Goal: Task Accomplishment & Management: Complete application form

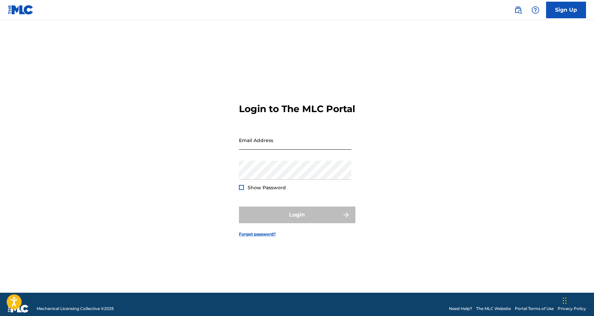
click at [275, 150] on input "Email Address" at bounding box center [295, 140] width 112 height 19
type input "[EMAIL_ADDRESS][DOMAIN_NAME]"
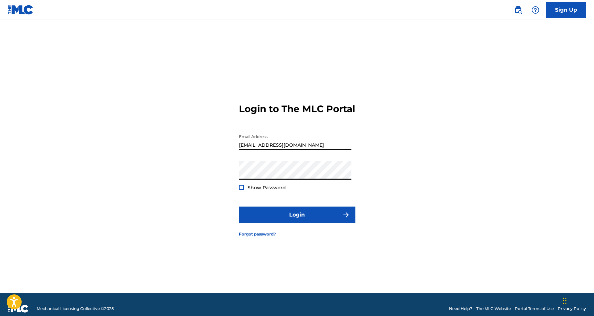
click at [297, 220] on button "Login" at bounding box center [297, 215] width 116 height 17
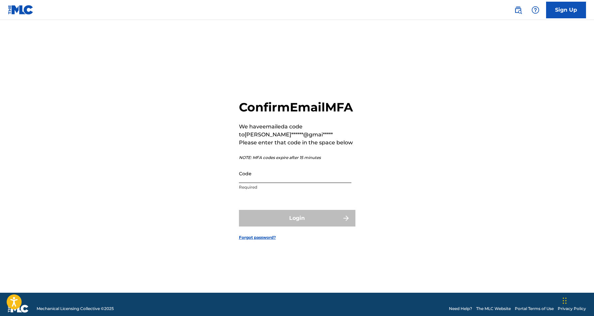
click at [271, 183] on input "Code" at bounding box center [295, 173] width 112 height 19
paste input "619243"
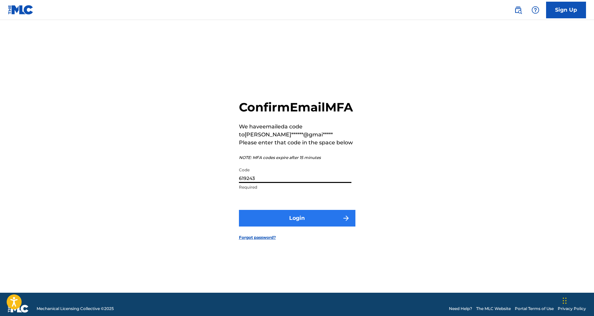
type input "619243"
click at [277, 223] on button "Login" at bounding box center [297, 218] width 116 height 17
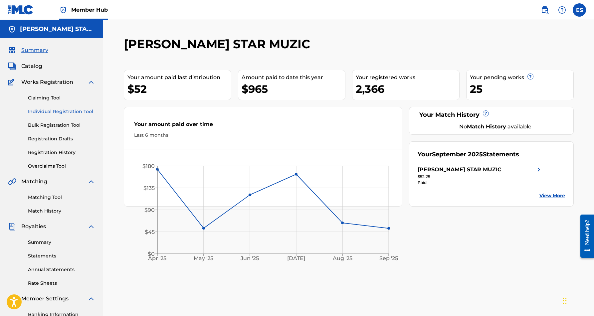
click at [75, 110] on link "Individual Registration Tool" at bounding box center [61, 111] width 67 height 7
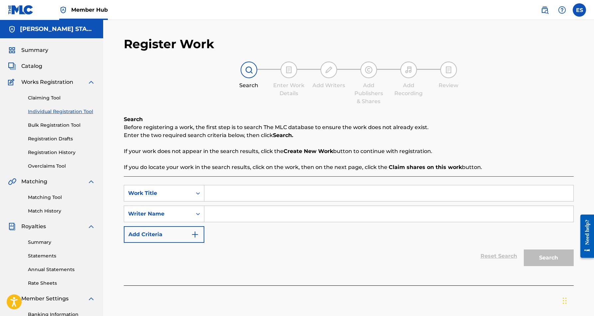
click at [260, 216] on input "Search Form" at bounding box center [388, 214] width 369 height 16
paste input "[PERSON_NAME] [PERSON_NAME]"
type input "[PERSON_NAME] [PERSON_NAME]"
click at [259, 189] on input "Search Form" at bounding box center [388, 193] width 369 height 16
paste input "I KEEP ON MISSING U"
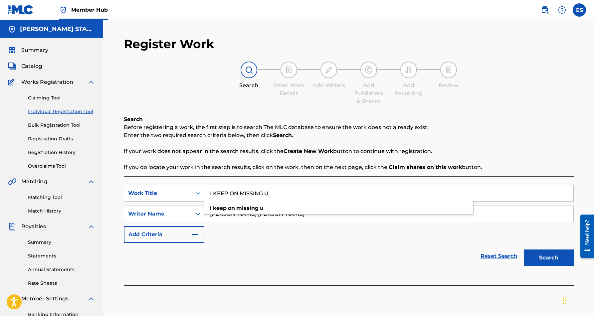
type input "I KEEP ON MISSING U"
click at [402, 242] on div "SearchWithCriteria4d8a731e-ce8c-49cc-b4b4-fd7d1dfe07e9 Work Title I KEEP ON MIS…" at bounding box center [349, 214] width 450 height 58
click at [536, 256] on button "Search" at bounding box center [548, 257] width 50 height 17
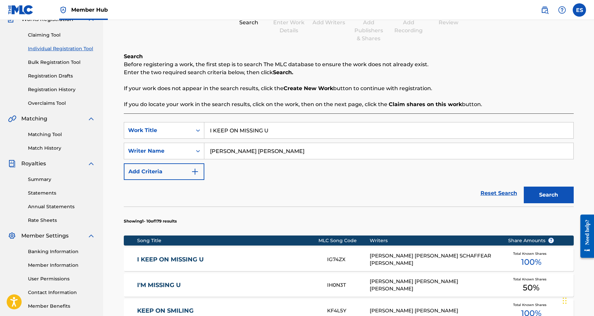
scroll to position [63, 0]
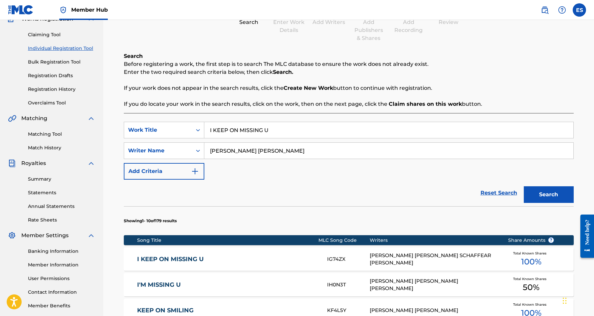
click at [418, 260] on div "[PERSON_NAME] [PERSON_NAME] SCHAFFEAR [PERSON_NAME]" at bounding box center [433, 259] width 128 height 15
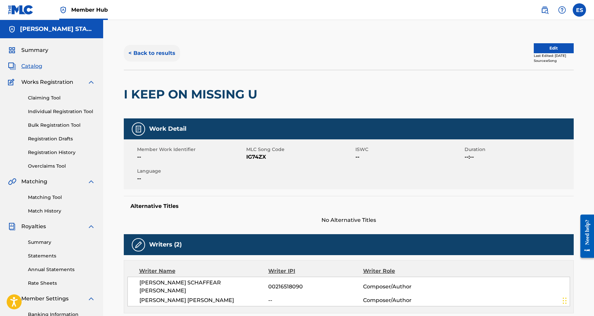
click at [162, 55] on button "< Back to results" at bounding box center [152, 53] width 56 height 17
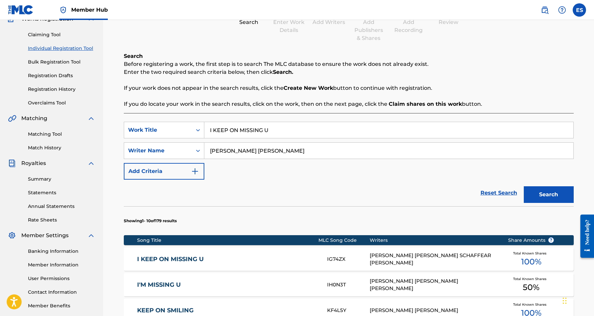
click at [286, 132] on input "I KEEP ON MISSING U" at bounding box center [388, 130] width 369 height 16
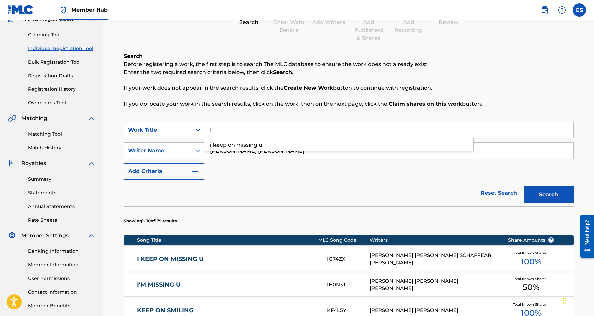
type input "I"
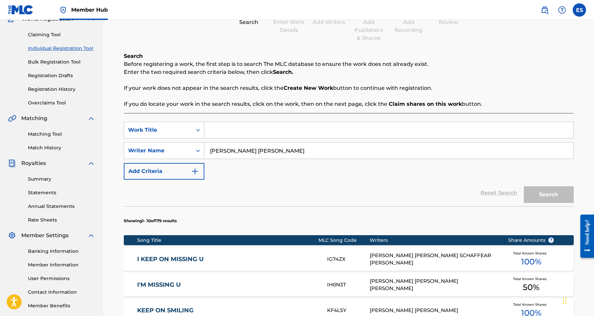
paste input "DO WUT IT DO"
type input "DO WUT IT DO"
click at [446, 176] on div "SearchWithCriteria4d8a731e-ce8c-49cc-b4b4-fd7d1dfe07e9 Work Title DO WUT IT DO …" at bounding box center [349, 151] width 450 height 58
click at [541, 195] on button "Search" at bounding box center [548, 194] width 50 height 17
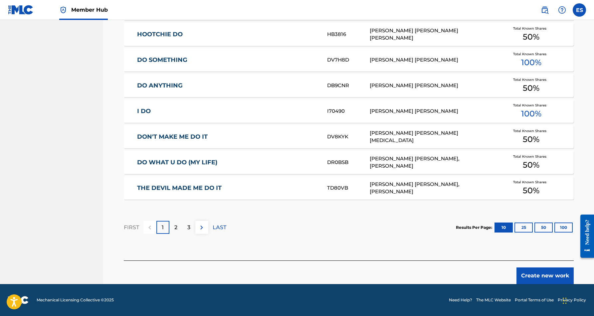
scroll to position [365, 0]
click at [534, 276] on button "Create new work" at bounding box center [544, 275] width 57 height 17
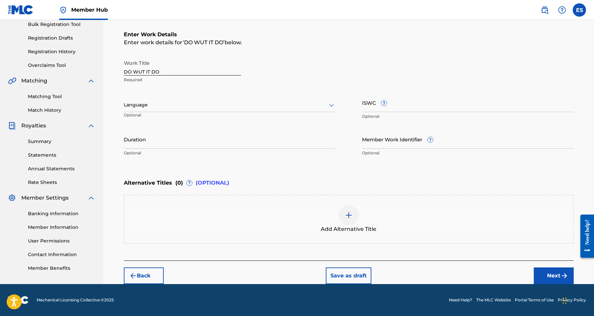
scroll to position [101, 0]
click at [162, 139] on input "Duration" at bounding box center [230, 139] width 212 height 19
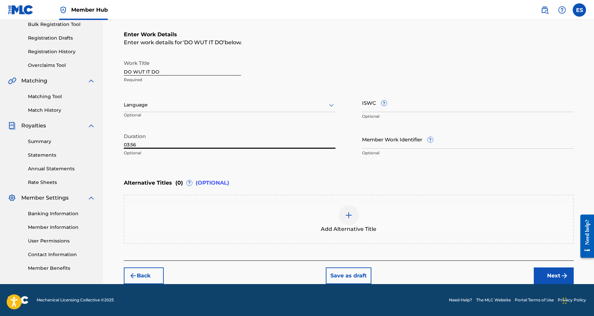
type input "03:56"
click at [243, 163] on div "Enter Work Details Enter work details for ‘ DO WUT IT DO ’ below. Work Title DO…" at bounding box center [349, 95] width 450 height 161
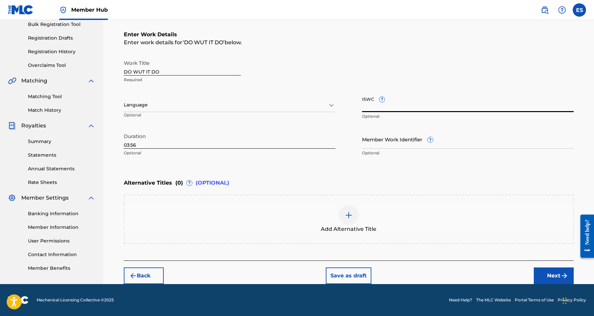
click at [365, 100] on input "ISWC ?" at bounding box center [468, 102] width 212 height 19
paste input "T9193417639"
type input "T9193417639"
click at [346, 161] on div "Enter Work Details Enter work details for ‘ DO WUT IT DO ’ below. Work Title DO…" at bounding box center [349, 95] width 450 height 161
click at [332, 103] on icon at bounding box center [331, 105] width 8 height 8
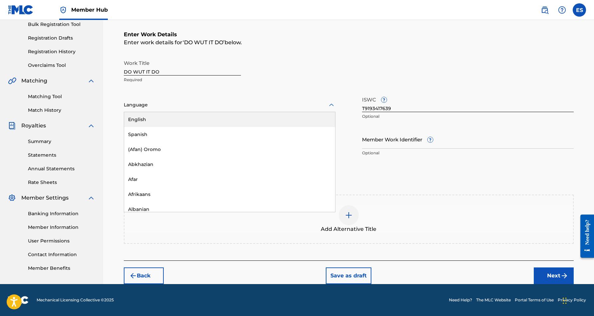
click at [297, 125] on div "English" at bounding box center [229, 119] width 211 height 15
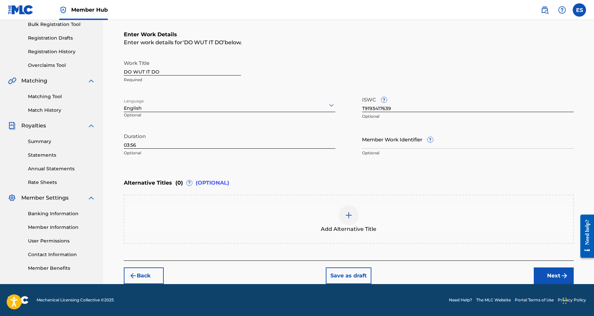
click at [282, 185] on div "Alternative Titles ( 0 ) ? (OPTIONAL)" at bounding box center [349, 183] width 450 height 15
click at [542, 269] on button "Next" at bounding box center [553, 275] width 40 height 17
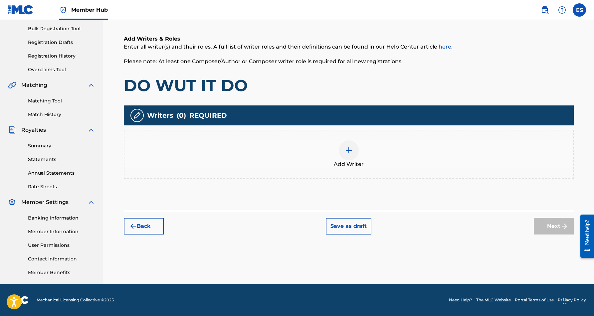
click at [349, 151] on img at bounding box center [349, 150] width 8 height 8
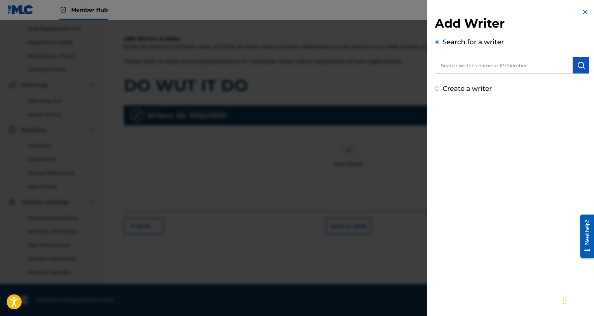
click at [448, 62] on input "text" at bounding box center [504, 65] width 138 height 17
paste input "[PERSON_NAME] [PERSON_NAME]"
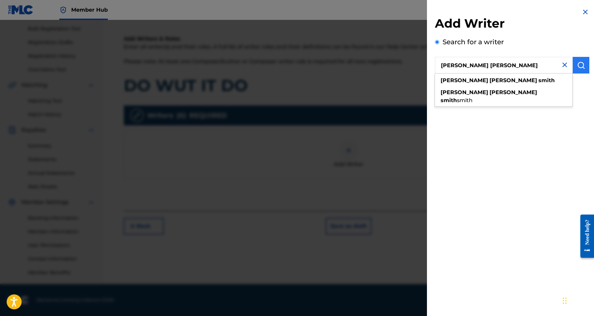
type input "[PERSON_NAME] [PERSON_NAME]"
click at [580, 65] on img "submit" at bounding box center [581, 65] width 8 height 8
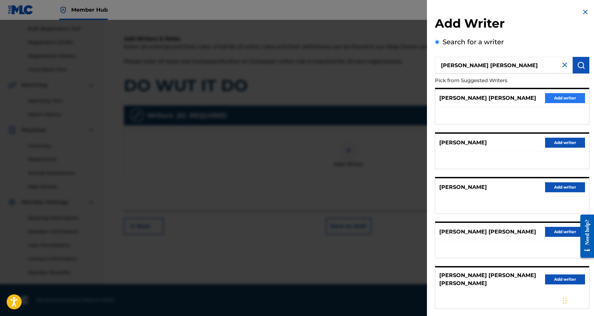
click at [570, 96] on button "Add writer" at bounding box center [565, 98] width 40 height 10
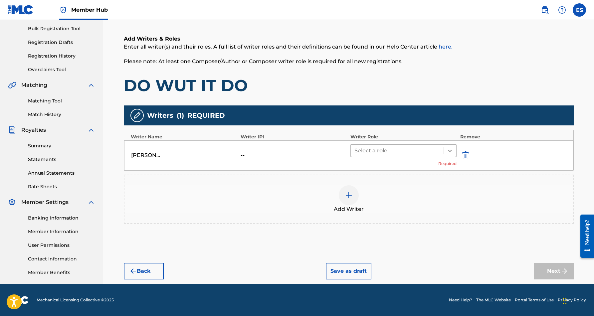
click at [452, 151] on icon at bounding box center [449, 150] width 7 height 7
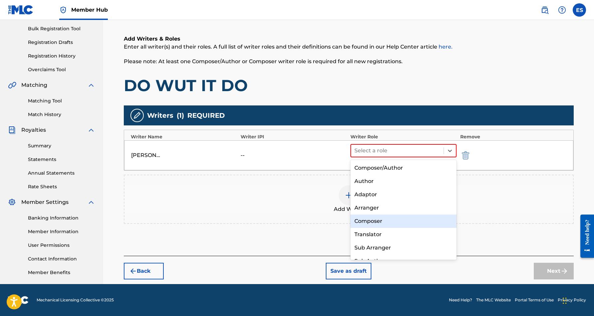
click at [407, 216] on div "Composer" at bounding box center [403, 221] width 106 height 13
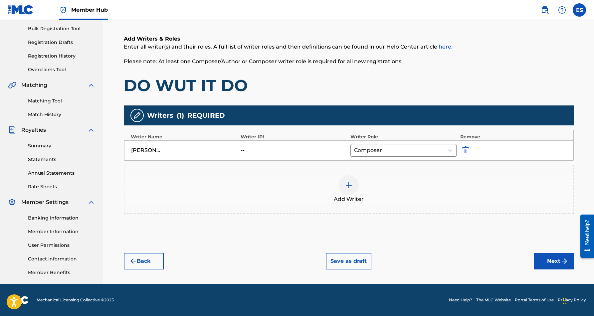
click at [349, 186] on img at bounding box center [349, 185] width 8 height 8
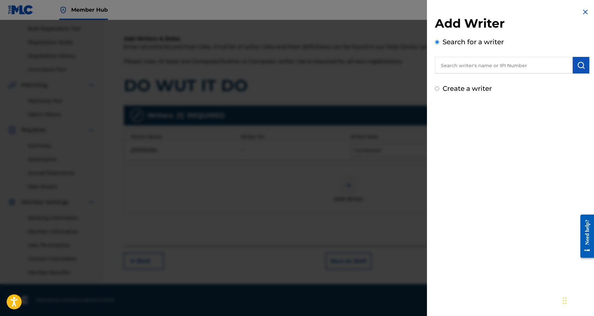
click at [436, 90] on input "Create a writer" at bounding box center [437, 88] width 4 height 4
radio input "false"
radio input "true"
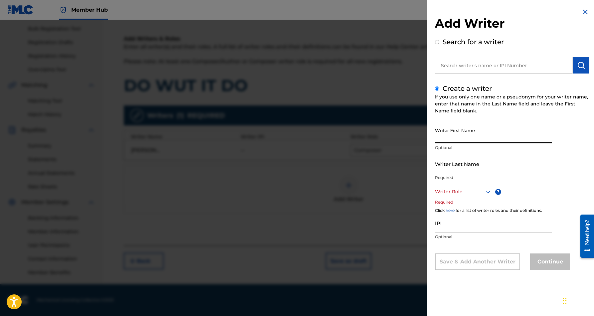
click at [453, 131] on input "Writer First Name" at bounding box center [493, 133] width 117 height 19
paste input "[PERSON_NAME]"
type input "[PERSON_NAME]"
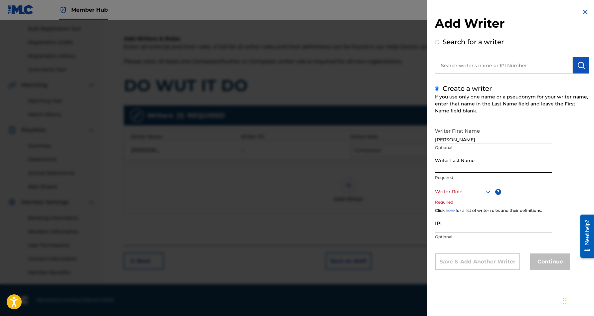
click at [470, 161] on input "Writer Last Name" at bounding box center [493, 163] width 117 height 19
paste input "[PERSON_NAME]"
type input "[PERSON_NAME]"
click at [455, 139] on input "[PERSON_NAME]" at bounding box center [493, 133] width 117 height 19
type input "TAJ"
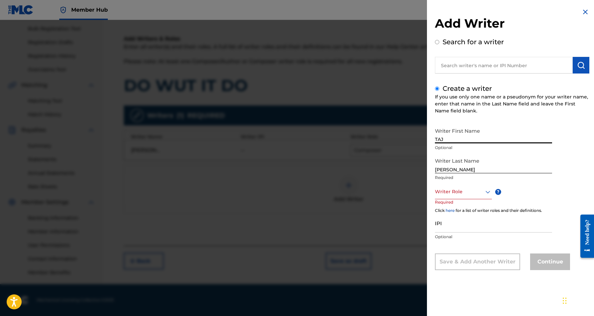
click at [488, 191] on icon at bounding box center [488, 192] width 8 height 8
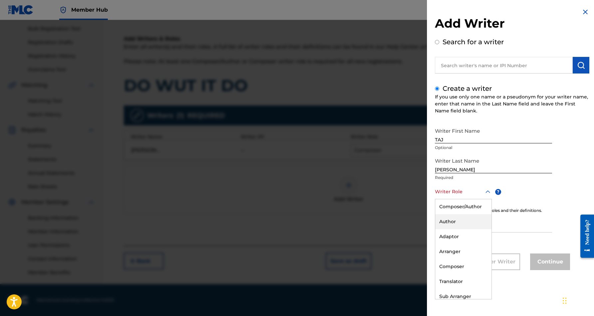
click at [466, 222] on div "Author" at bounding box center [463, 221] width 56 height 15
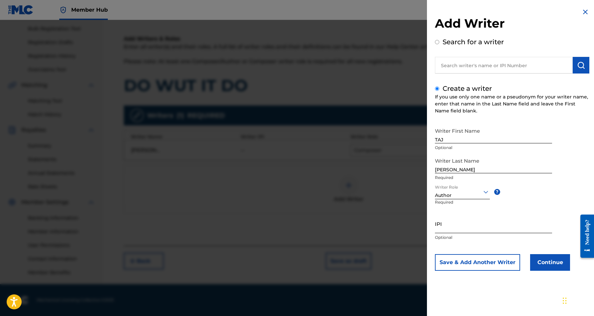
click at [456, 224] on input "IPI" at bounding box center [493, 223] width 117 height 19
paste input "447369524"
type input "447369524"
click at [551, 260] on button "Continue" at bounding box center [550, 262] width 40 height 17
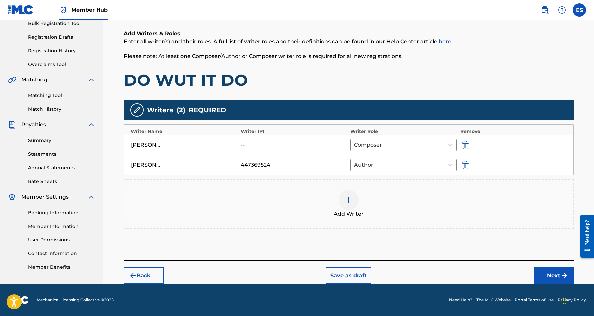
scroll to position [102, 0]
click at [540, 275] on button "Next" at bounding box center [553, 275] width 40 height 17
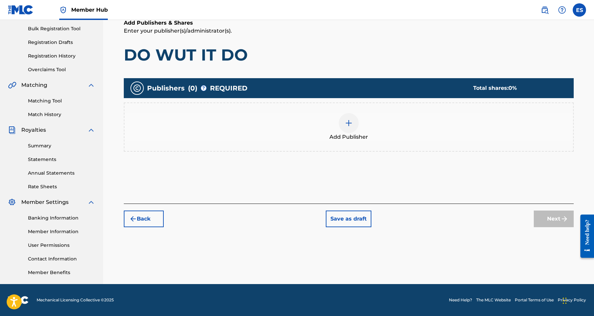
scroll to position [96, 0]
click at [352, 124] on img at bounding box center [349, 123] width 8 height 8
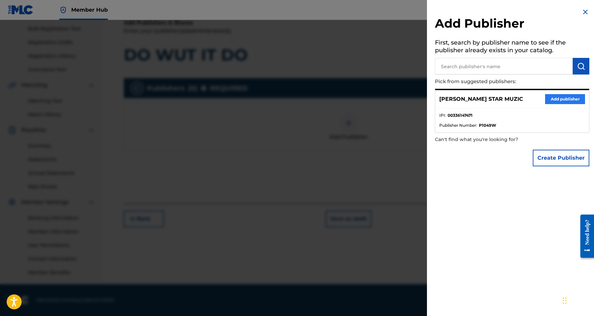
click at [561, 96] on button "Add publisher" at bounding box center [565, 99] width 40 height 10
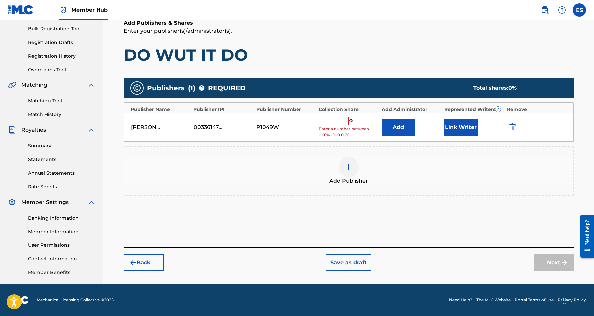
click at [342, 122] on input "text" at bounding box center [334, 121] width 30 height 9
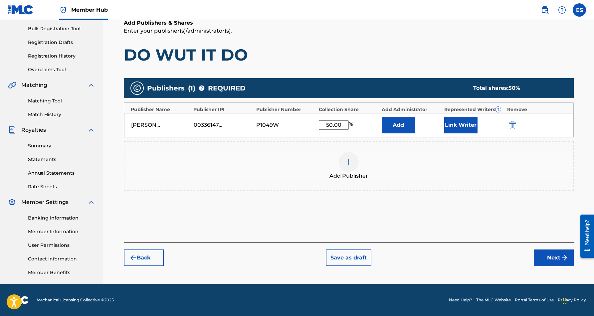
type input "50.00"
click at [389, 69] on div "Add Publishers & Shares Enter your publisher(s)/administrator(s). DO WUT IT DO …" at bounding box center [349, 130] width 450 height 223
click at [449, 120] on button "Link Writer" at bounding box center [460, 125] width 33 height 17
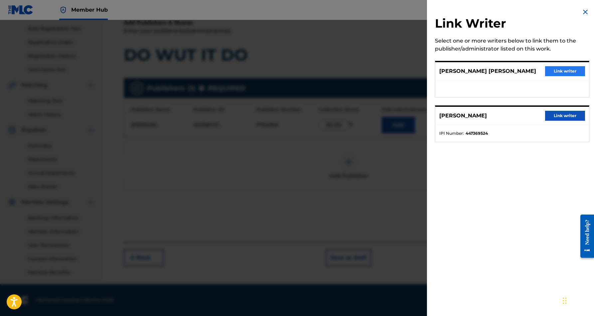
click at [562, 72] on button "Link writer" at bounding box center [565, 71] width 40 height 10
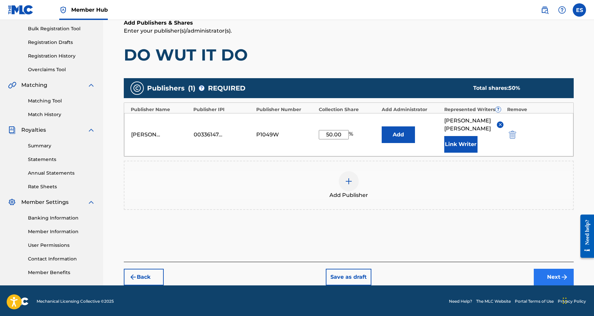
click at [548, 276] on button "Next" at bounding box center [553, 277] width 40 height 17
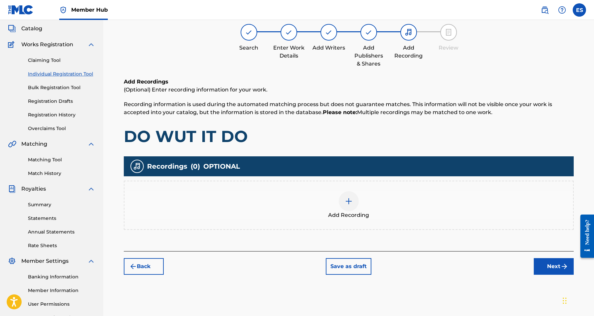
scroll to position [30, 0]
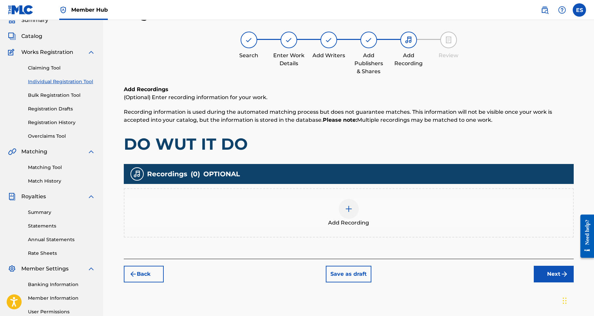
click at [352, 208] on img at bounding box center [349, 209] width 8 height 8
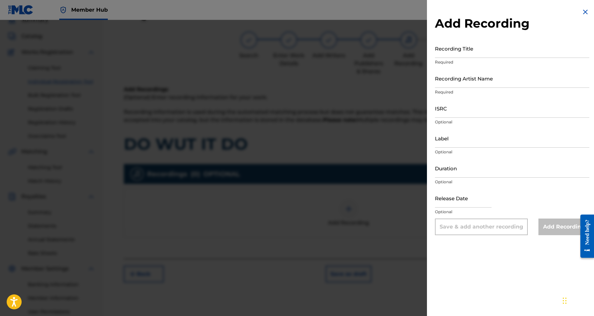
click at [585, 11] on img at bounding box center [585, 12] width 8 height 8
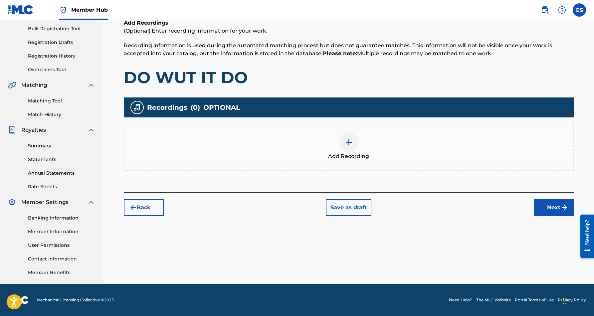
scroll to position [96, 0]
click at [548, 208] on button "Next" at bounding box center [553, 207] width 40 height 17
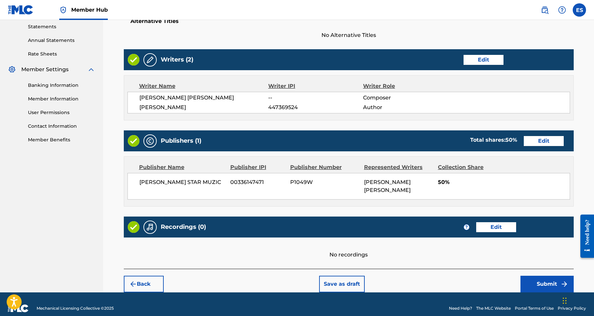
scroll to position [229, 0]
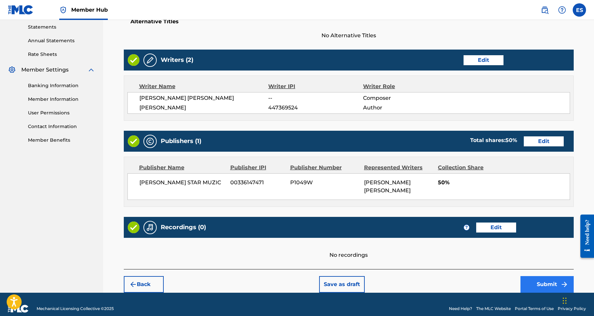
click at [539, 276] on button "Submit" at bounding box center [546, 284] width 53 height 17
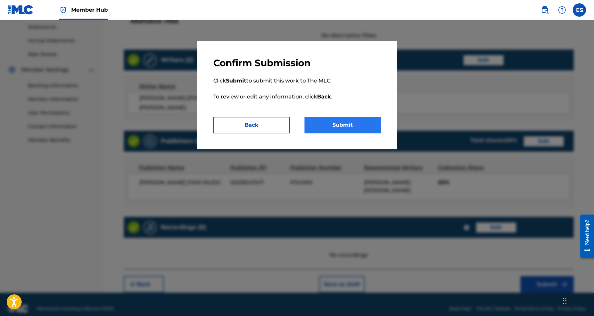
click at [333, 122] on button "Submit" at bounding box center [342, 125] width 76 height 17
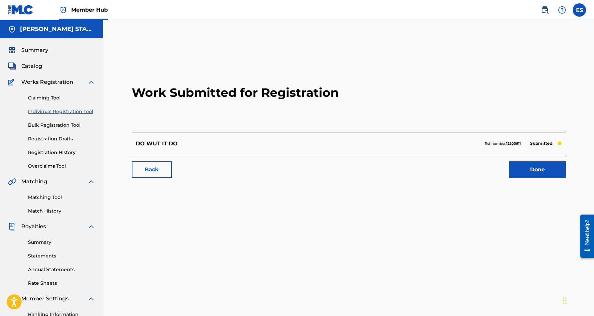
click at [66, 113] on link "Individual Registration Tool" at bounding box center [61, 111] width 67 height 7
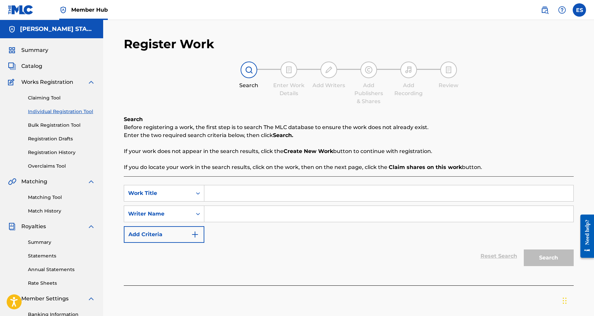
click at [213, 192] on input "Search Form" at bounding box center [388, 193] width 369 height 16
paste input "CRAZY LOVE"
type input "CRAZY LOVE"
click at [252, 243] on div "Reset Search Search" at bounding box center [349, 256] width 450 height 27
click at [227, 218] on input "Search Form" at bounding box center [388, 214] width 369 height 16
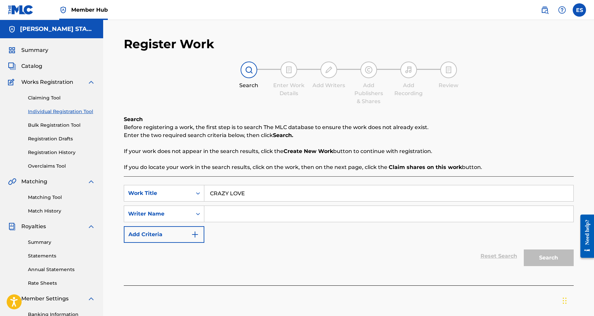
paste input "[PERSON_NAME] [PERSON_NAME]"
type input "[PERSON_NAME] [PERSON_NAME]"
click at [531, 257] on button "Search" at bounding box center [548, 257] width 50 height 17
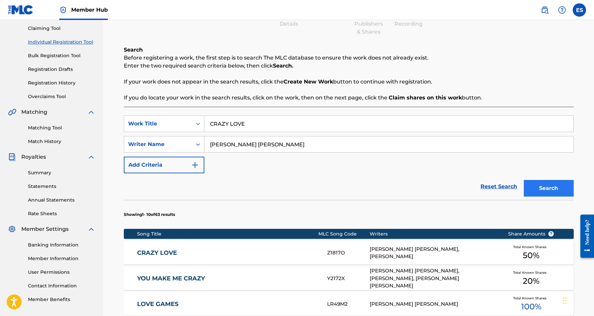
scroll to position [71, 0]
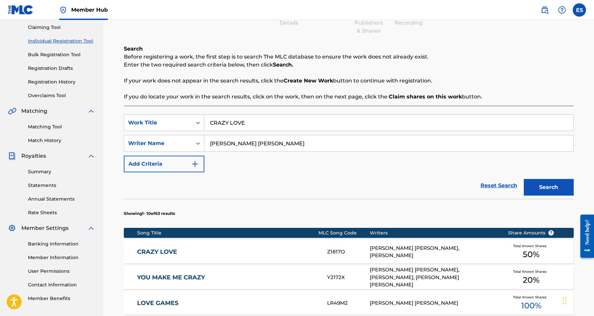
click at [445, 253] on div "[PERSON_NAME] [PERSON_NAME], [PERSON_NAME]" at bounding box center [433, 251] width 128 height 15
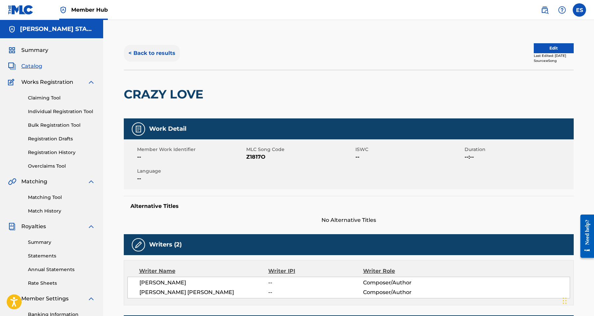
click at [158, 53] on button "< Back to results" at bounding box center [152, 53] width 56 height 17
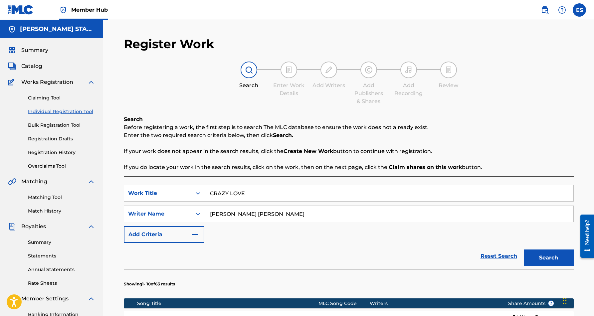
scroll to position [71, 0]
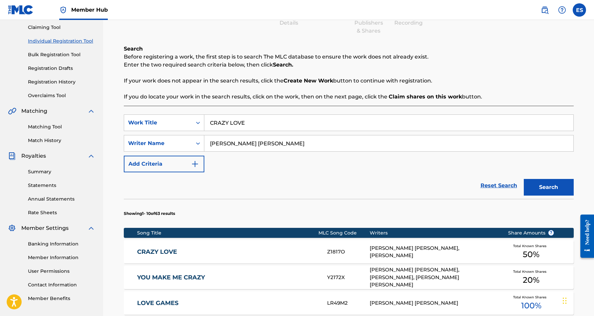
click at [275, 125] on input "CRAZY LOVE" at bounding box center [388, 123] width 369 height 16
type input "C"
paste input "VIBE WITH ME (HUMTOO VERSION)"
type input "VIBE WITH ME (HUMTOO VERSION)"
click at [322, 160] on div "SearchWithCriteria4d8a731e-ce8c-49cc-b4b4-fd7d1dfe07e9 Work Title VIBE WITH ME …" at bounding box center [349, 143] width 450 height 58
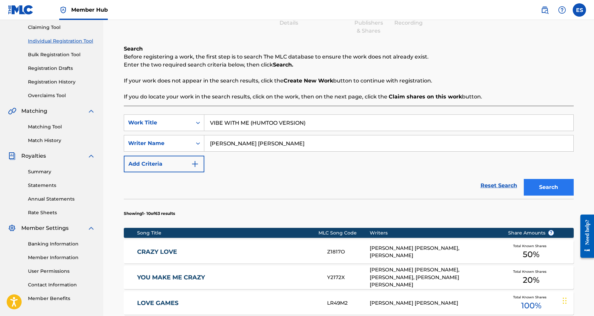
click at [535, 185] on button "Search" at bounding box center [548, 187] width 50 height 17
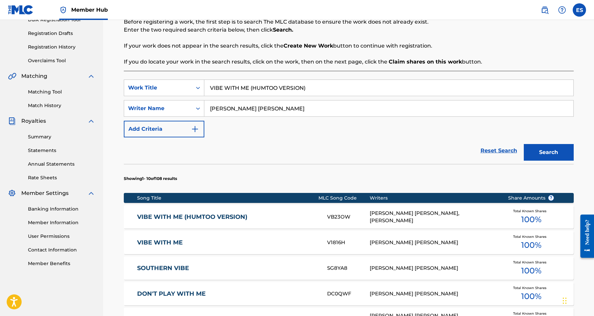
scroll to position [108, 0]
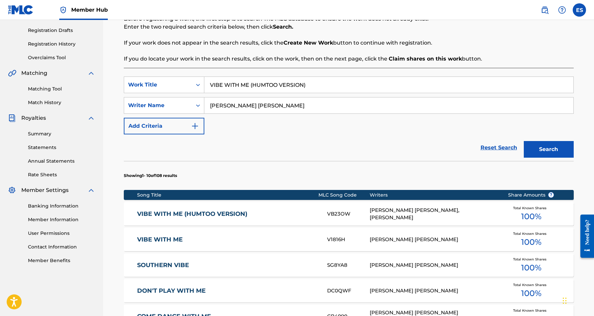
click at [365, 211] on div "VB23OW" at bounding box center [348, 214] width 43 height 8
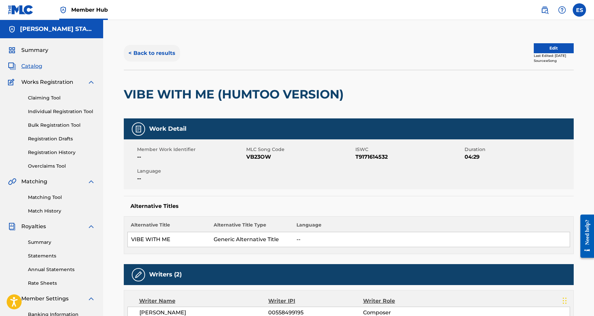
click at [154, 53] on button "< Back to results" at bounding box center [152, 53] width 56 height 17
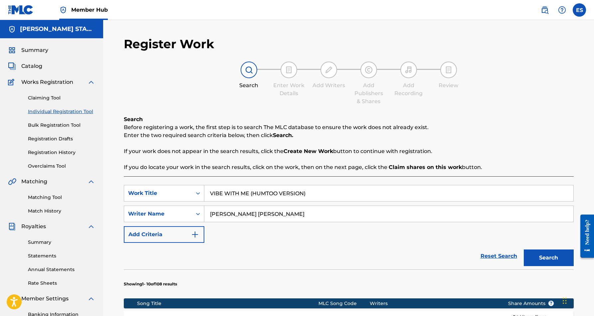
scroll to position [96, 0]
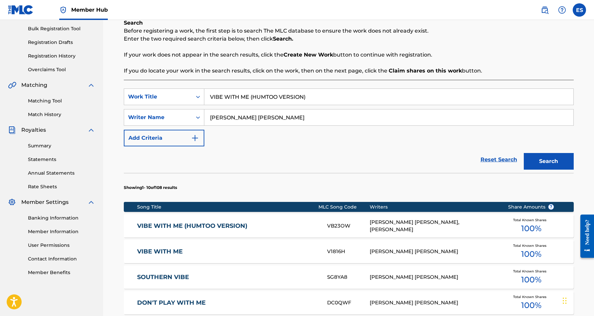
click at [315, 96] on input "VIBE WITH ME (HUMTOO VERSION)" at bounding box center [388, 97] width 369 height 16
type input "V"
paste input "YOU SHOULD HAVE TREATED ME RIGHT"
type input "YOU SHOULD HAVE TREATED ME RIGHT"
click at [370, 133] on div "SearchWithCriteria4d8a731e-ce8c-49cc-b4b4-fd7d1dfe07e9 Work Title YOU SHOULD HA…" at bounding box center [349, 117] width 450 height 58
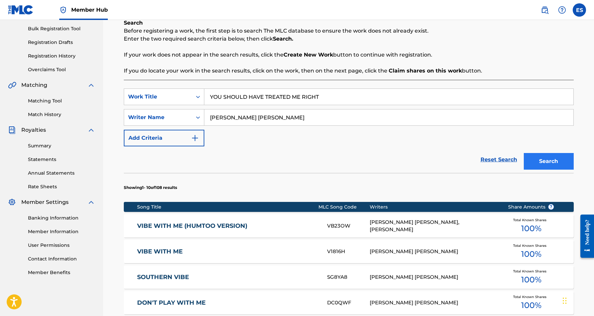
click at [559, 163] on button "Search" at bounding box center [548, 161] width 50 height 17
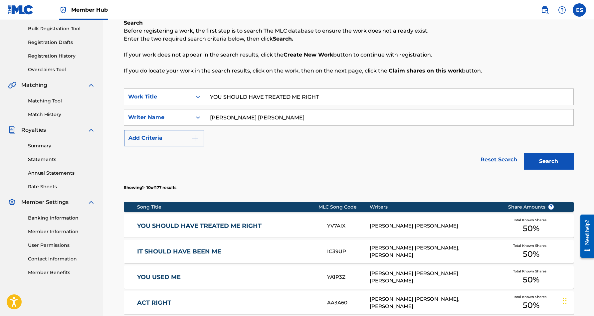
scroll to position [103, 0]
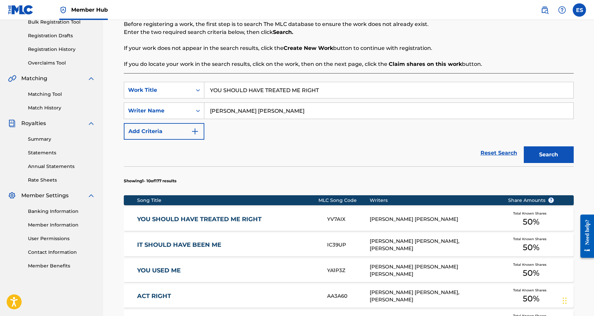
click at [426, 219] on div "[PERSON_NAME] [PERSON_NAME]" at bounding box center [433, 220] width 128 height 8
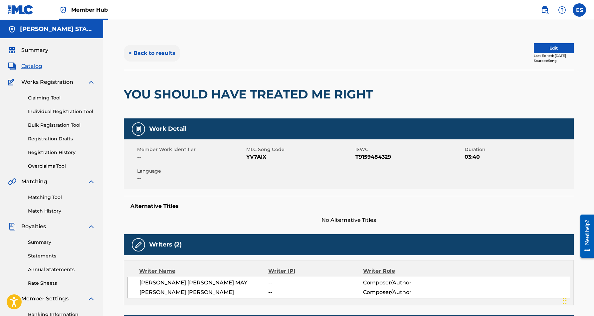
click at [160, 54] on button "< Back to results" at bounding box center [152, 53] width 56 height 17
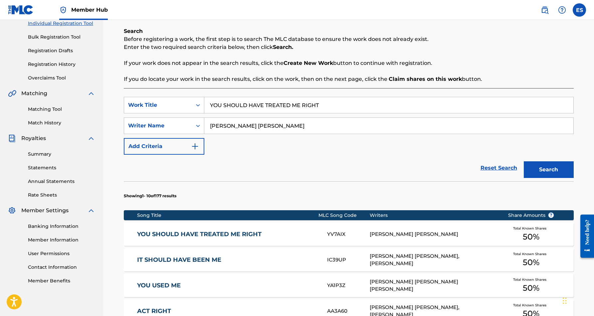
scroll to position [20, 0]
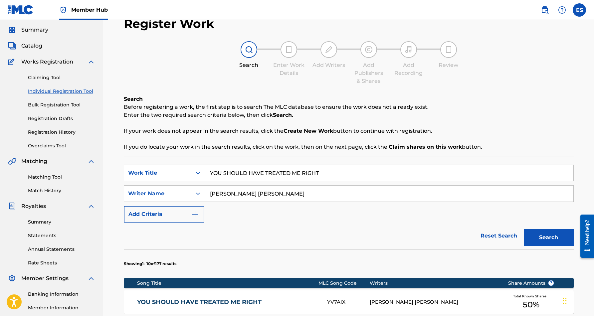
click at [330, 175] on input "YOU SHOULD HAVE TREATED ME RIGHT" at bounding box center [388, 173] width 369 height 16
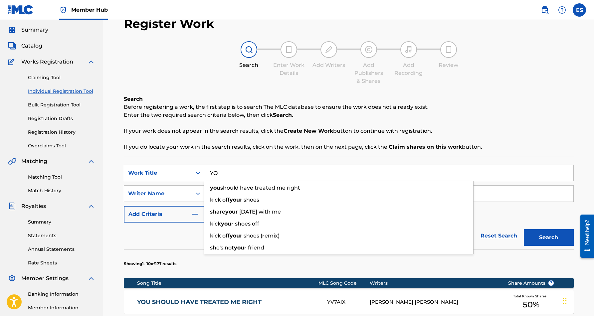
type input "Y"
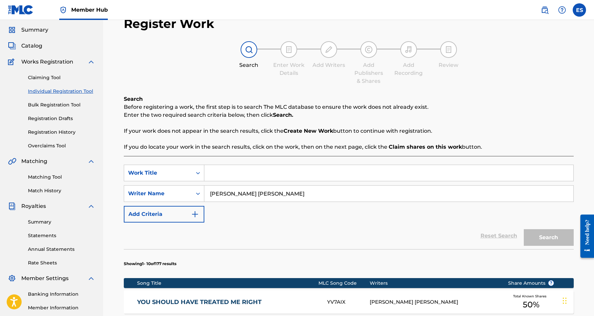
paste input "PLACE OF PEACE"
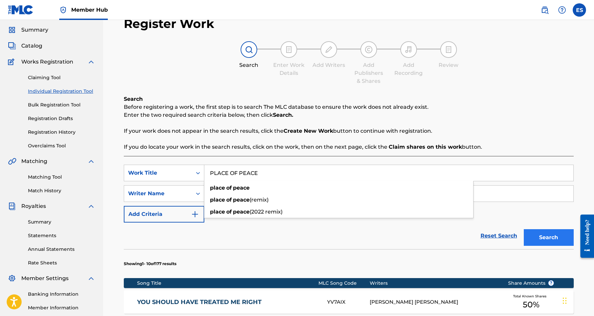
type input "PLACE OF PEACE"
click at [539, 234] on button "Search" at bounding box center [548, 237] width 50 height 17
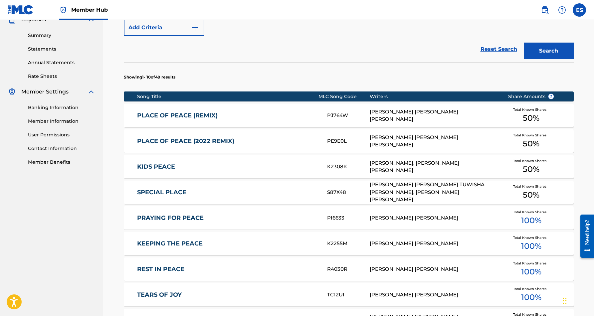
scroll to position [213, 0]
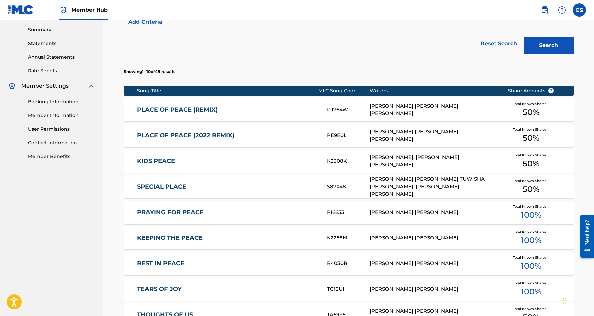
click at [161, 109] on link "PLACE OF PEACE (REMIX)" at bounding box center [227, 110] width 181 height 8
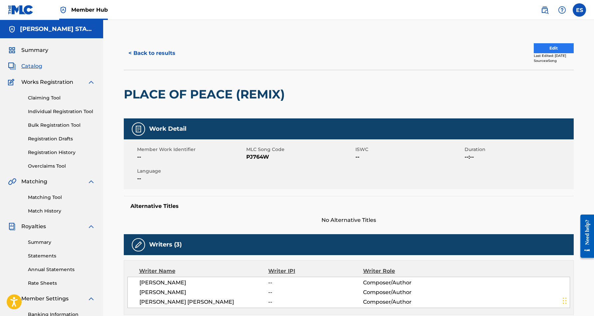
click at [535, 47] on button "Edit" at bounding box center [553, 48] width 40 height 10
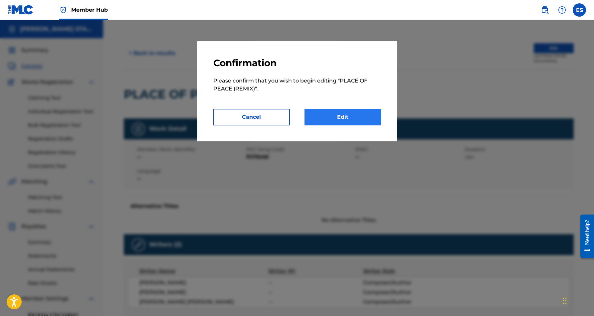
click at [345, 118] on link "Edit" at bounding box center [342, 117] width 76 height 17
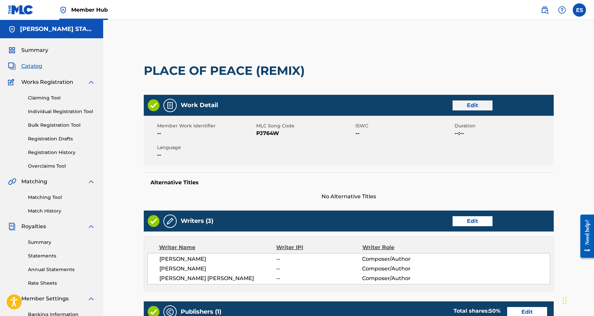
click at [462, 105] on link "Edit" at bounding box center [472, 105] width 40 height 10
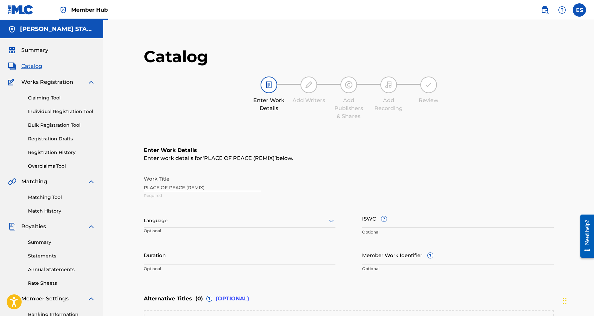
click at [208, 187] on div "Work Title PLACE OF PEACE (REMIX) Required" at bounding box center [349, 187] width 410 height 30
drag, startPoint x: 206, startPoint y: 188, endPoint x: 150, endPoint y: 194, distance: 55.9
click at [150, 194] on div "Work Title PLACE OF PEACE (REMIX) Required" at bounding box center [349, 187] width 410 height 30
click at [243, 166] on div "Enter Work Details Enter work details for ‘ PLACE OF PEACE (REMIX) ’ below. Wor…" at bounding box center [349, 210] width 410 height 161
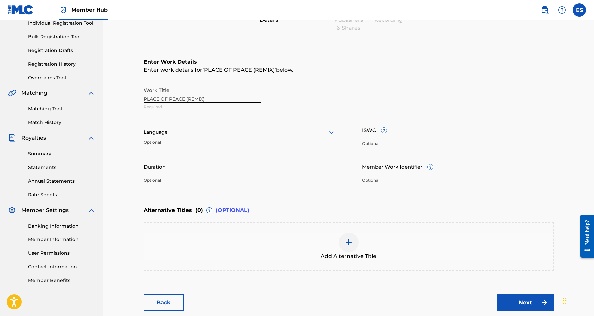
scroll to position [93, 0]
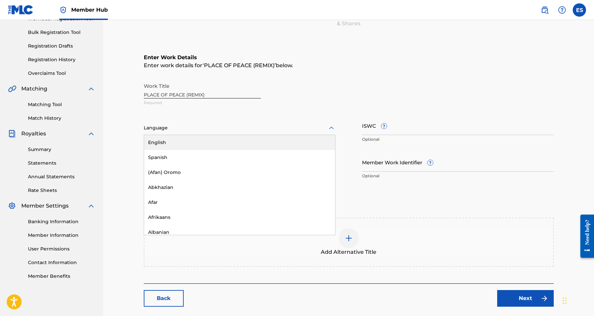
click at [331, 129] on icon at bounding box center [331, 128] width 8 height 8
click at [313, 144] on div "English" at bounding box center [239, 142] width 191 height 15
click at [394, 128] on input "ISWC ?" at bounding box center [458, 125] width 192 height 19
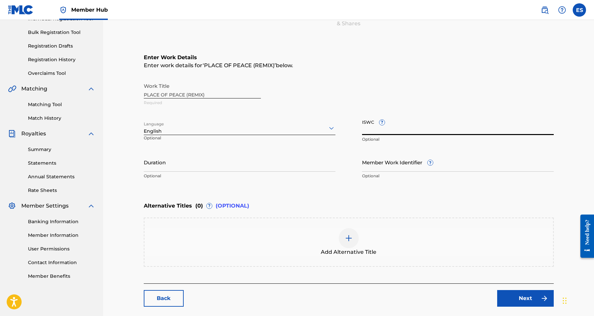
paste input "T9149379793"
type input "T9149379793"
click at [215, 157] on input "Duration" at bounding box center [240, 162] width 192 height 19
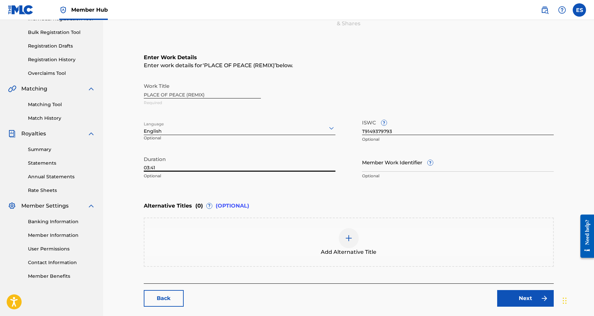
type input "03:41"
click at [131, 182] on main "Catalog Enter Work Details Add Writers Add Publishers & Shares Add Recording Re…" at bounding box center [349, 130] width 450 height 373
drag, startPoint x: 211, startPoint y: 94, endPoint x: 154, endPoint y: 95, distance: 57.5
click at [154, 95] on div "Work Title PLACE OF PEACE (REMIX) Required" at bounding box center [349, 94] width 410 height 30
click at [395, 240] on div "Add Alternative Title" at bounding box center [348, 242] width 408 height 28
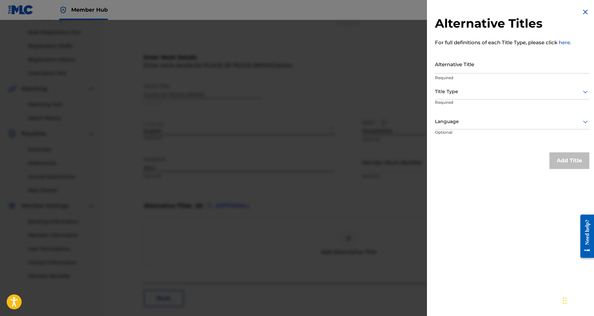
click at [475, 178] on div "Alternative Titles For full definitions of each Title Type, please click here. …" at bounding box center [512, 158] width 170 height 316
click at [583, 12] on img at bounding box center [585, 12] width 8 height 8
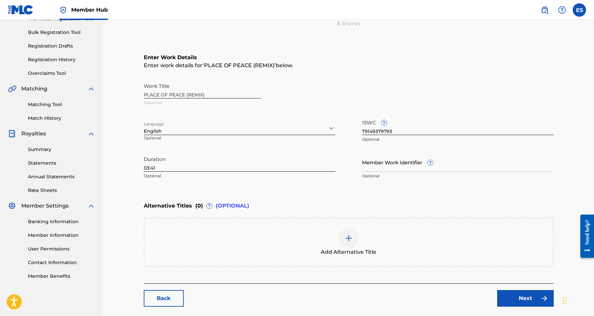
click at [211, 94] on div "Work Title PLACE OF PEACE (REMIX) Required" at bounding box center [349, 94] width 410 height 30
click at [206, 94] on div "Work Title PLACE OF PEACE (REMIX) Required" at bounding box center [349, 94] width 410 height 30
click at [203, 93] on div "Work Title PLACE OF PEACE (REMIX) Required" at bounding box center [349, 94] width 410 height 30
click at [349, 236] on img at bounding box center [349, 238] width 8 height 8
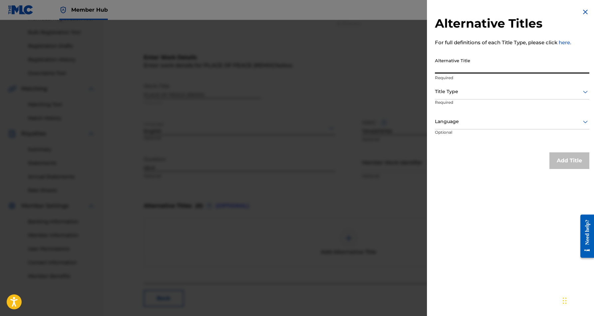
click at [490, 63] on input "Alternative Title" at bounding box center [512, 64] width 154 height 19
paste input "PLACE OF PEACE"
type input "PLACE OF PEACE"
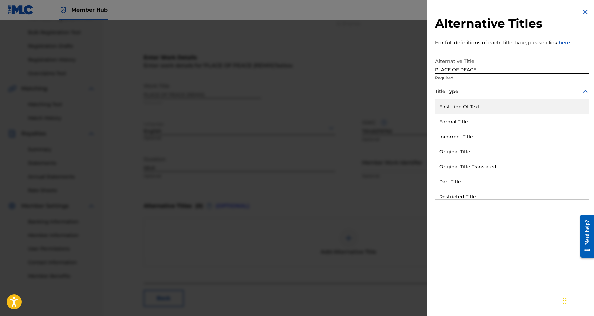
click at [581, 90] on icon at bounding box center [585, 92] width 8 height 8
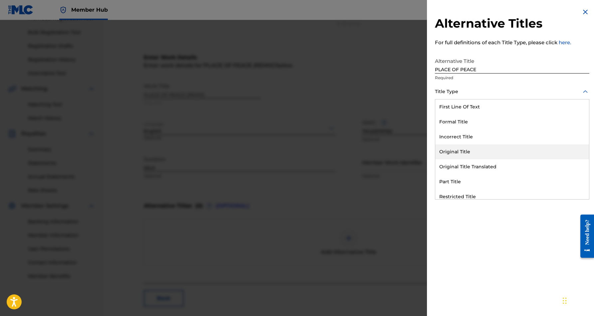
click at [501, 151] on div "Original Title" at bounding box center [512, 151] width 154 height 15
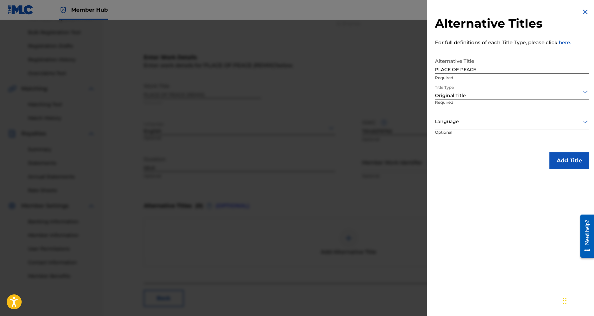
click at [585, 119] on icon at bounding box center [585, 122] width 8 height 8
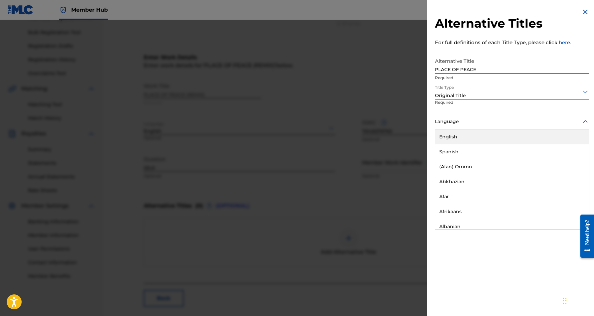
click at [533, 140] on div "English" at bounding box center [512, 136] width 154 height 15
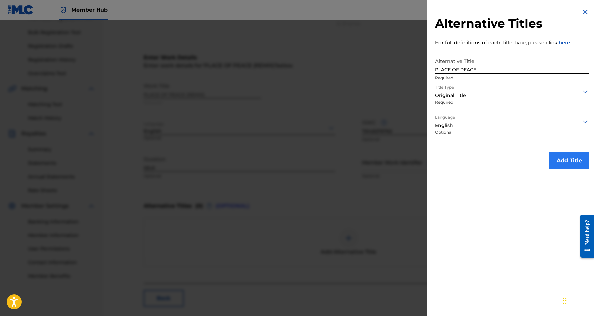
click at [558, 161] on button "Add Title" at bounding box center [569, 160] width 40 height 17
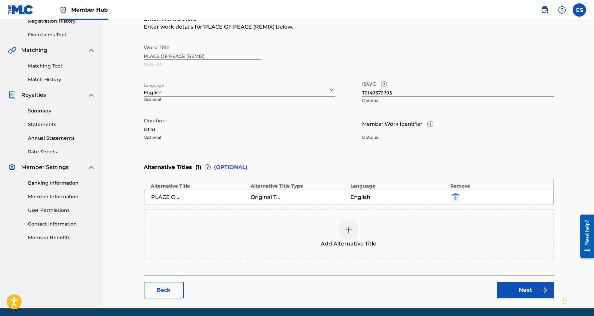
scroll to position [146, 0]
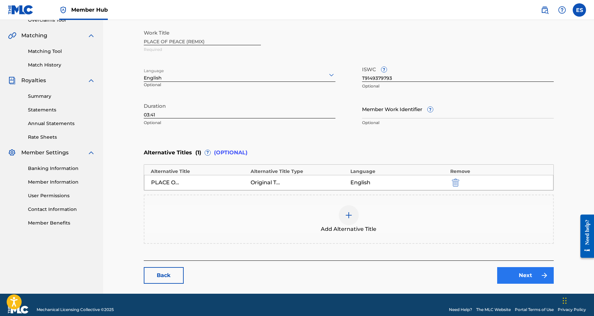
click at [537, 280] on link "Next" at bounding box center [525, 275] width 57 height 17
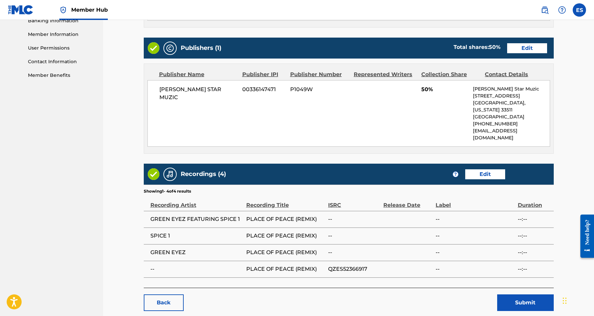
scroll to position [300, 0]
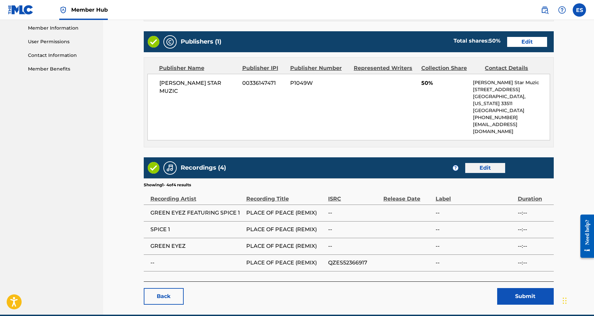
click at [487, 163] on link "Edit" at bounding box center [485, 168] width 40 height 10
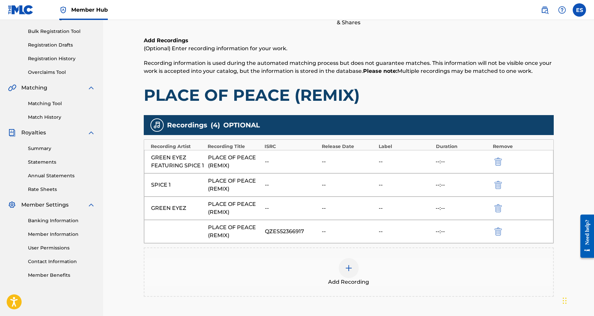
scroll to position [94, 0]
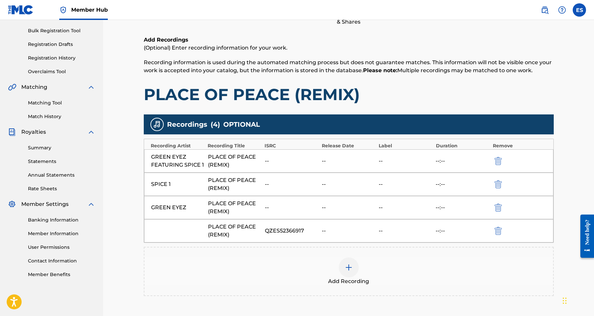
click at [348, 268] on img at bounding box center [349, 267] width 8 height 8
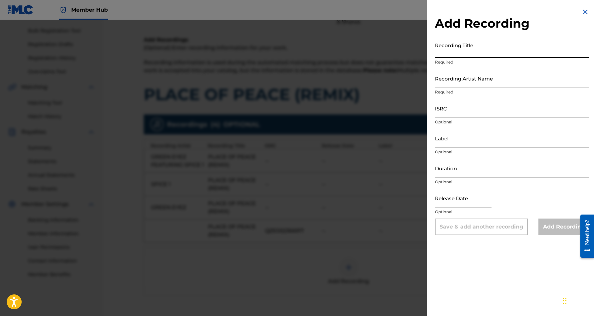
click at [472, 52] on input "Recording Title" at bounding box center [512, 48] width 154 height 19
paste input "PLACE OF PEACE"
type input "PLACE OF PEACE"
click at [505, 73] on input "Recording Artist Name" at bounding box center [512, 78] width 154 height 19
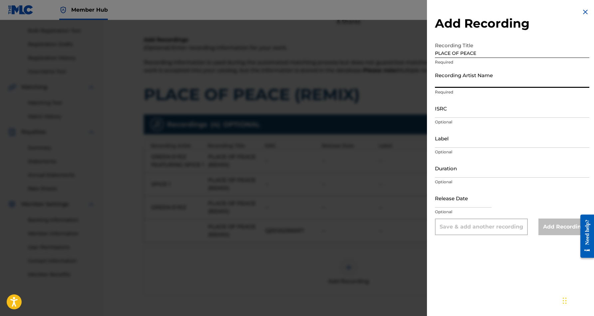
paste input "GREEN EYEZ AND SPICE 1"
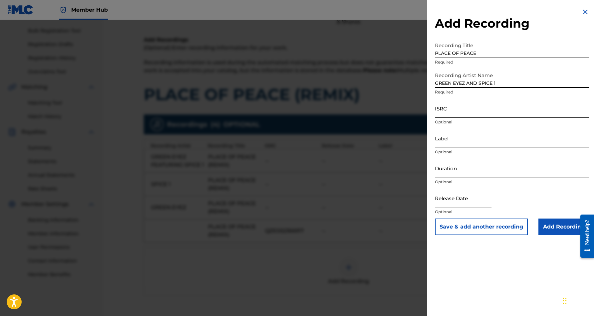
type input "GREEN EYEZ AND SPICE 1"
click at [474, 109] on input "ISRC" at bounding box center [512, 108] width 154 height 19
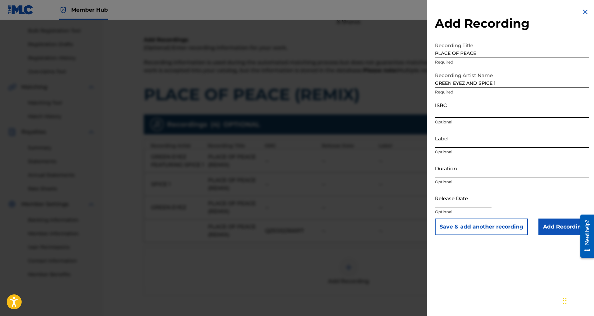
paste input "USA560823218"
type input "USA560823218"
click at [485, 172] on input "Duration" at bounding box center [512, 168] width 154 height 19
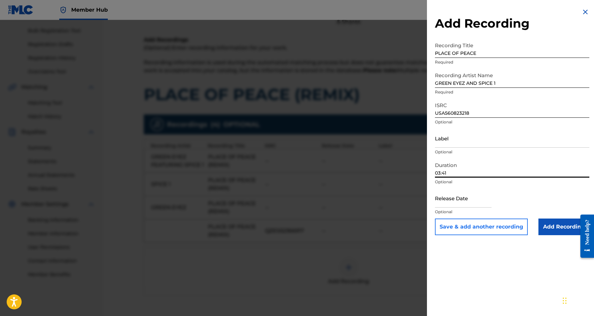
type input "03:41"
click at [497, 228] on button "Save & add another recording" at bounding box center [481, 227] width 93 height 17
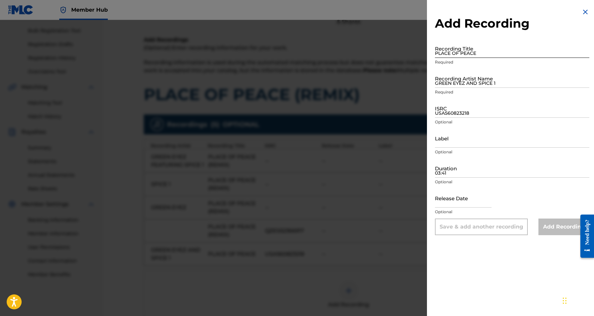
click at [459, 51] on input "PLACE OF PEACE" at bounding box center [512, 48] width 154 height 19
paste input "PLACE OF PEACE"
type input "PLACE OF PEACE"
click at [463, 74] on input "GREEN EYEZ AND SPICE 1" at bounding box center [512, 78] width 154 height 19
paste input "GREEN EYEZ"
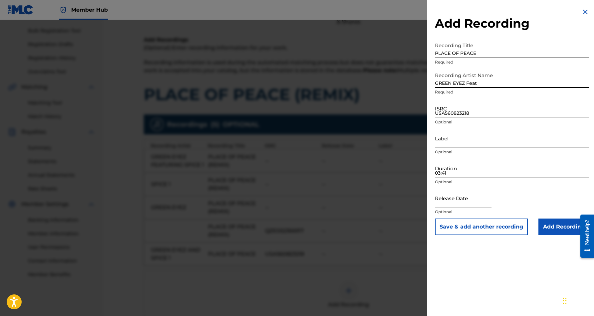
paste input "SPICE 1"
type input "GREEN EYEZ Feat SPICE 1"
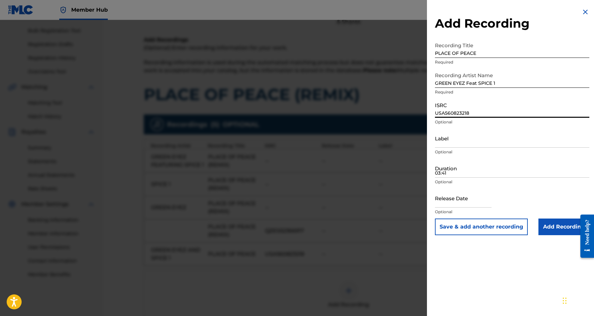
click at [464, 106] on input "USA560823218" at bounding box center [512, 108] width 154 height 19
paste input "USHM81050637"
type input "USHM81050637"
click at [469, 166] on input "03:41" at bounding box center [512, 168] width 154 height 19
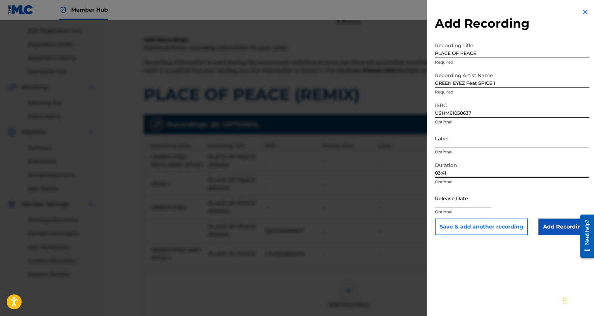
type input "03:41"
click at [505, 227] on button "Save & add another recording" at bounding box center [481, 227] width 93 height 17
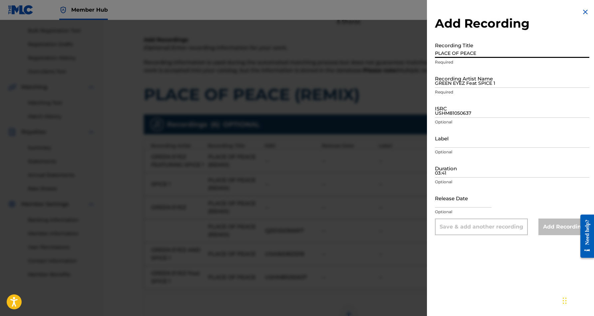
click at [465, 50] on input "PLACE OF PEACE" at bounding box center [512, 48] width 154 height 19
paste input "PLACE OF PEACE"
type input "PLACE OF PEACE"
click at [480, 78] on input "GREEN EYEZ Feat SPICE 1" at bounding box center [512, 78] width 154 height 19
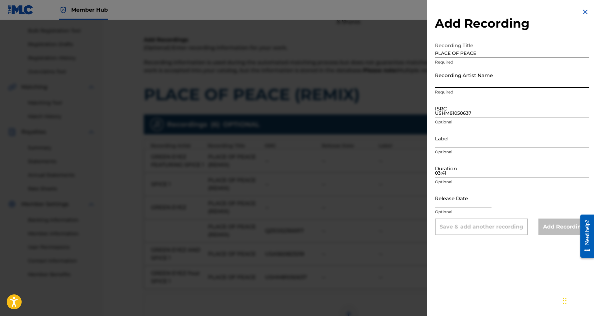
paste input "GREEN EYEZ AND SPICE 1"
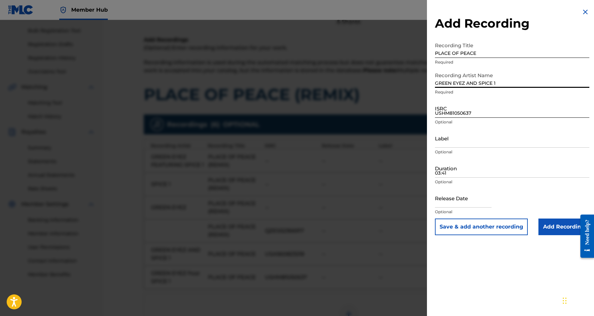
type input "GREEN EYEZ AND SPICE 1"
click at [468, 110] on input "USHM81050637" at bounding box center [512, 108] width 154 height 19
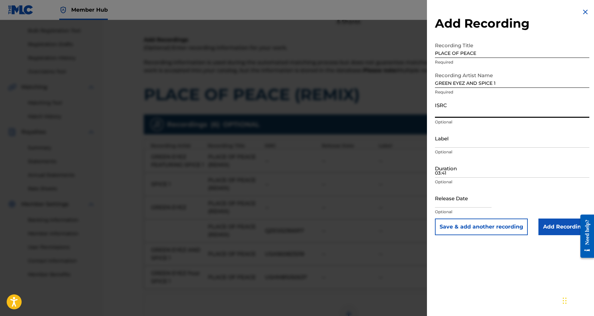
paste input "USHM81444361"
type input "USHM81444361"
click at [467, 166] on input "03:41" at bounding box center [512, 168] width 154 height 19
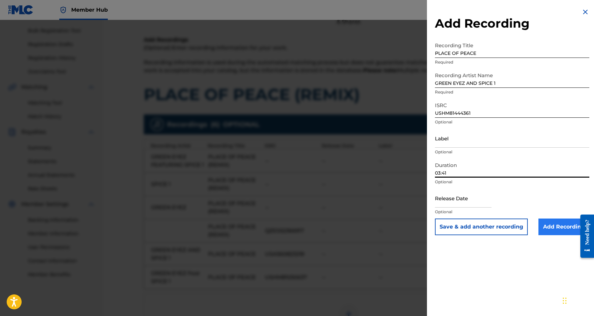
type input "03:41"
click at [564, 223] on input "Add Recording" at bounding box center [563, 227] width 51 height 17
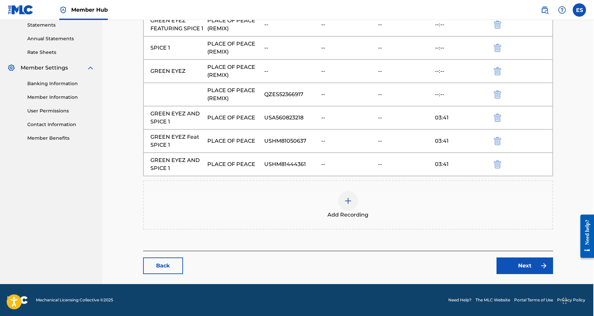
scroll to position [231, 1]
click at [514, 261] on link "Next" at bounding box center [524, 265] width 57 height 17
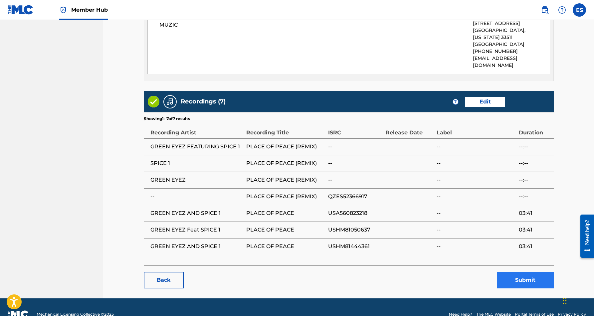
scroll to position [366, 0]
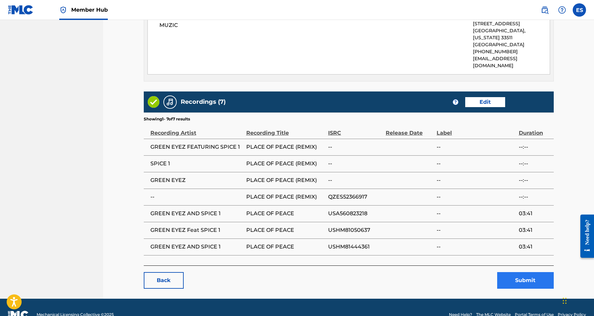
click at [516, 272] on button "Submit" at bounding box center [525, 280] width 57 height 17
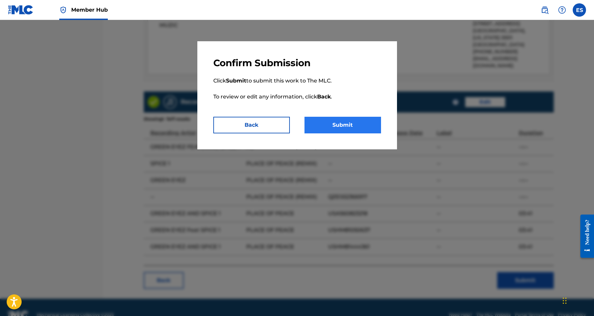
click at [352, 123] on button "Submit" at bounding box center [342, 125] width 76 height 17
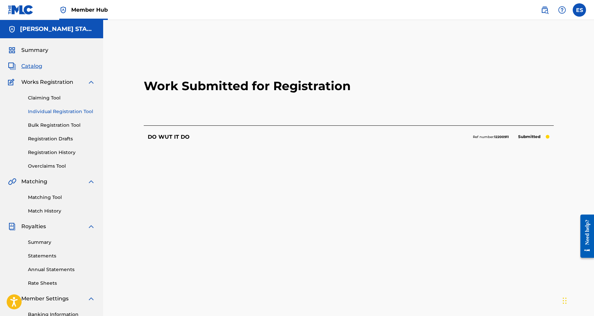
click at [63, 112] on link "Individual Registration Tool" at bounding box center [61, 111] width 67 height 7
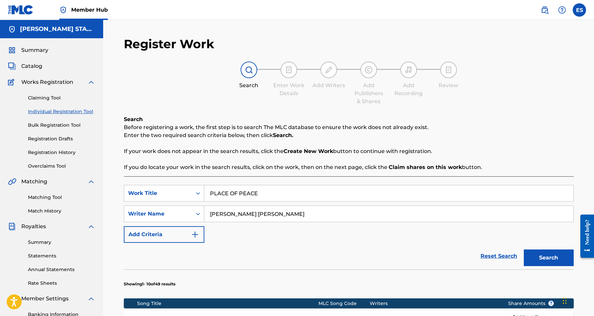
click at [261, 194] on input "PLACE OF PEACE" at bounding box center [388, 193] width 369 height 16
type input "P"
paste input "THE EVIL THAT MEN DO"
type input "THE EVIL THAT MEN DO"
click at [308, 233] on div "SearchWithCriteria4d8a731e-ce8c-49cc-b4b4-fd7d1dfe07e9 Work Title THE EVIL THAT…" at bounding box center [349, 214] width 450 height 58
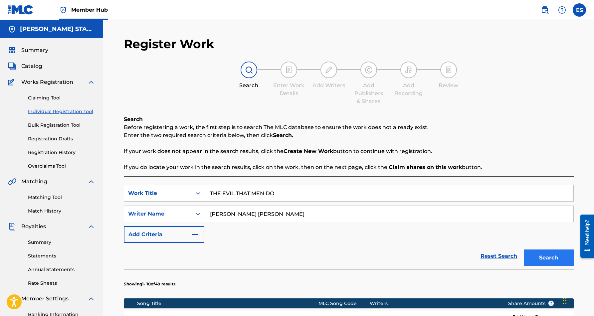
click at [541, 255] on button "Search" at bounding box center [548, 257] width 50 height 17
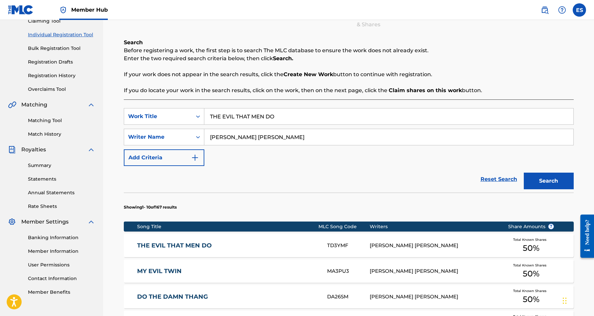
scroll to position [79, 0]
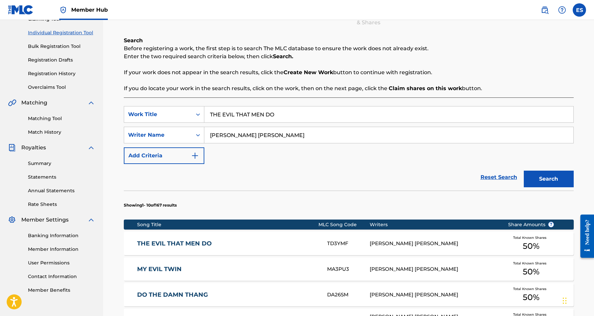
click at [438, 242] on div "[PERSON_NAME] [PERSON_NAME]" at bounding box center [433, 244] width 128 height 8
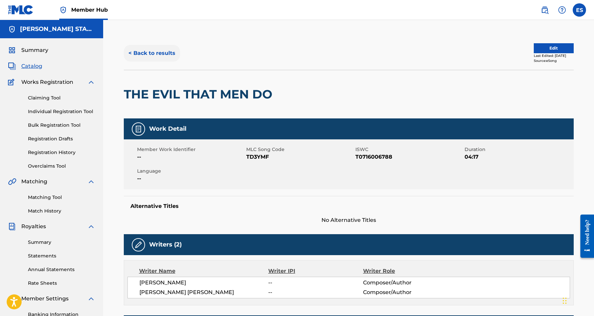
click at [160, 54] on button "< Back to results" at bounding box center [152, 53] width 56 height 17
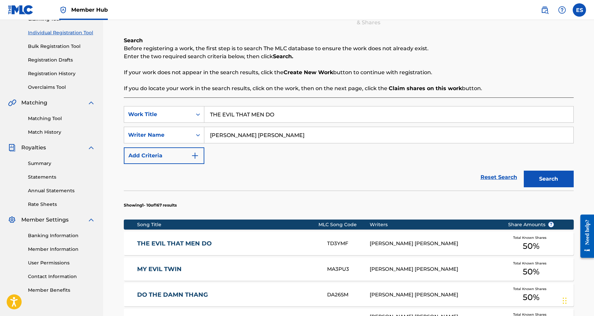
click at [287, 116] on input "THE EVIL THAT MEN DO" at bounding box center [388, 114] width 369 height 16
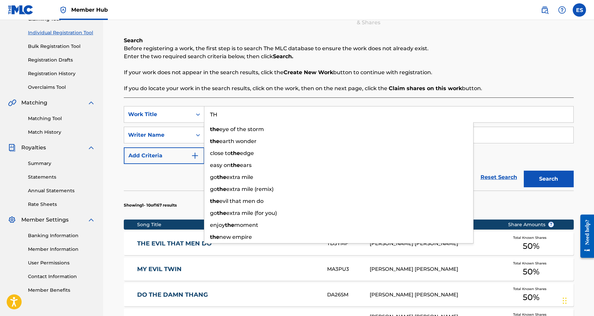
type input "T"
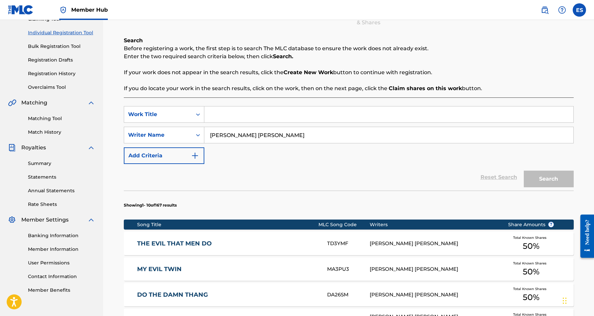
paste input "YOUR TEARDROPS TASTE LIKE [PERSON_NAME]"
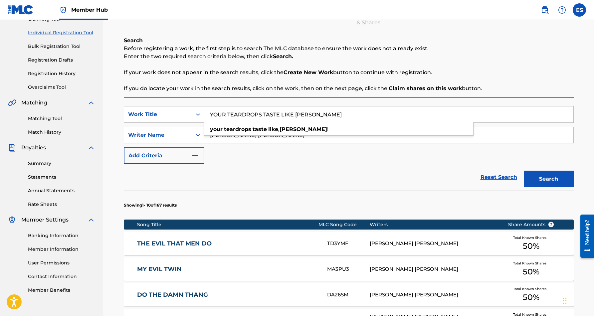
type input "YOUR TEARDROPS TASTE LIKE [PERSON_NAME]"
click at [360, 159] on div "SearchWithCriteria4d8a731e-ce8c-49cc-b4b4-fd7d1dfe07e9 Work Title YOUR TEARDROP…" at bounding box center [349, 135] width 450 height 58
click at [534, 182] on button "Search" at bounding box center [548, 179] width 50 height 17
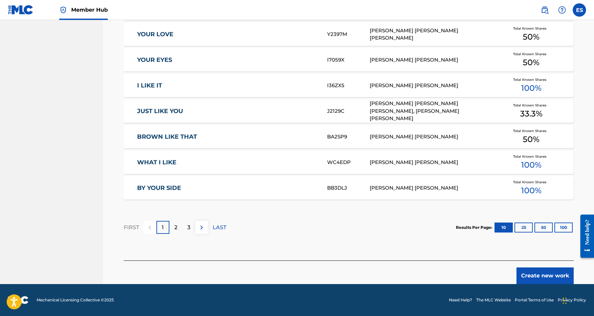
scroll to position [365, 0]
click at [537, 275] on button "Create new work" at bounding box center [544, 275] width 57 height 17
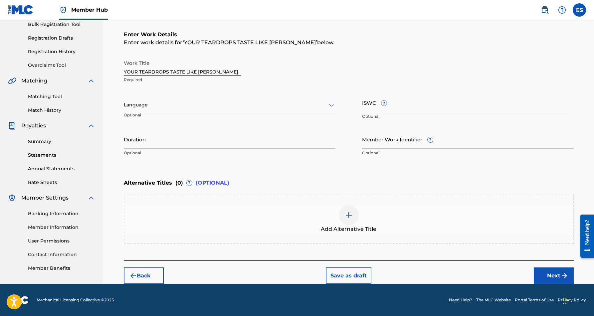
scroll to position [101, 0]
click at [333, 105] on icon at bounding box center [331, 105] width 5 height 3
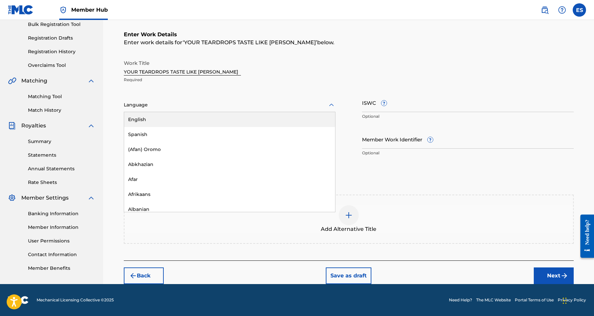
click at [314, 122] on div "English" at bounding box center [229, 119] width 211 height 15
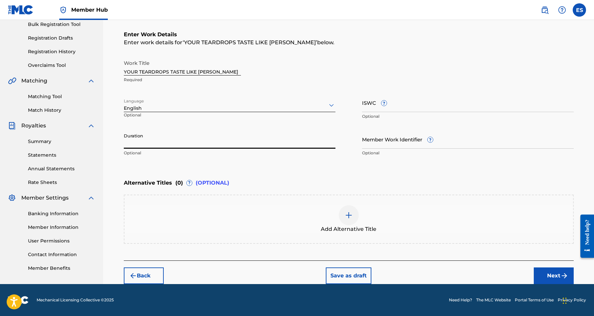
click at [200, 147] on input "Duration" at bounding box center [230, 139] width 212 height 19
type input "03:48"
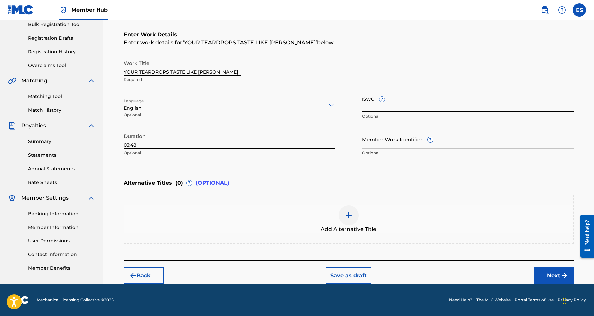
click at [397, 108] on input "ISWC ?" at bounding box center [468, 102] width 212 height 19
paste input "T9243074455"
type input "T9243074455"
click at [556, 271] on button "Next" at bounding box center [553, 275] width 40 height 17
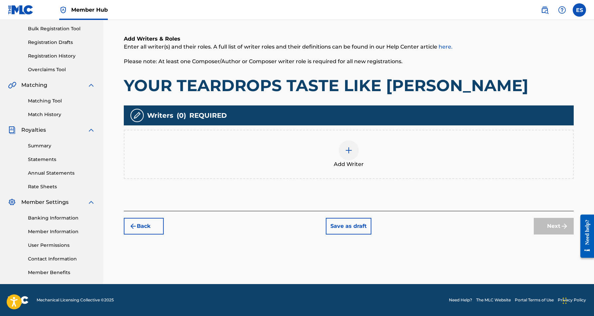
scroll to position [96, 0]
click at [350, 152] on img at bounding box center [349, 150] width 8 height 8
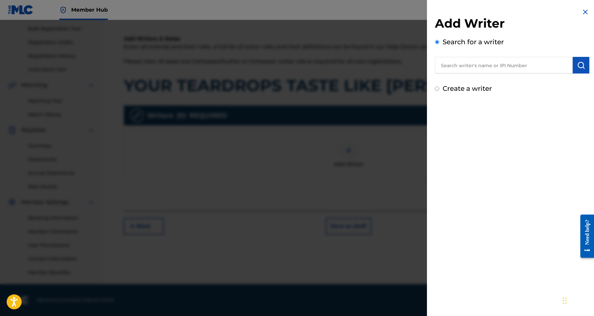
click at [470, 66] on input "text" at bounding box center [504, 65] width 138 height 17
paste input "[PERSON_NAME] [PERSON_NAME]"
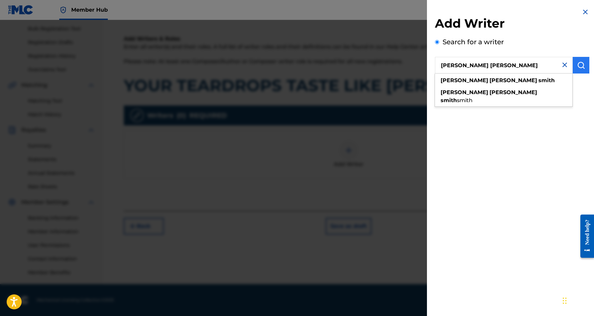
type input "[PERSON_NAME] [PERSON_NAME]"
click at [577, 62] on img "submit" at bounding box center [581, 65] width 8 height 8
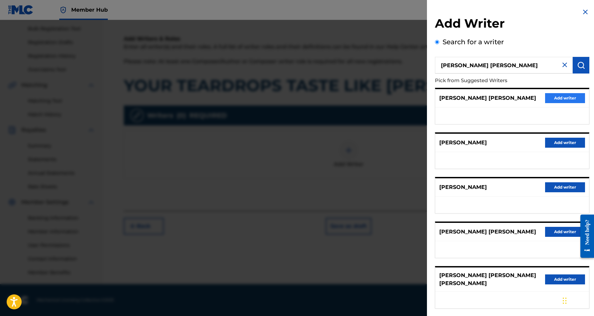
click at [557, 96] on button "Add writer" at bounding box center [565, 98] width 40 height 10
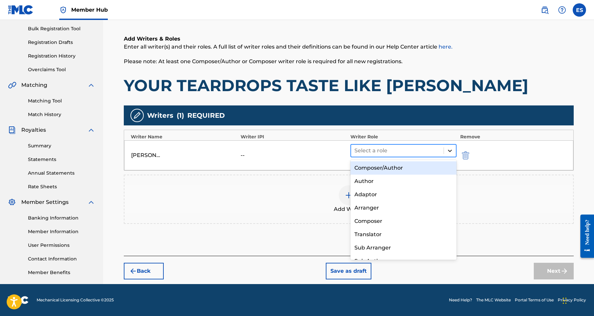
click at [446, 149] on div at bounding box center [450, 151] width 12 height 12
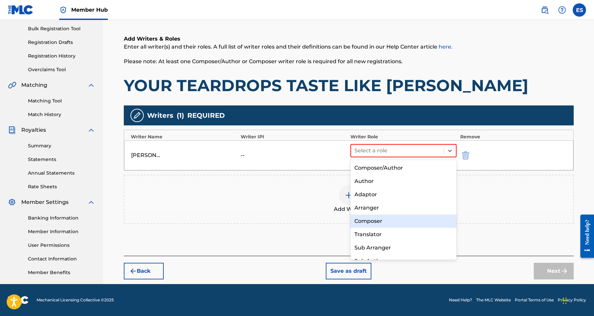
click at [395, 217] on div "Composer" at bounding box center [403, 221] width 106 height 13
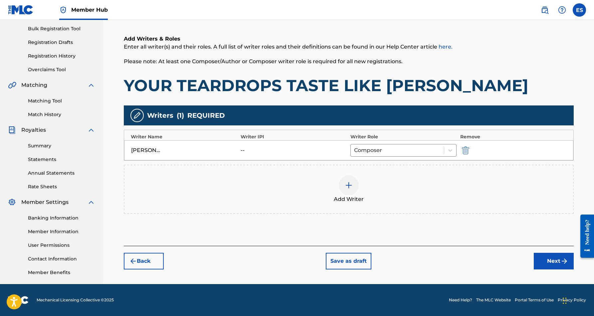
click at [348, 186] on img at bounding box center [349, 185] width 8 height 8
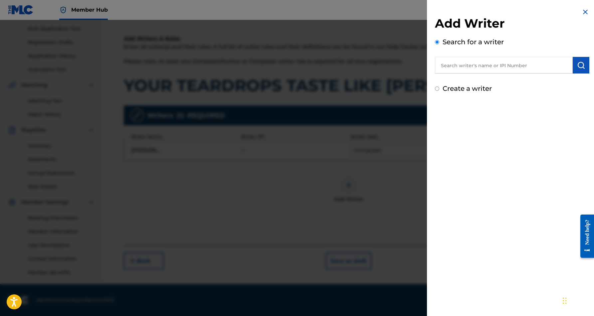
click at [436, 90] on input "Create a writer" at bounding box center [437, 88] width 4 height 4
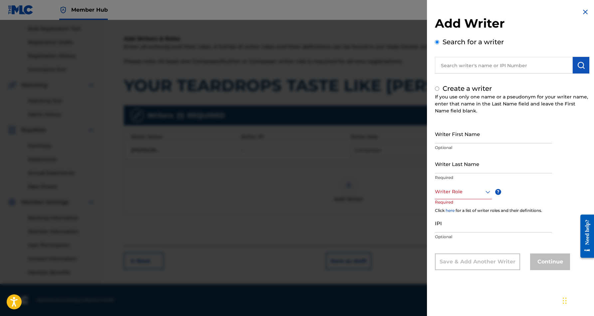
radio input "false"
radio input "true"
click at [450, 135] on input "Writer First Name" at bounding box center [493, 133] width 117 height 19
paste input "[PERSON_NAME]"
type input "[PERSON_NAME]"
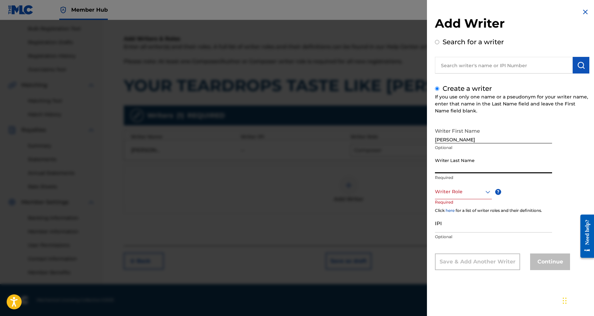
click at [462, 163] on input "Writer Last Name" at bounding box center [493, 163] width 117 height 19
paste input "[PERSON_NAME]"
type input "[PERSON_NAME]"
click at [459, 139] on input "[PERSON_NAME]" at bounding box center [493, 133] width 117 height 19
click at [482, 140] on input "[PERSON_NAME]" at bounding box center [493, 133] width 117 height 19
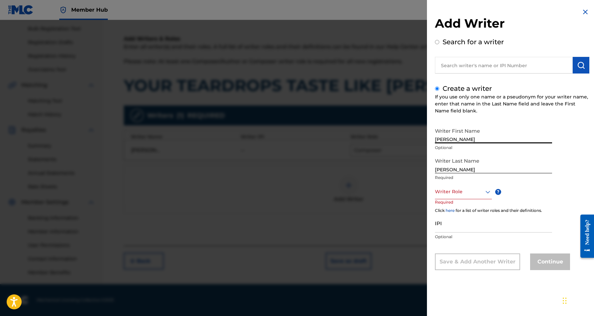
type input "[PERSON_NAME]"
click at [485, 190] on icon at bounding box center [488, 192] width 8 height 8
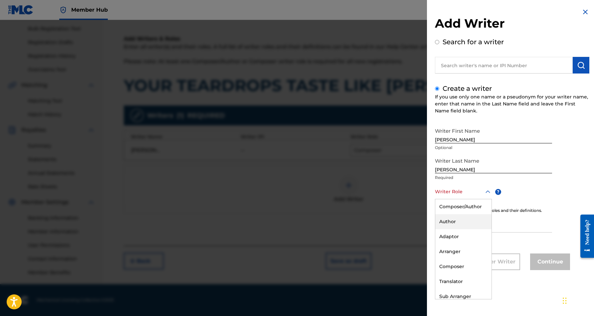
click at [464, 220] on div "Author" at bounding box center [463, 221] width 56 height 15
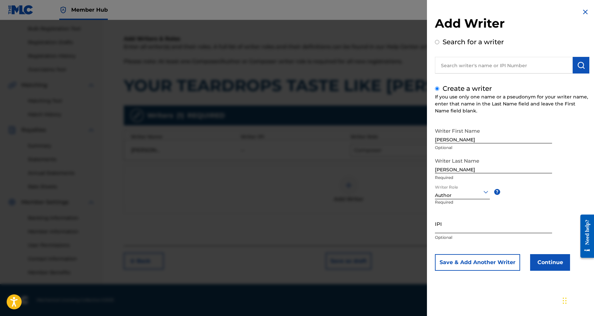
click at [451, 221] on input "IPI" at bounding box center [493, 223] width 117 height 19
paste input "437957217"
type input "437957217"
click at [487, 261] on button "Save & Add Another Writer" at bounding box center [477, 262] width 85 height 17
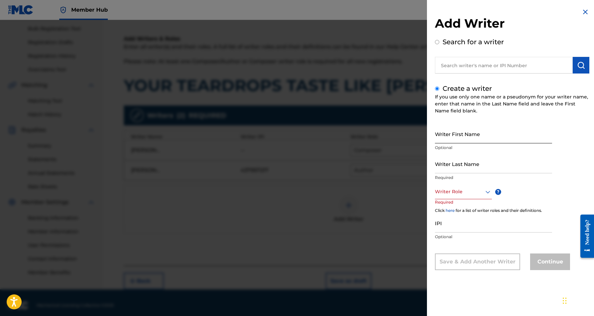
click at [465, 128] on input "Writer First Name" at bounding box center [493, 133] width 117 height 19
paste input "[PERSON_NAME]"
type input "[PERSON_NAME]"
click at [476, 159] on input "Writer Last Name" at bounding box center [493, 163] width 117 height 19
paste input "[PERSON_NAME]"
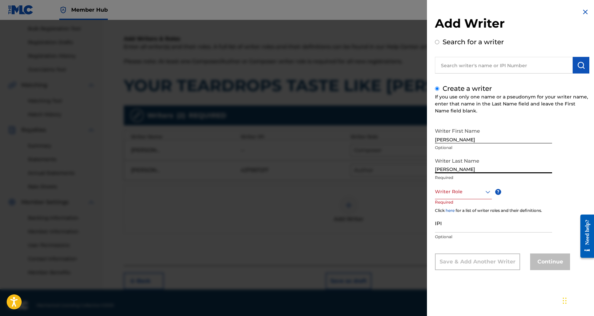
click at [488, 192] on icon at bounding box center [487, 192] width 5 height 3
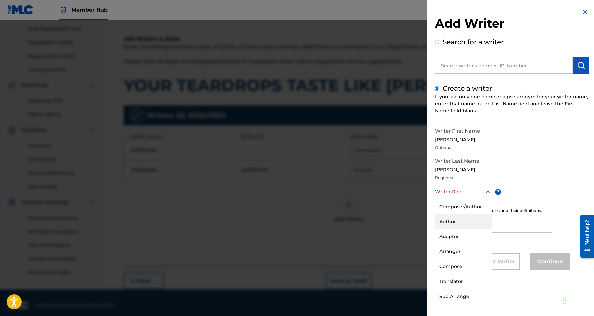
click at [474, 220] on div "Author" at bounding box center [463, 221] width 56 height 15
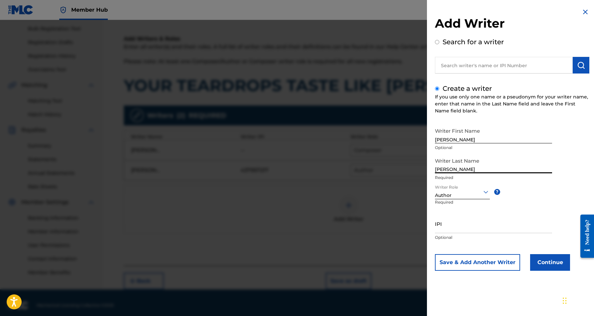
click at [493, 172] on input "[PERSON_NAME]" at bounding box center [493, 163] width 117 height 19
type input "[PERSON_NAME]"
click at [459, 139] on input "[PERSON_NAME]" at bounding box center [493, 133] width 117 height 19
click at [476, 141] on input "[PERSON_NAME]" at bounding box center [493, 133] width 117 height 19
type input "[PERSON_NAME]"
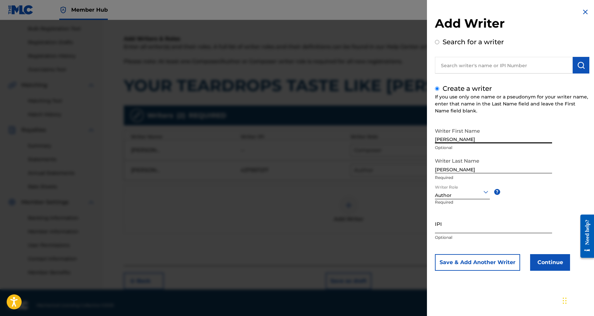
click at [462, 222] on input "IPI" at bounding box center [493, 223] width 117 height 19
paste input "193598518"
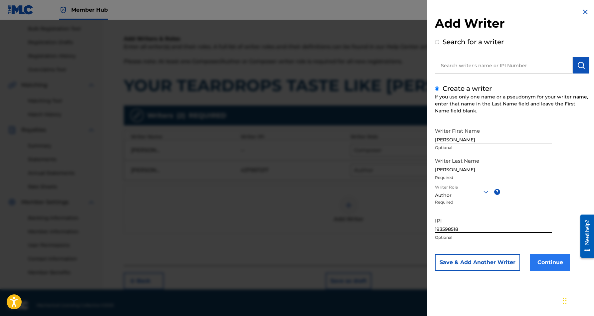
type input "193598518"
click at [547, 260] on button "Continue" at bounding box center [550, 262] width 40 height 17
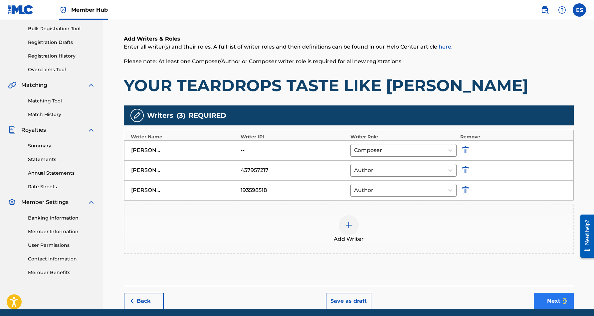
click at [550, 301] on button "Next" at bounding box center [553, 301] width 40 height 17
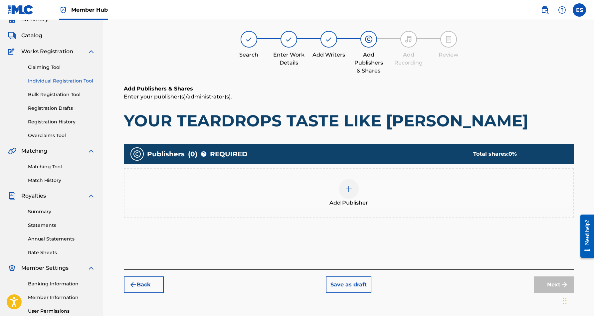
scroll to position [30, 0]
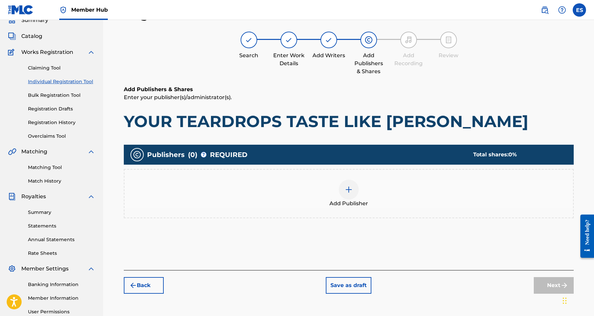
click at [351, 189] on img at bounding box center [349, 190] width 8 height 8
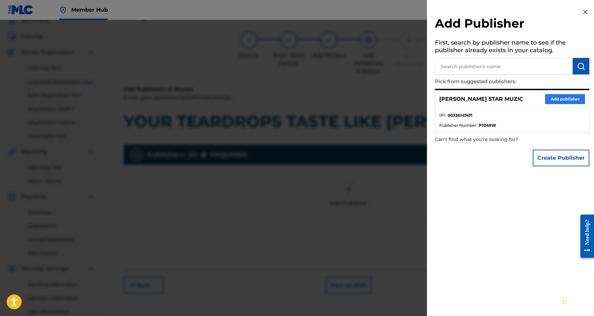
click at [547, 97] on button "Add publisher" at bounding box center [565, 99] width 40 height 10
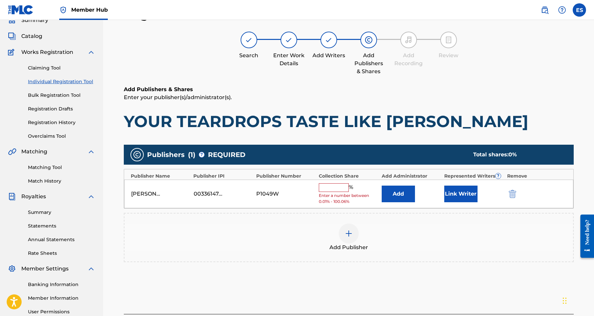
click at [342, 185] on input "text" at bounding box center [334, 187] width 30 height 9
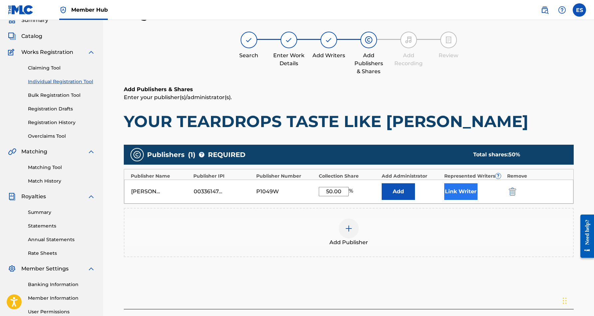
type input "50.00"
click at [454, 190] on button "Link Writer" at bounding box center [460, 191] width 33 height 17
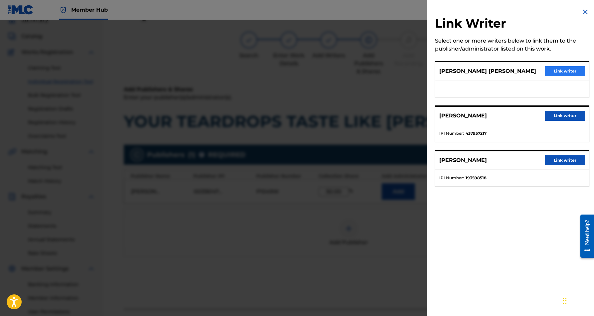
click at [570, 71] on button "Link writer" at bounding box center [565, 71] width 40 height 10
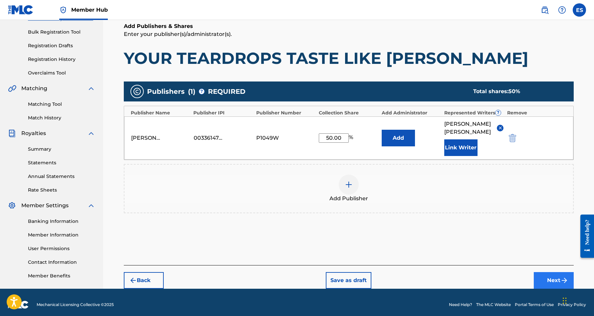
click at [550, 276] on button "Next" at bounding box center [553, 280] width 40 height 17
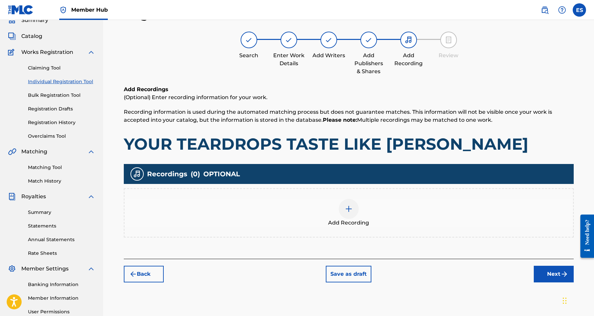
click at [350, 212] on img at bounding box center [349, 209] width 8 height 8
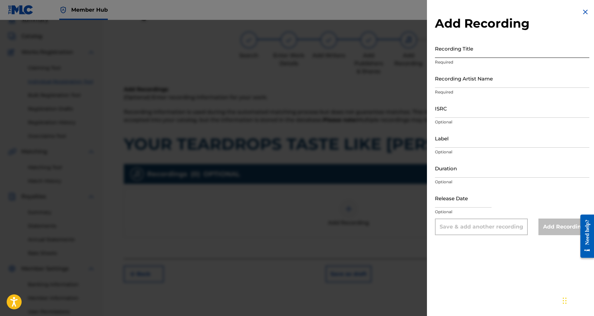
click at [482, 53] on input "Recording Title" at bounding box center [512, 48] width 154 height 19
paste input "YOUR TEARDROPS TASTE LIKE [PERSON_NAME]"
type input "YOUR TEARDROPS TASTE LIKE [PERSON_NAME]"
click at [507, 74] on input "Recording Artist Name" at bounding box center [512, 78] width 154 height 19
paste input "MICHAELANGELFACE"
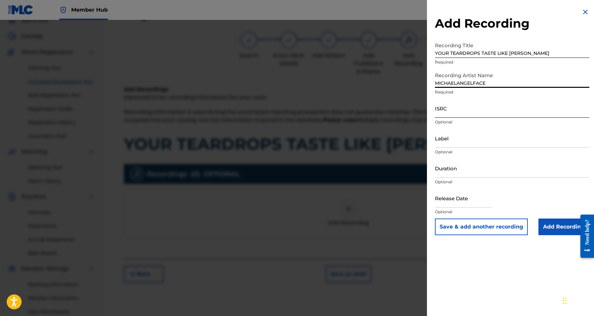
type input "MICHAELANGELFACE"
click at [475, 113] on input "ISRC" at bounding box center [512, 108] width 154 height 19
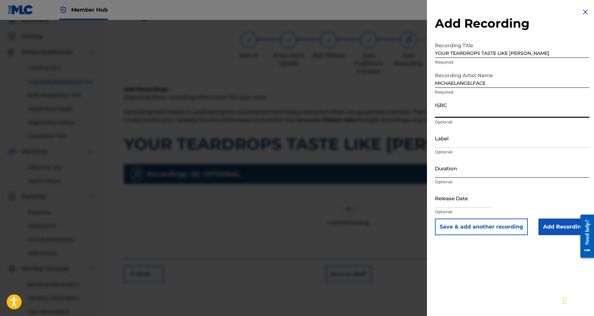
click at [453, 173] on input "Duration" at bounding box center [512, 168] width 154 height 19
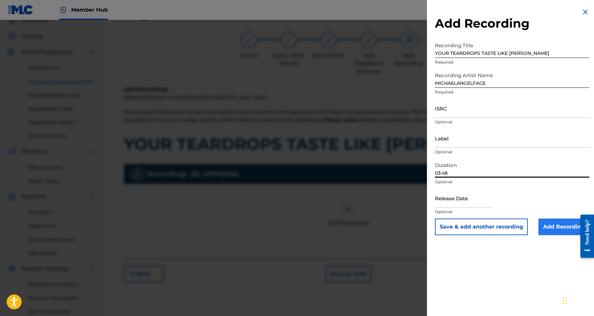
type input "03:48"
click at [554, 225] on input "Add Recording" at bounding box center [563, 227] width 51 height 17
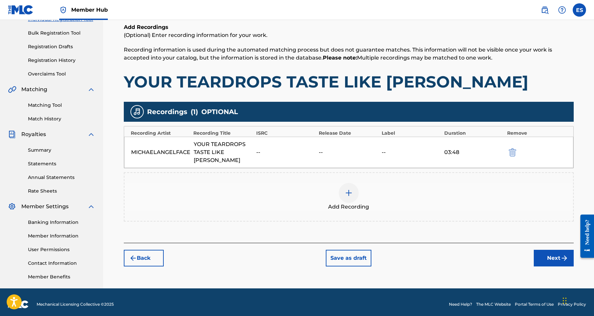
scroll to position [94, 0]
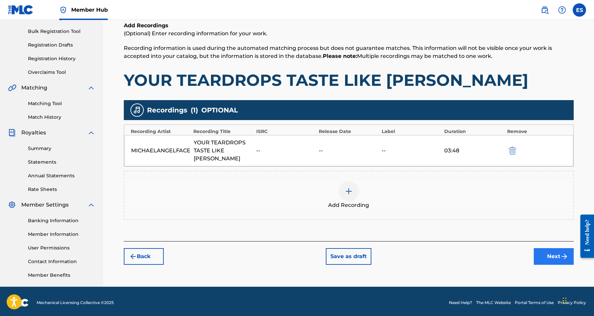
click at [559, 248] on button "Next" at bounding box center [553, 256] width 40 height 17
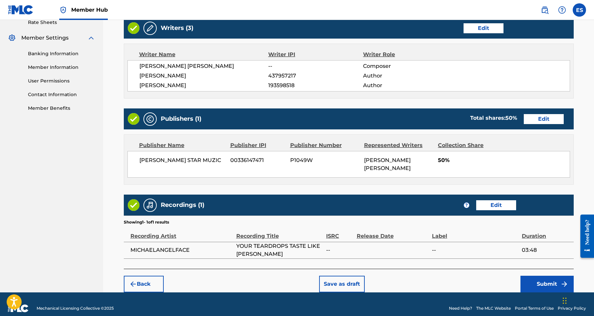
scroll to position [260, 0]
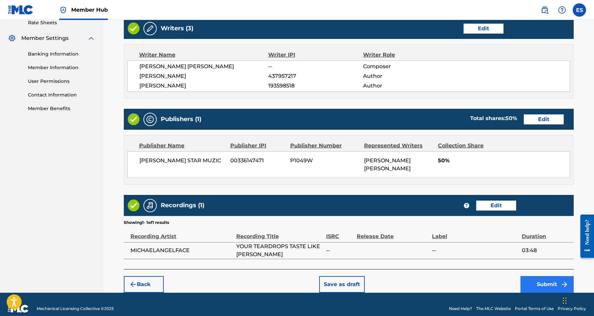
click at [539, 277] on button "Submit" at bounding box center [546, 284] width 53 height 17
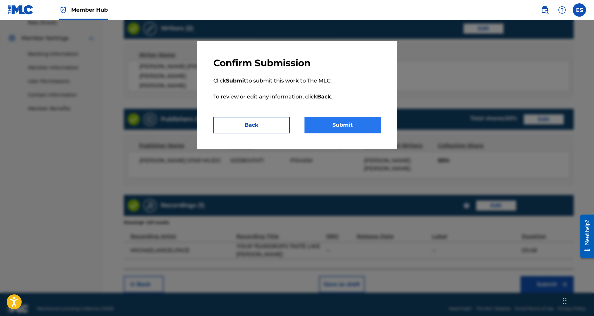
click at [352, 126] on button "Submit" at bounding box center [342, 125] width 76 height 17
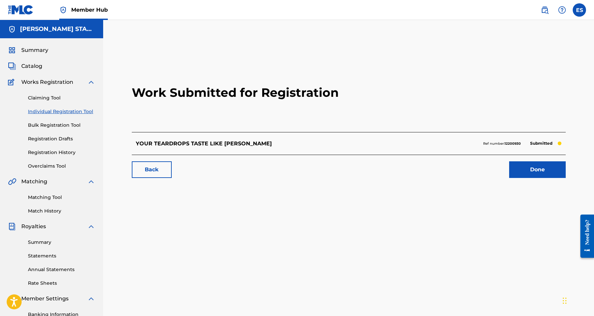
click at [68, 113] on link "Individual Registration Tool" at bounding box center [61, 111] width 67 height 7
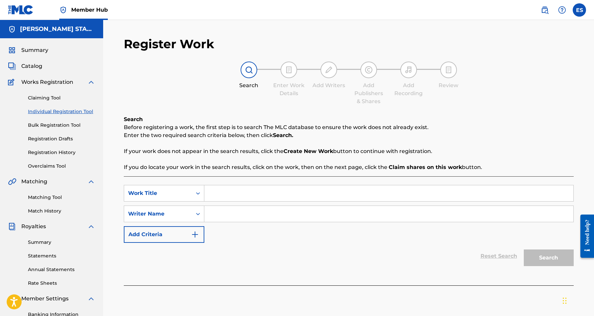
click at [232, 192] on input "Search Form" at bounding box center [388, 193] width 369 height 16
paste input "MORNING BREEZE"
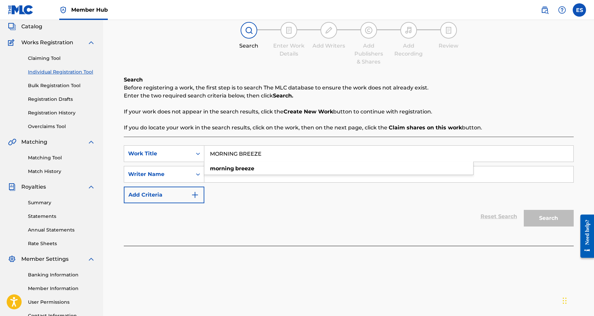
scroll to position [57, 0]
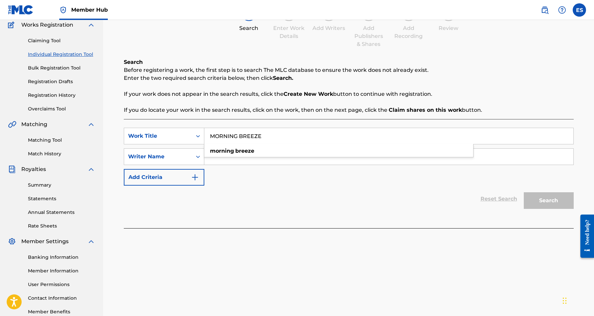
type input "MORNING BREEZE"
click at [261, 218] on div "SearchWithCriteria4d8a731e-ce8c-49cc-b4b4-fd7d1dfe07e9 Work Title MORNING BREEZ…" at bounding box center [349, 173] width 450 height 109
click at [278, 161] on input "Search Form" at bounding box center [388, 157] width 369 height 16
paste input "[PERSON_NAME] [PERSON_NAME]"
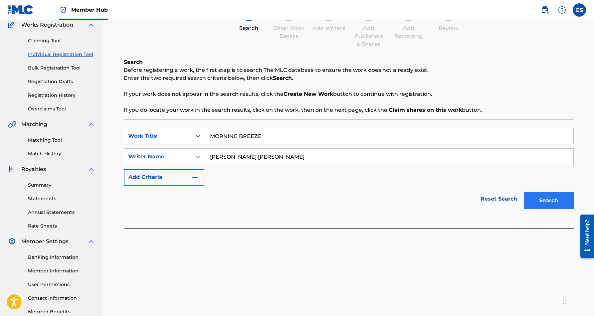
type input "[PERSON_NAME] [PERSON_NAME]"
click at [536, 199] on button "Search" at bounding box center [548, 200] width 50 height 17
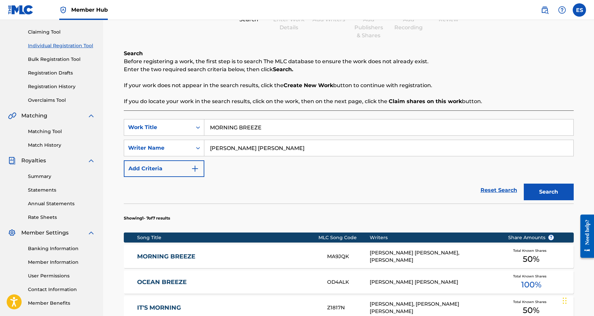
scroll to position [70, 0]
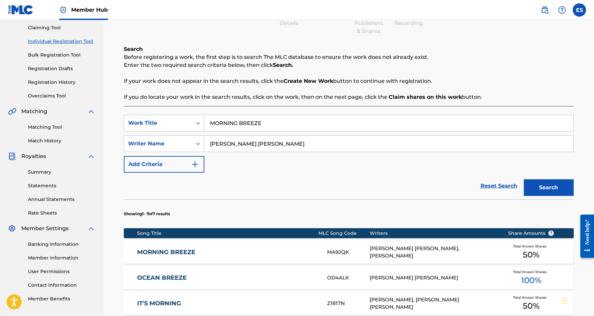
click at [401, 251] on div "[PERSON_NAME] [PERSON_NAME], [PERSON_NAME]" at bounding box center [433, 252] width 128 height 15
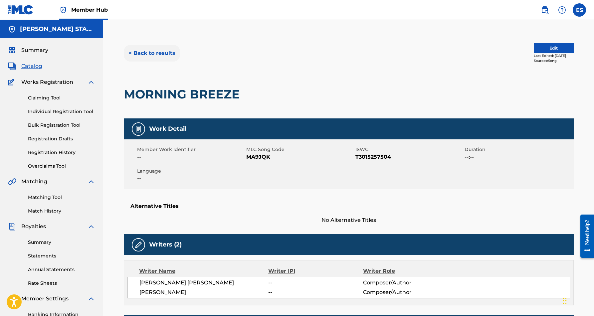
click at [161, 54] on button "< Back to results" at bounding box center [152, 53] width 56 height 17
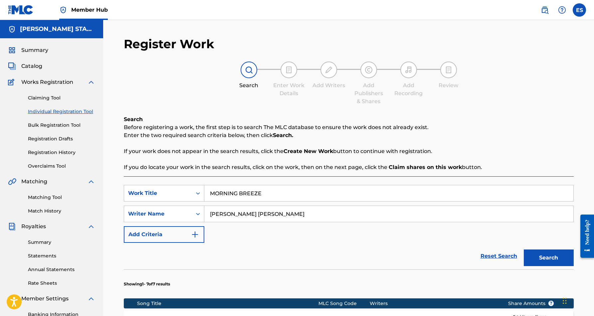
scroll to position [70, 0]
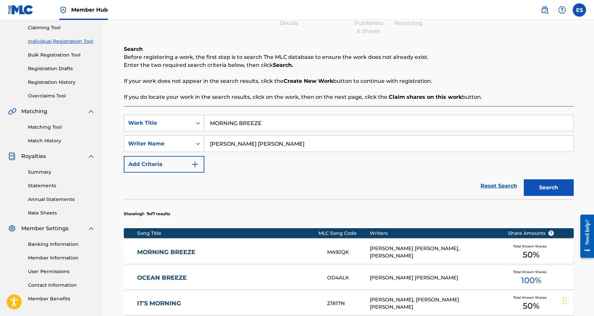
click at [269, 119] on input "MORNING BREEZE" at bounding box center [388, 123] width 369 height 16
click at [268, 125] on input "MORNING BREEZE" at bounding box center [388, 123] width 369 height 16
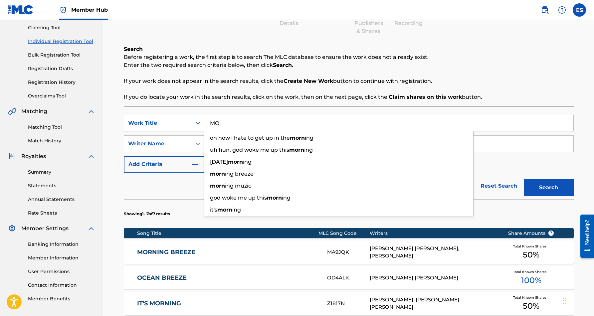
type input "M"
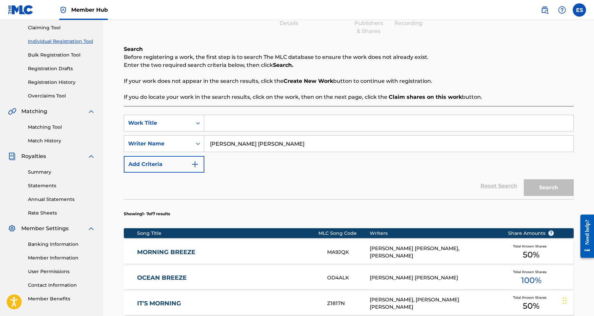
paste input "STOP THAT"
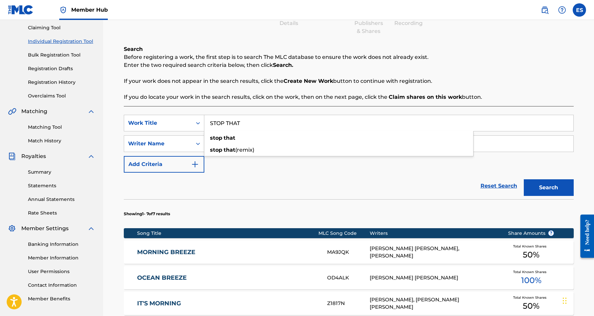
type input "STOP THAT"
click at [319, 167] on div "SearchWithCriteria4d8a731e-ce8c-49cc-b4b4-fd7d1dfe07e9 Work Title STOP THAT Sea…" at bounding box center [349, 144] width 450 height 58
click at [533, 184] on button "Search" at bounding box center [548, 187] width 50 height 17
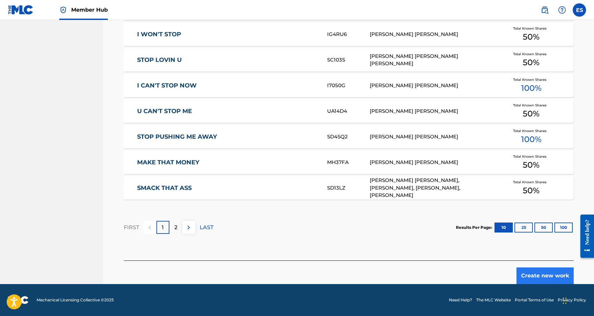
click at [537, 274] on button "Create new work" at bounding box center [544, 275] width 57 height 17
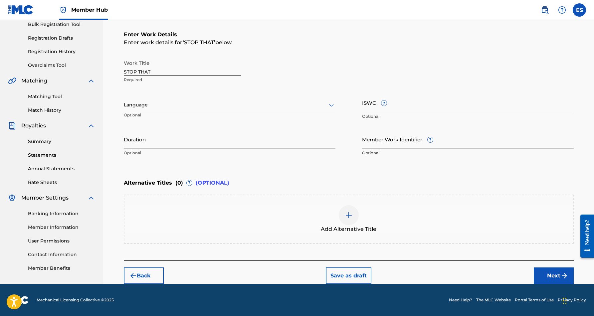
scroll to position [101, 0]
click at [330, 104] on icon at bounding box center [331, 105] width 8 height 8
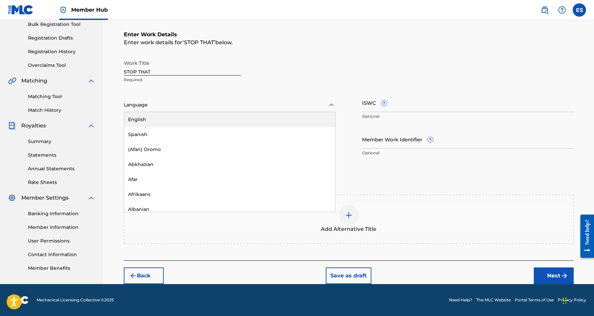
click at [300, 122] on div "English" at bounding box center [229, 119] width 211 height 15
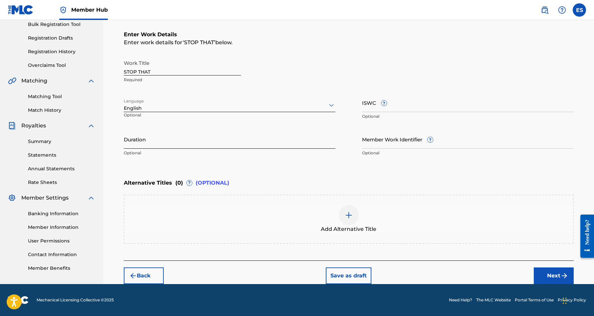
click at [234, 144] on input "Duration" at bounding box center [230, 139] width 212 height 19
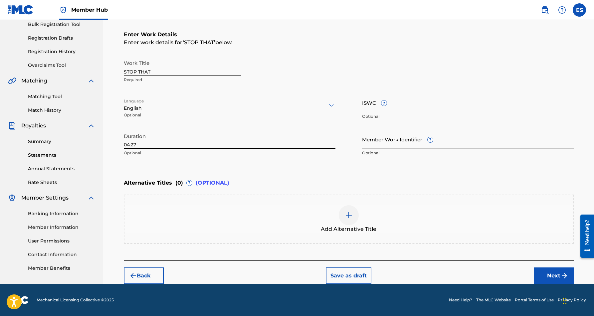
type input "04:27"
click at [398, 173] on div "Enter Work Details Enter work details for ‘ STOP THAT ’ below. Work Title STOP …" at bounding box center [349, 95] width 450 height 161
click at [372, 105] on input "ISWC ?" at bounding box center [468, 102] width 212 height 19
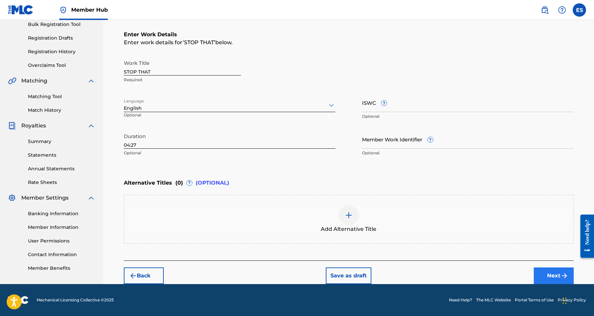
click at [552, 276] on button "Next" at bounding box center [553, 275] width 40 height 17
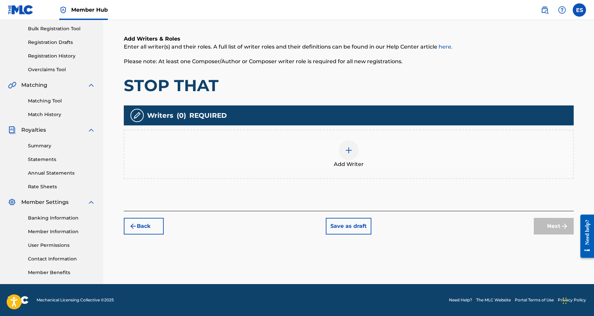
click at [348, 151] on img at bounding box center [349, 150] width 8 height 8
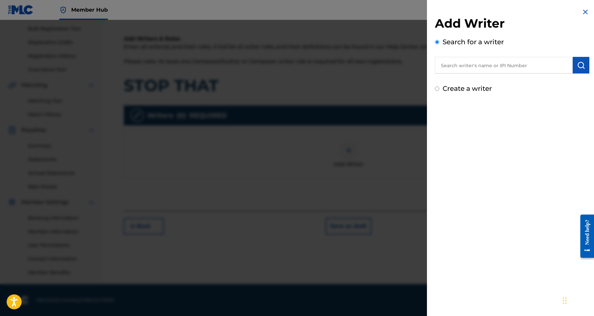
click at [471, 69] on input "text" at bounding box center [504, 65] width 138 height 17
paste input "[PERSON_NAME] [PERSON_NAME]"
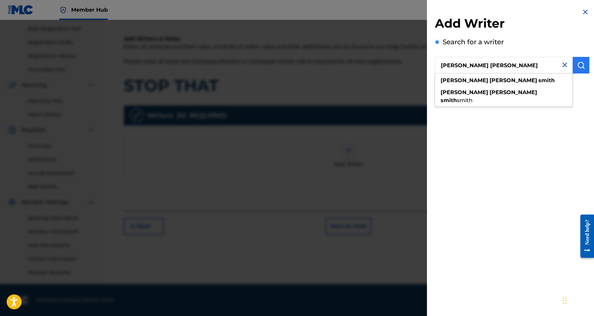
type input "[PERSON_NAME] [PERSON_NAME]"
click at [580, 66] on img "submit" at bounding box center [581, 65] width 8 height 8
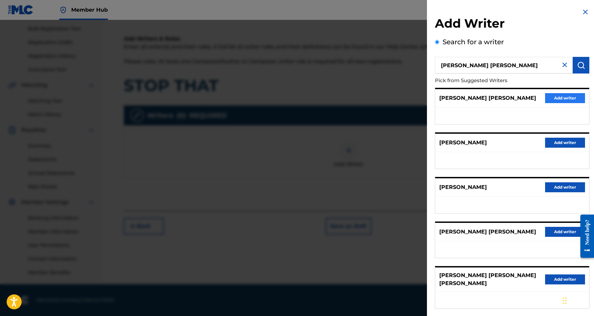
click at [552, 99] on button "Add writer" at bounding box center [565, 98] width 40 height 10
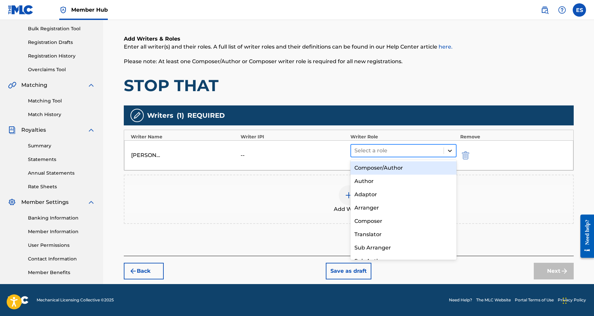
click at [451, 148] on icon at bounding box center [449, 150] width 7 height 7
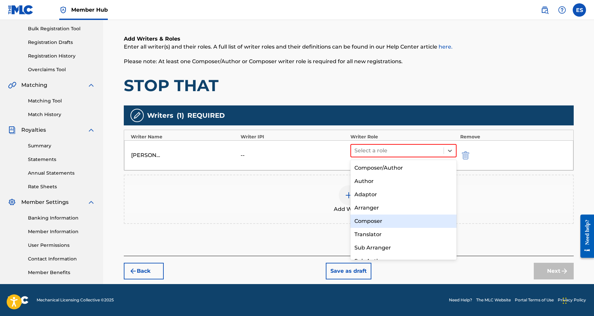
click at [404, 216] on div "Composer" at bounding box center [403, 221] width 106 height 13
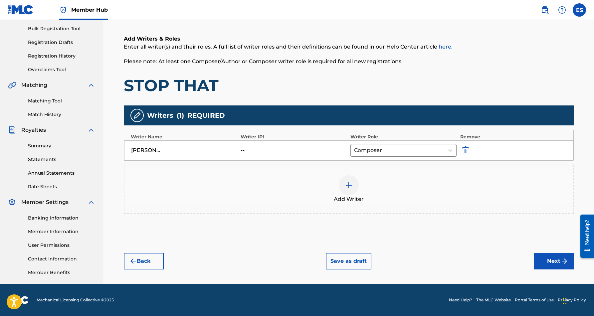
click at [350, 189] on img at bounding box center [349, 185] width 8 height 8
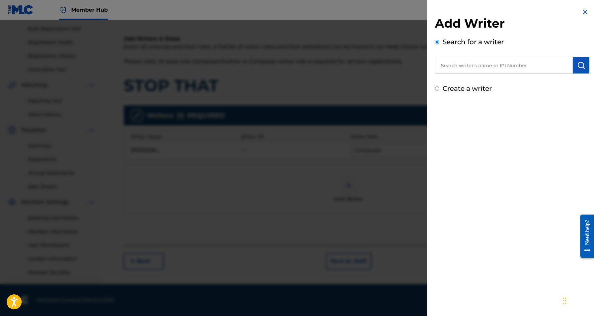
click at [439, 89] on div "Create a writer" at bounding box center [512, 88] width 154 height 10
click at [437, 90] on input "Create a writer" at bounding box center [437, 88] width 4 height 4
radio input "false"
radio input "true"
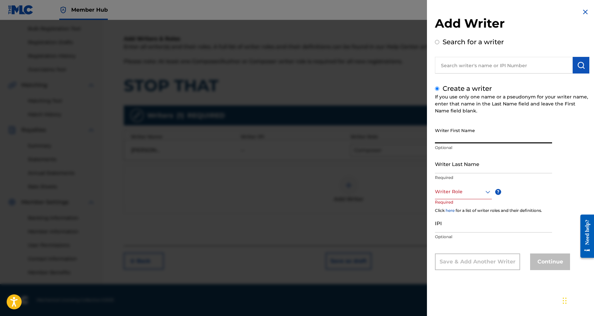
click at [451, 129] on input "Writer First Name" at bounding box center [493, 133] width 117 height 19
paste input "[PERSON_NAME], [PERSON_NAME]"
type input "[PERSON_NAME], [PERSON_NAME]"
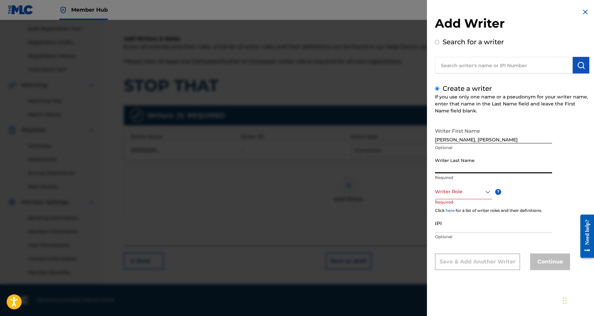
click at [473, 169] on input "Writer Last Name" at bounding box center [493, 163] width 117 height 19
paste input "[PERSON_NAME], [PERSON_NAME]"
type input "[PERSON_NAME]"
click at [452, 140] on input "[PERSON_NAME], [PERSON_NAME]" at bounding box center [493, 133] width 117 height 19
click at [460, 137] on input "QUAYA N" at bounding box center [493, 133] width 117 height 19
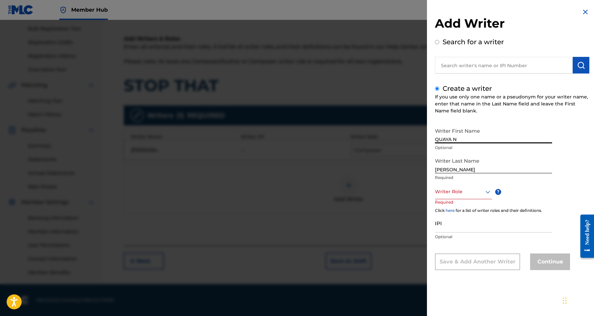
type input "QUAYA"
click at [486, 190] on icon at bounding box center [488, 192] width 8 height 8
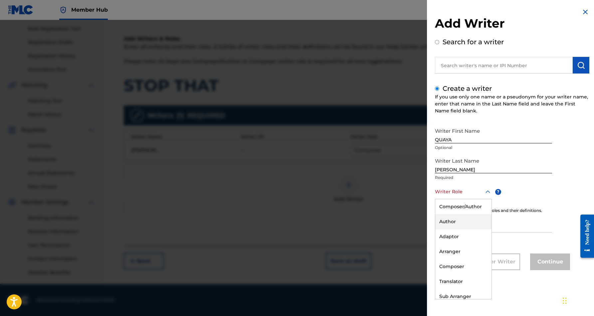
click at [460, 223] on div "Author" at bounding box center [463, 221] width 56 height 15
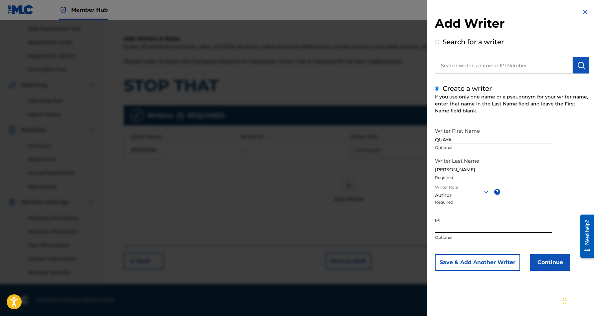
click at [453, 227] on input "IPI" at bounding box center [493, 223] width 117 height 19
click at [497, 264] on button "Save & Add Another Writer" at bounding box center [477, 262] width 85 height 17
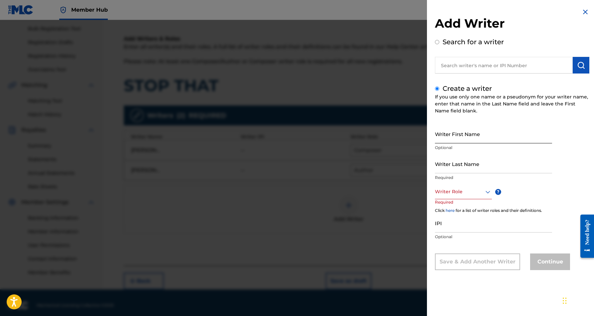
click at [452, 138] on input "Writer First Name" at bounding box center [493, 133] width 117 height 19
paste input "[PERSON_NAME]"
type input "[PERSON_NAME]"
click at [459, 163] on input "Writer Last Name" at bounding box center [493, 163] width 117 height 19
paste input "[PERSON_NAME]"
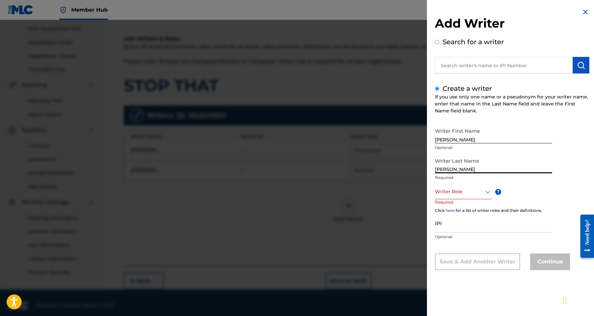
type input "[PERSON_NAME]"
click at [458, 140] on input "[PERSON_NAME]" at bounding box center [493, 133] width 117 height 19
click at [456, 140] on input "[PERSON_NAME]" at bounding box center [493, 133] width 117 height 19
click at [462, 140] on input "[PERSON_NAME]" at bounding box center [493, 133] width 117 height 19
type input "[PERSON_NAME]"
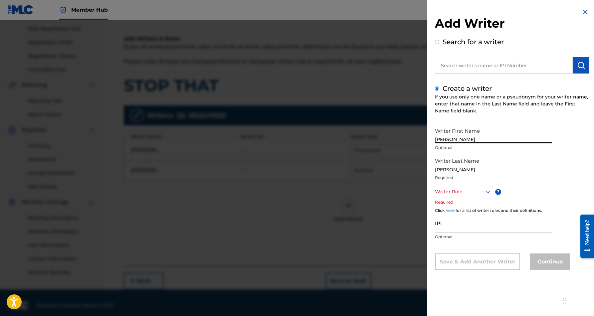
click at [487, 190] on icon at bounding box center [488, 192] width 8 height 8
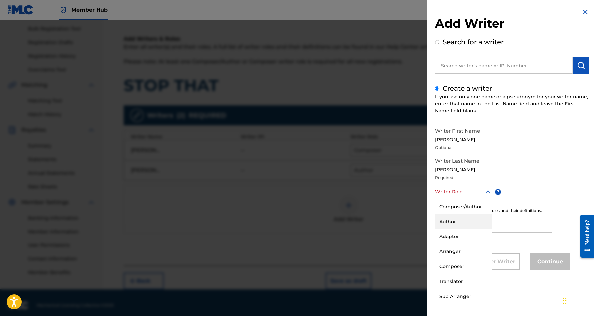
click at [460, 220] on div "Author" at bounding box center [463, 221] width 56 height 15
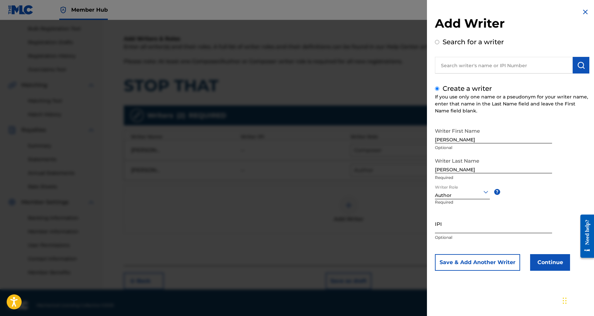
click at [455, 222] on input "IPI" at bounding box center [493, 223] width 117 height 19
paste input "337513567"
type input "337513567"
click at [498, 264] on button "Save & Add Another Writer" at bounding box center [477, 262] width 85 height 17
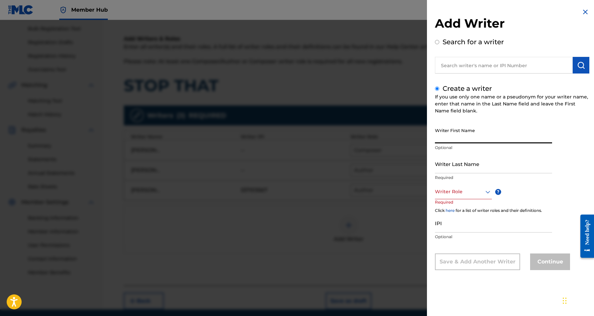
click at [445, 131] on input "Writer First Name" at bounding box center [493, 133] width 117 height 19
paste input "[PERSON_NAME]"
type input "[PERSON_NAME]"
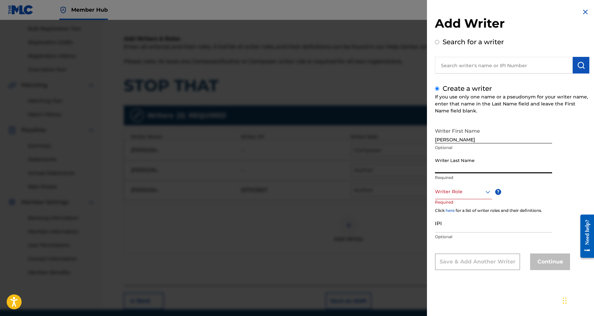
click at [451, 163] on input "Writer Last Name" at bounding box center [493, 163] width 117 height 19
paste input "[PERSON_NAME]"
type input "[PERSON_NAME]"
click at [456, 138] on input "[PERSON_NAME]" at bounding box center [493, 133] width 117 height 19
type input "[PERSON_NAME]"
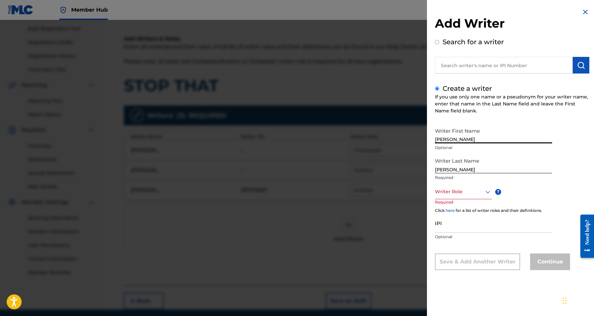
click at [486, 191] on icon at bounding box center [488, 192] width 8 height 8
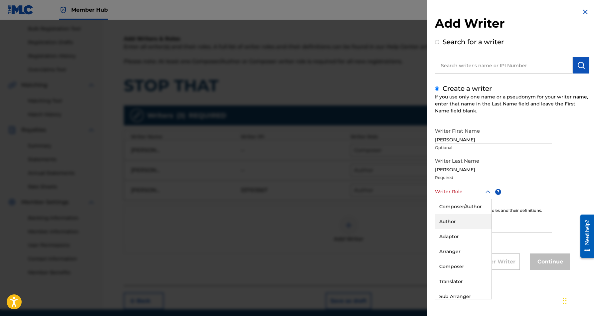
click at [460, 220] on div "Author" at bounding box center [463, 221] width 56 height 15
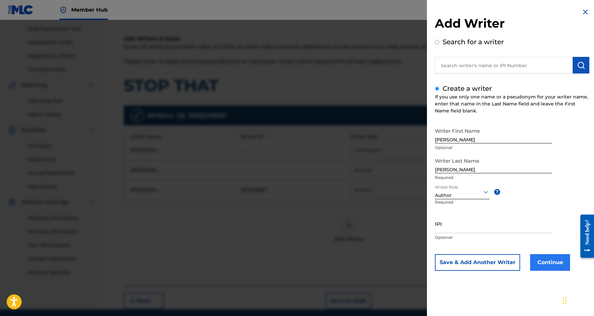
click at [534, 263] on button "Continue" at bounding box center [550, 262] width 40 height 17
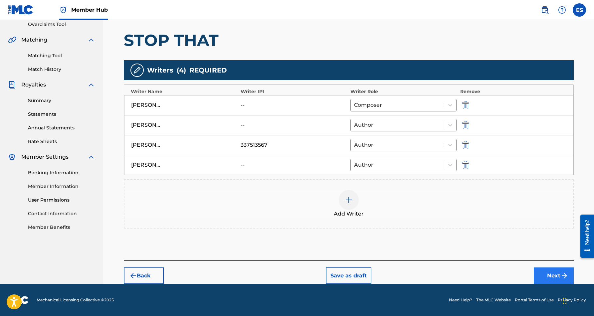
click at [555, 275] on button "Next" at bounding box center [553, 275] width 40 height 17
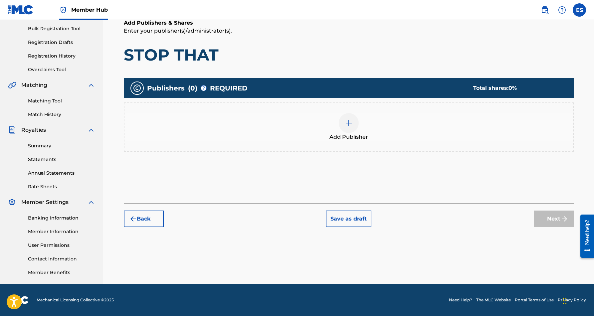
click at [347, 122] on img at bounding box center [349, 123] width 8 height 8
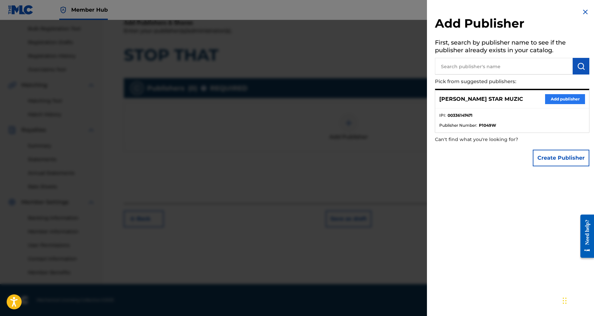
click at [549, 98] on button "Add publisher" at bounding box center [565, 99] width 40 height 10
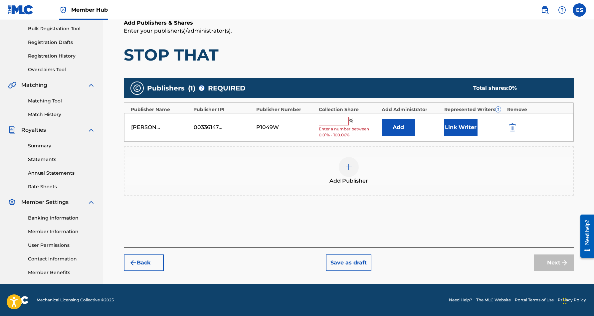
click at [336, 118] on input "text" at bounding box center [334, 121] width 30 height 9
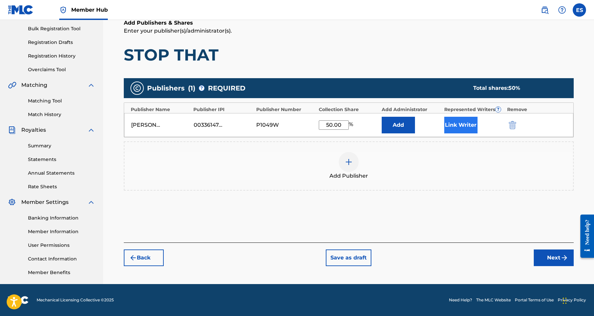
type input "50.00"
click at [457, 128] on button "Link Writer" at bounding box center [460, 125] width 33 height 17
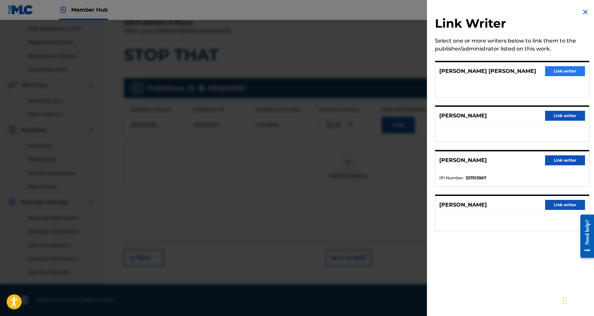
click at [567, 71] on button "Link writer" at bounding box center [565, 71] width 40 height 10
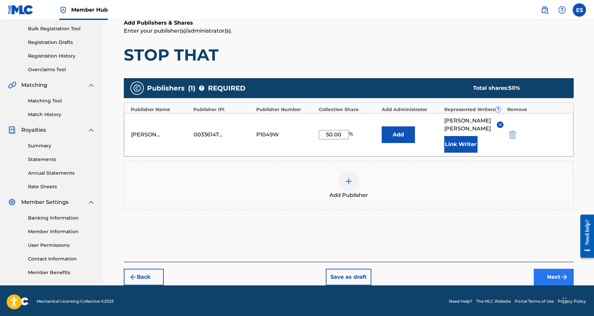
click at [554, 277] on button "Next" at bounding box center [553, 277] width 40 height 17
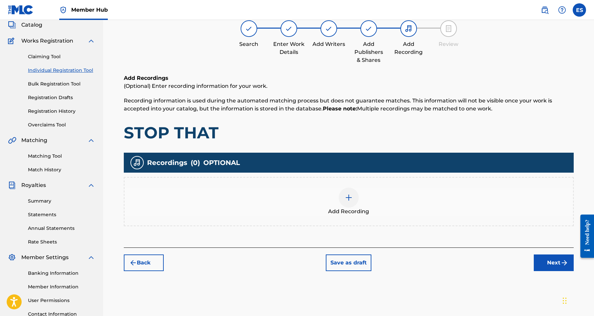
scroll to position [30, 0]
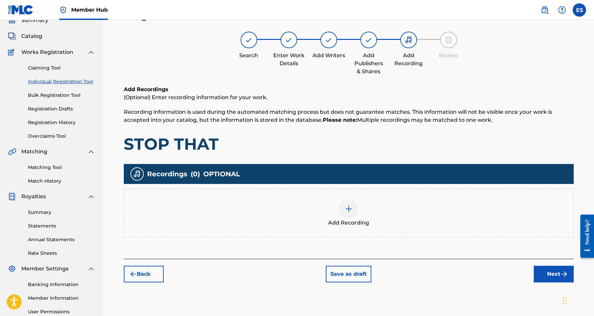
click at [343, 209] on div at bounding box center [349, 209] width 20 height 20
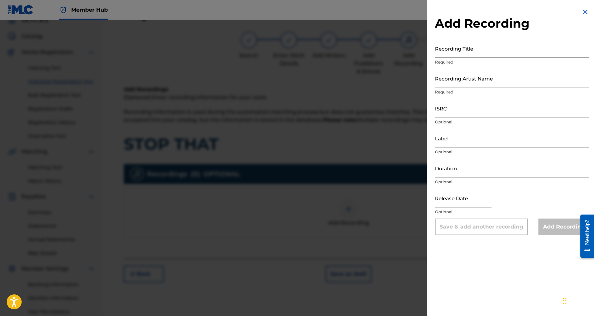
click at [473, 52] on input "Recording Title" at bounding box center [512, 48] width 154 height 19
paste input "STOP THAT"
type input "STOP THAT"
click at [485, 76] on input "Recording Artist Name" at bounding box center [512, 78] width 154 height 19
paste input "GREEN EYEZ"
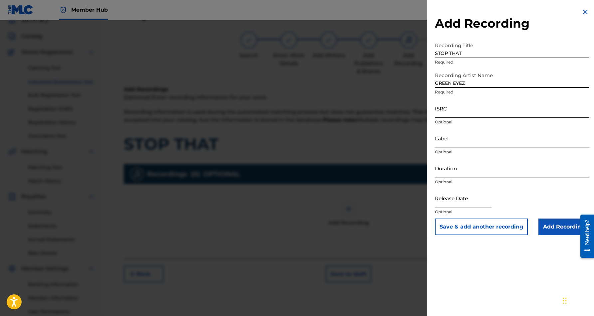
type input "GREEN EYEZ"
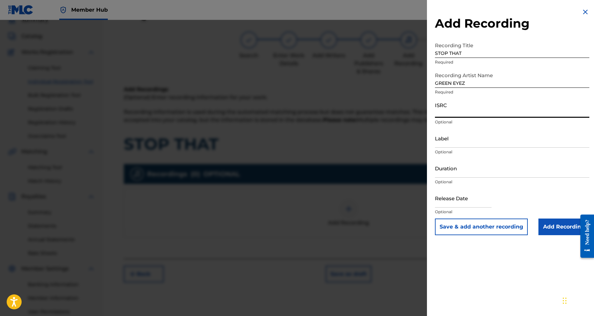
click at [460, 113] on input "ISRC" at bounding box center [512, 108] width 154 height 19
paste input "USHM81050633"
type input "USHM81050633"
click at [481, 137] on input "Label" at bounding box center [512, 138] width 154 height 19
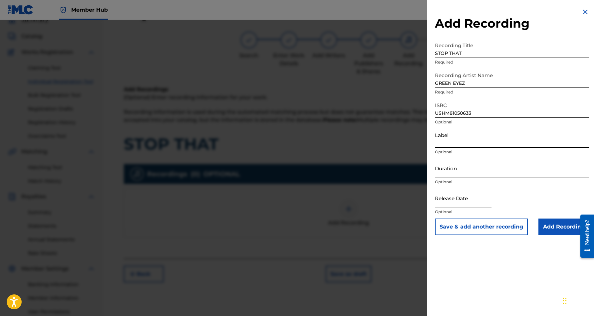
paste input "Bigg Mony Records"
type input "Bigg Mony Records"
click at [461, 171] on input "Duration" at bounding box center [512, 168] width 154 height 19
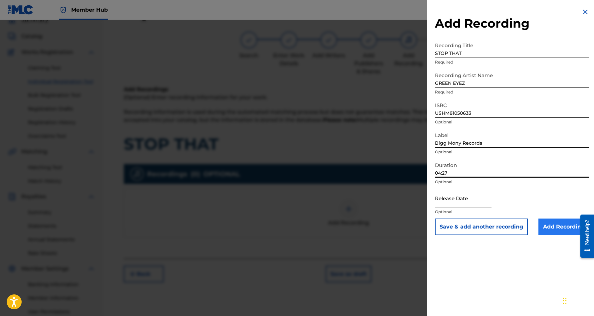
type input "04:27"
click at [566, 226] on input "Add Recording" at bounding box center [563, 227] width 51 height 17
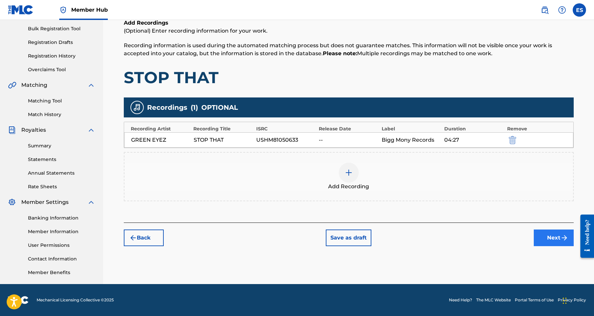
scroll to position [96, 0]
click at [540, 237] on button "Next" at bounding box center [553, 237] width 40 height 17
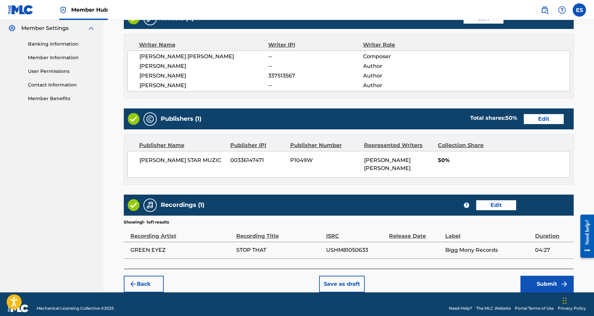
scroll to position [270, 0]
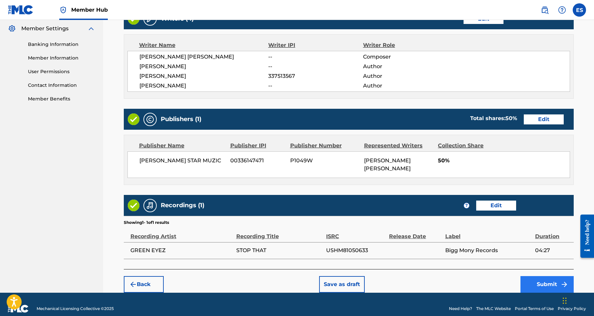
click at [542, 276] on button "Submit" at bounding box center [546, 284] width 53 height 17
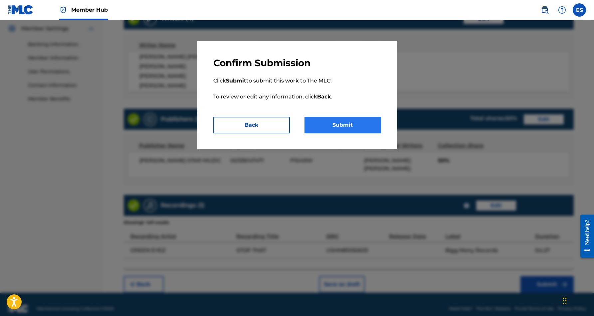
click at [345, 127] on button "Submit" at bounding box center [342, 125] width 76 height 17
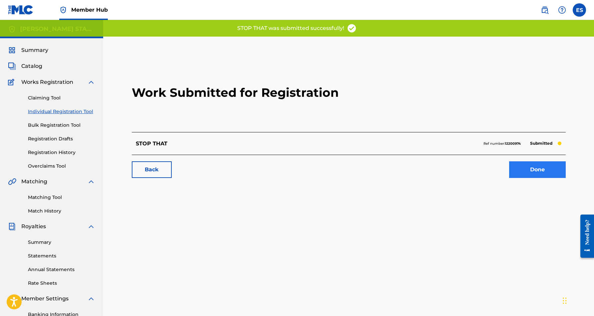
click at [524, 171] on link "Done" at bounding box center [537, 169] width 57 height 17
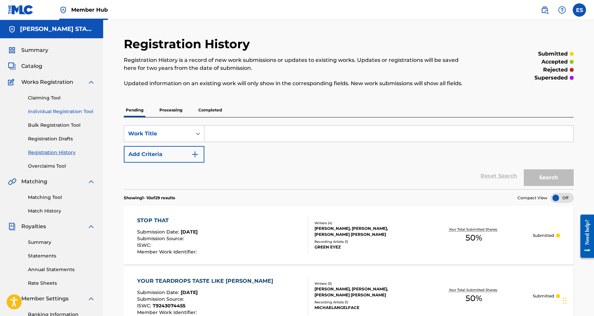
click at [61, 113] on link "Individual Registration Tool" at bounding box center [61, 111] width 67 height 7
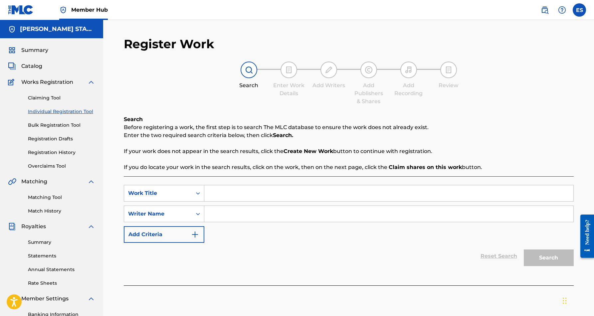
click at [210, 196] on input "Search Form" at bounding box center [388, 193] width 369 height 16
paste input "HOORAY FOR THE USA: [PERSON_NAME] YOU'VE CHANGED THINGS"
type input "HOORAY FOR THE USA: [PERSON_NAME] YOU'VE CHANGED THINGS"
click at [220, 214] on input "Search Form" at bounding box center [388, 214] width 369 height 16
paste input "[PERSON_NAME] [PERSON_NAME]"
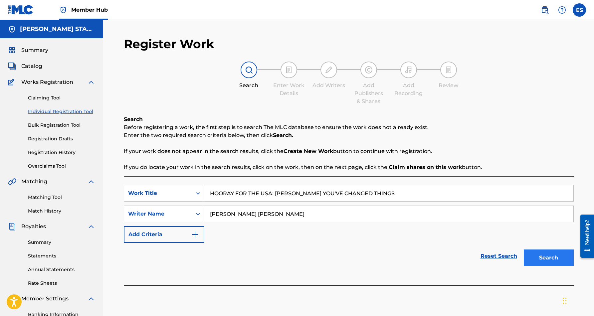
type input "[PERSON_NAME] [PERSON_NAME]"
click at [530, 253] on button "Search" at bounding box center [548, 257] width 50 height 17
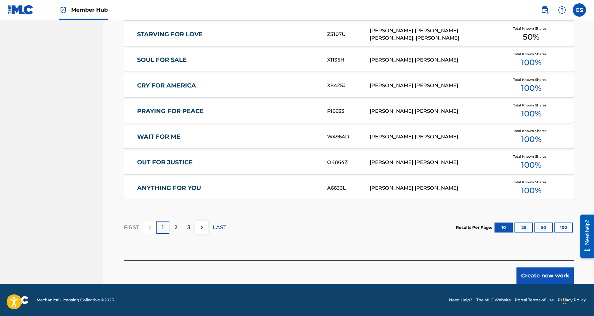
scroll to position [365, 0]
click at [537, 272] on button "Create new work" at bounding box center [544, 275] width 57 height 17
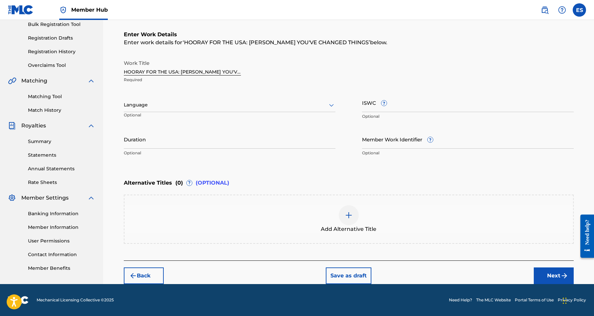
scroll to position [101, 0]
click at [330, 103] on icon at bounding box center [331, 105] width 8 height 8
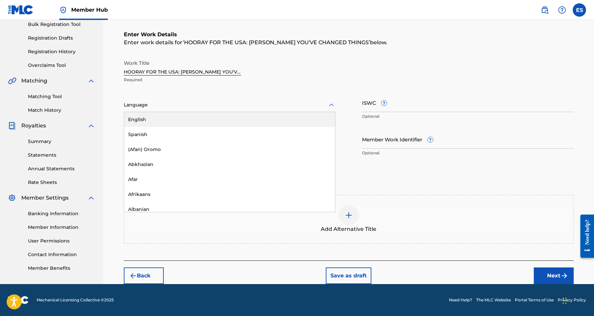
click at [302, 120] on div "English" at bounding box center [229, 119] width 211 height 15
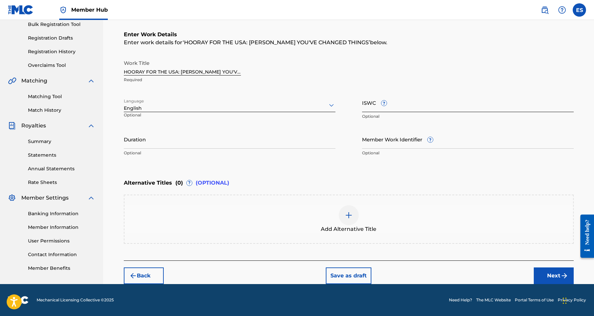
click at [408, 102] on input "ISWC ?" at bounding box center [468, 102] width 212 height 19
paste input "T9098329647"
type input "T9098329647"
click at [290, 138] on input "Duration" at bounding box center [230, 139] width 212 height 19
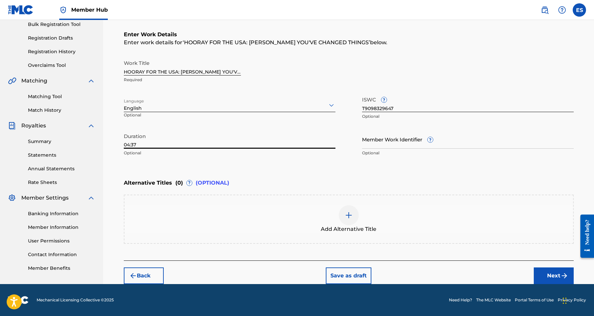
type input "04:37"
click at [307, 159] on div "Duration 04:37 Optional" at bounding box center [230, 145] width 212 height 30
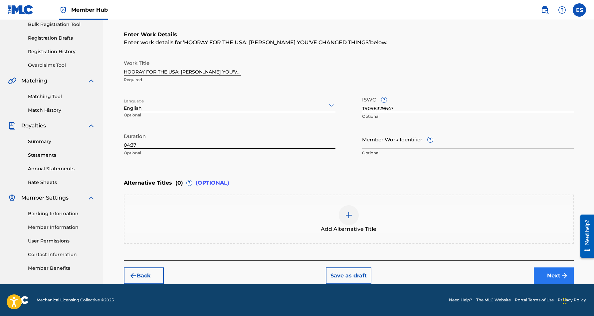
click at [549, 273] on button "Next" at bounding box center [553, 275] width 40 height 17
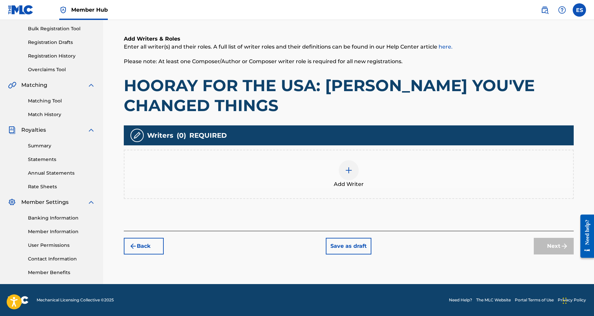
scroll to position [96, 0]
click at [351, 169] on img at bounding box center [349, 170] width 8 height 8
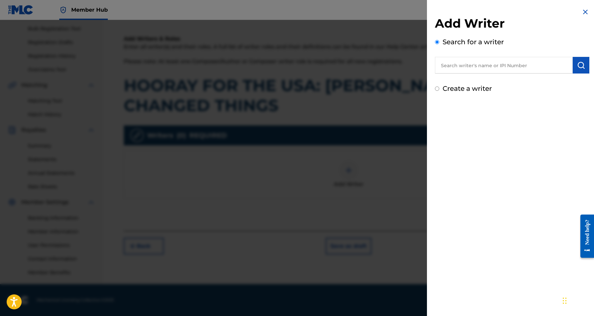
click at [527, 65] on input "text" at bounding box center [504, 65] width 138 height 17
paste input "[PERSON_NAME] [PERSON_NAME]"
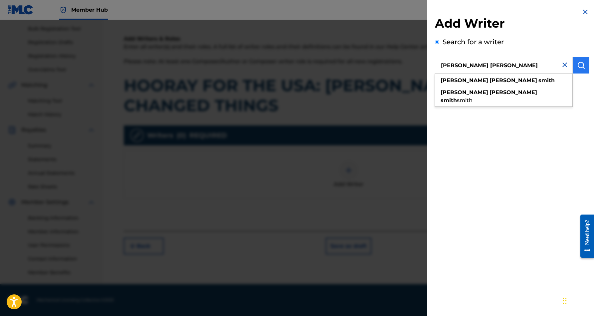
type input "[PERSON_NAME] [PERSON_NAME]"
click at [578, 66] on img "submit" at bounding box center [581, 65] width 8 height 8
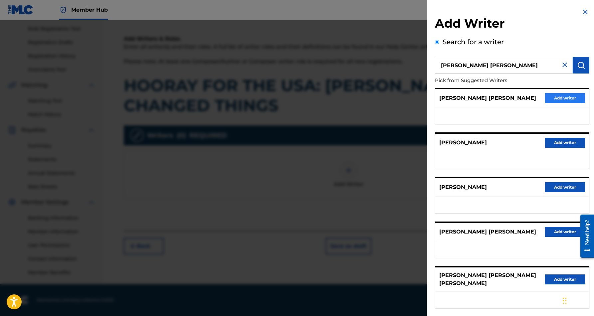
click at [547, 95] on button "Add writer" at bounding box center [565, 98] width 40 height 10
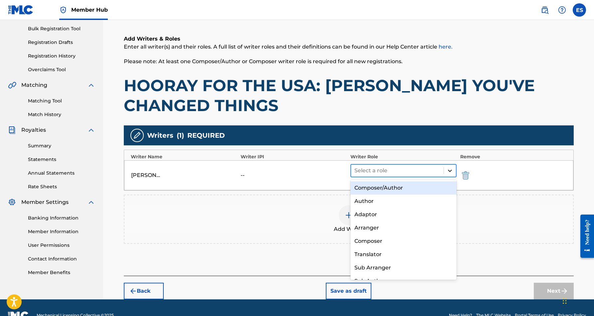
click at [450, 169] on icon at bounding box center [449, 170] width 7 height 7
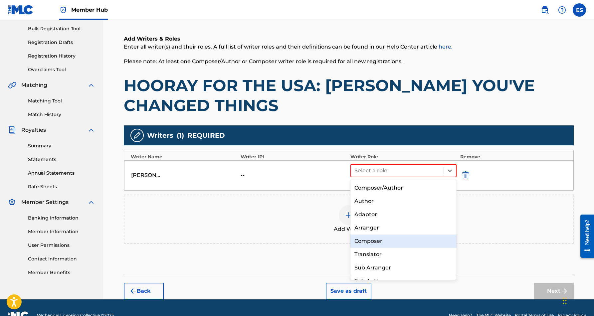
click at [389, 238] on div "Composer" at bounding box center [403, 240] width 106 height 13
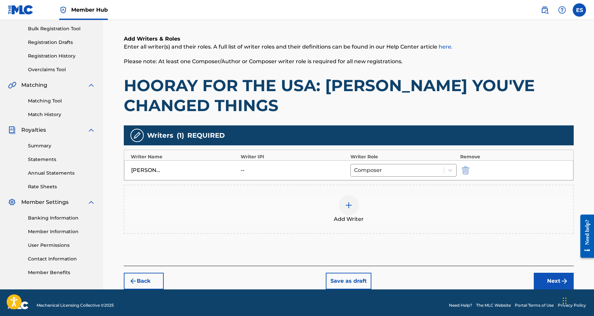
click at [350, 203] on img at bounding box center [349, 205] width 8 height 8
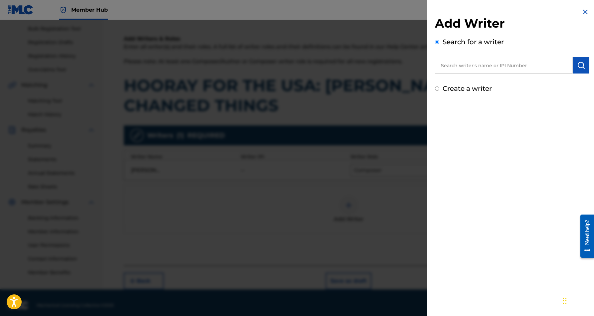
click at [438, 89] on input "Create a writer" at bounding box center [437, 88] width 4 height 4
radio input "false"
radio input "true"
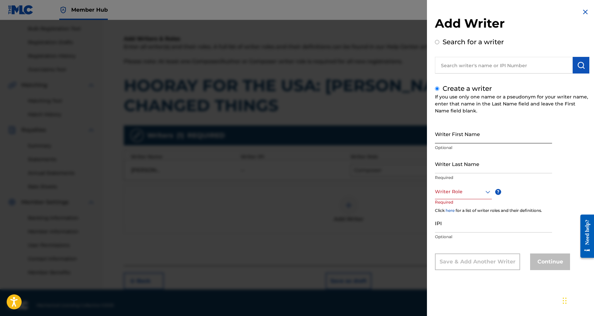
click at [443, 130] on input "Writer First Name" at bounding box center [493, 133] width 117 height 19
paste input "[PERSON_NAME] (JR), [PERSON_NAME]"
type input "[PERSON_NAME] (JR), [PERSON_NAME]"
click at [445, 160] on input "Writer Last Name" at bounding box center [493, 163] width 117 height 19
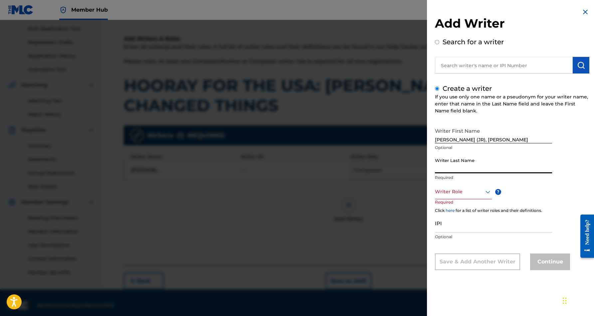
paste input "[PERSON_NAME] (JR), [PERSON_NAME]"
type input "[PERSON_NAME]"
click at [462, 142] on input "[PERSON_NAME] (JR), [PERSON_NAME]" at bounding box center [493, 133] width 117 height 19
type input "[PERSON_NAME]"
click at [488, 192] on icon at bounding box center [488, 192] width 8 height 8
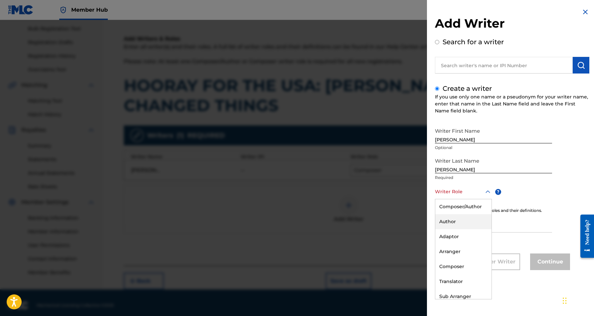
click at [474, 219] on div "Author" at bounding box center [463, 221] width 56 height 15
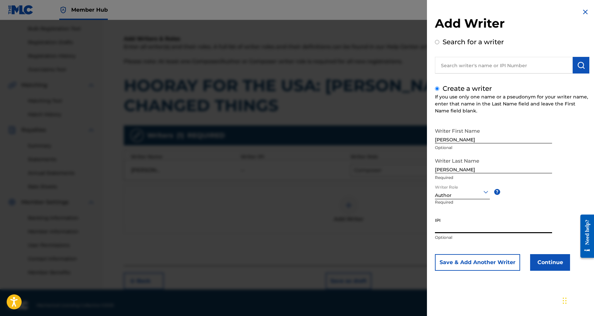
click at [457, 226] on input "IPI" at bounding box center [493, 223] width 117 height 19
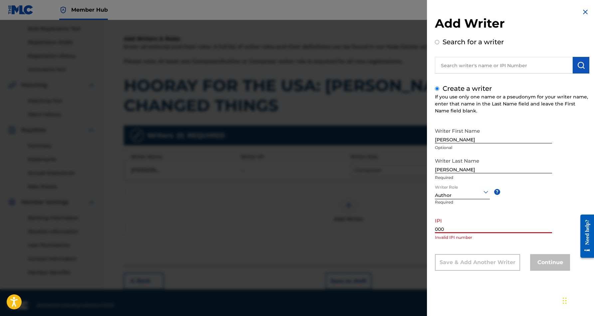
paste input "66185856"
click at [439, 228] on input "00066185856" at bounding box center [493, 223] width 117 height 19
type input "0066185856"
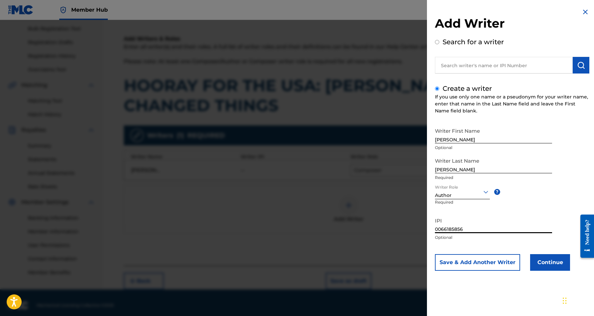
click at [515, 212] on div "Writer First Name [PERSON_NAME] Optional Writer Last Name [PERSON_NAME] Require…" at bounding box center [512, 197] width 154 height 146
click at [506, 260] on button "Save & Add Another Writer" at bounding box center [477, 262] width 85 height 17
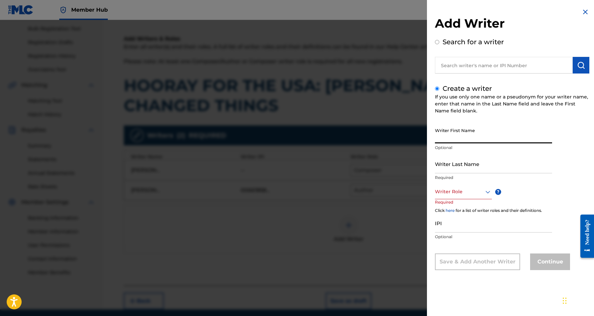
click at [444, 131] on input "Writer First Name" at bounding box center [493, 133] width 117 height 19
paste input "[PERSON_NAME]"
type input "[PERSON_NAME]"
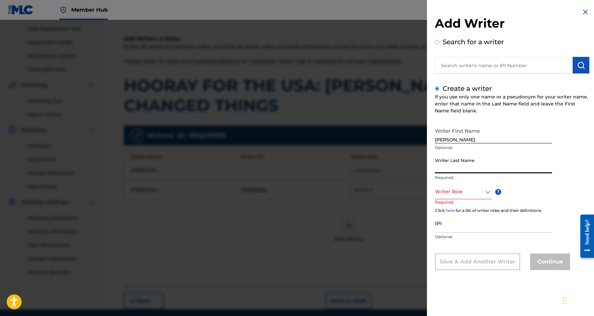
click at [449, 164] on input "Writer Last Name" at bounding box center [493, 163] width 117 height 19
paste input "[PERSON_NAME]"
type input "[PERSON_NAME]"
click at [478, 141] on input "[PERSON_NAME]" at bounding box center [493, 133] width 117 height 19
type input "[PERSON_NAME]"
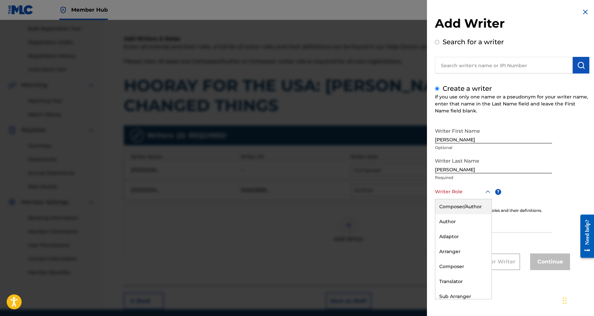
click at [487, 191] on icon at bounding box center [488, 192] width 8 height 8
click at [475, 220] on div "Author" at bounding box center [463, 221] width 56 height 15
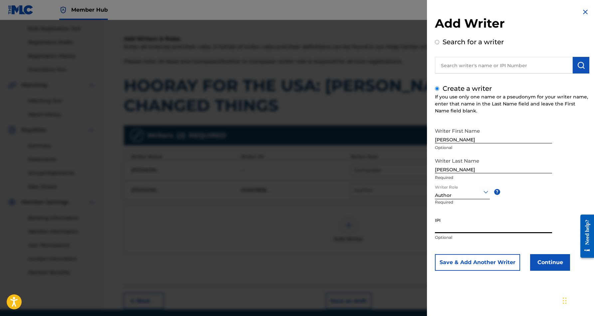
click at [458, 225] on input "IPI" at bounding box center [493, 223] width 117 height 19
paste input "239179345"
type input "239179345"
click at [552, 260] on button "Continue" at bounding box center [550, 262] width 40 height 17
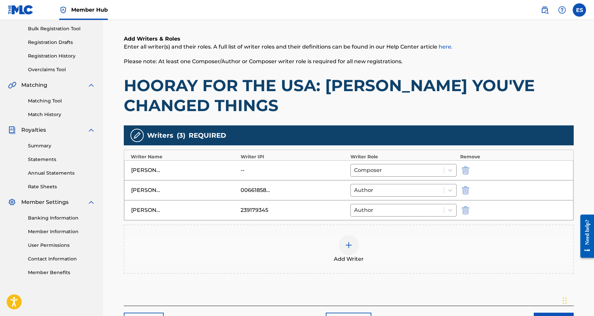
click at [500, 239] on div "Add Writer" at bounding box center [348, 249] width 448 height 28
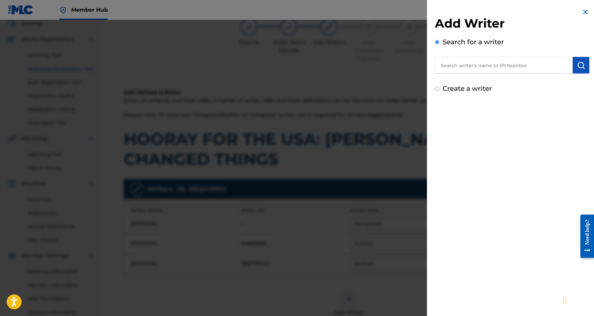
scroll to position [41, 0]
click at [581, 12] on img at bounding box center [585, 12] width 8 height 8
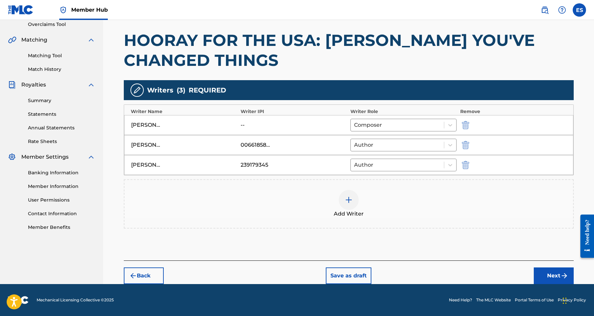
scroll to position [142, 0]
click at [549, 274] on button "Next" at bounding box center [553, 275] width 40 height 17
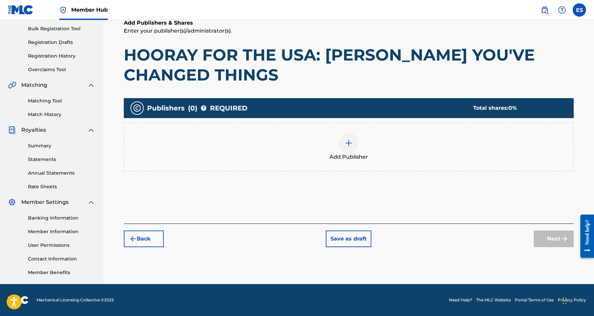
click at [348, 144] on img at bounding box center [349, 143] width 8 height 8
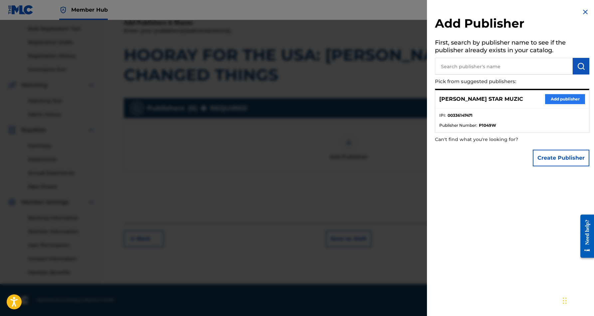
click at [562, 98] on button "Add publisher" at bounding box center [565, 99] width 40 height 10
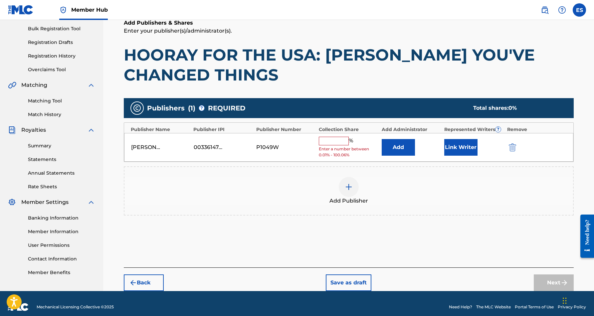
click at [337, 137] on input "text" at bounding box center [334, 141] width 30 height 9
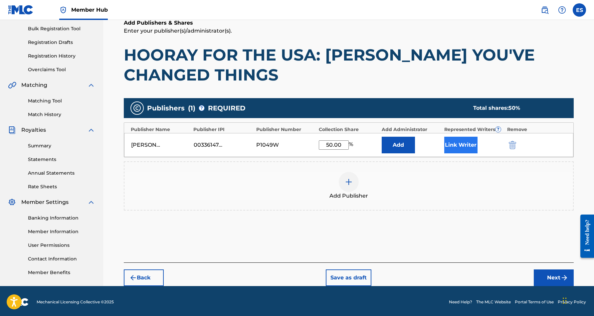
type input "50.00"
click at [465, 141] on button "Link Writer" at bounding box center [460, 145] width 33 height 17
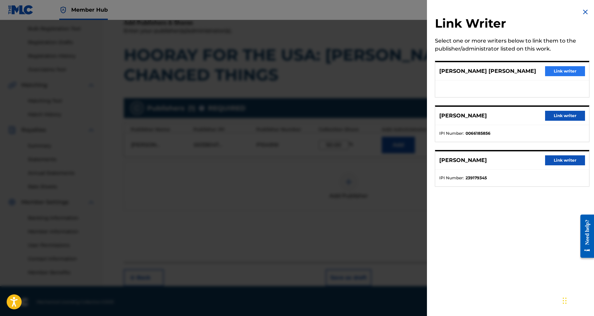
click at [552, 70] on button "Link writer" at bounding box center [565, 71] width 40 height 10
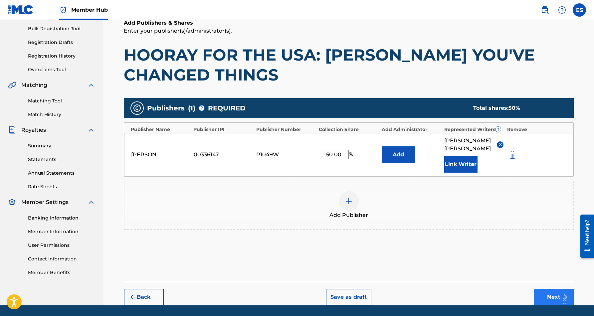
click at [543, 295] on button "Next" at bounding box center [553, 297] width 40 height 17
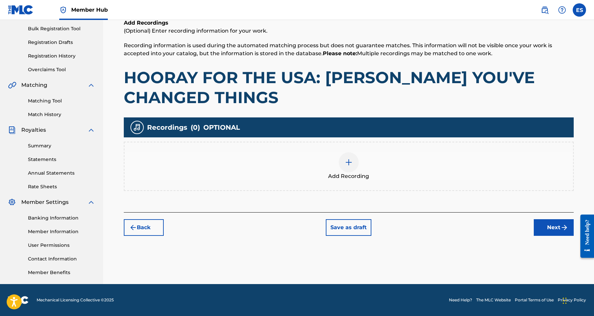
scroll to position [30, 0]
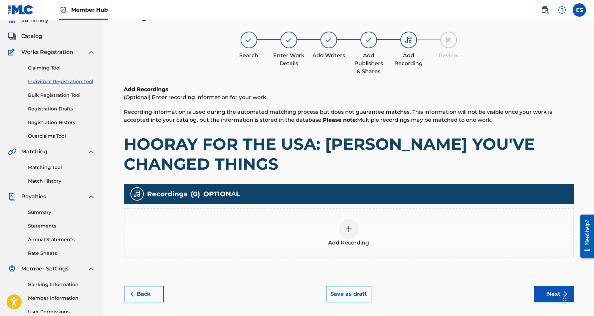
click at [352, 231] on img at bounding box center [349, 229] width 8 height 8
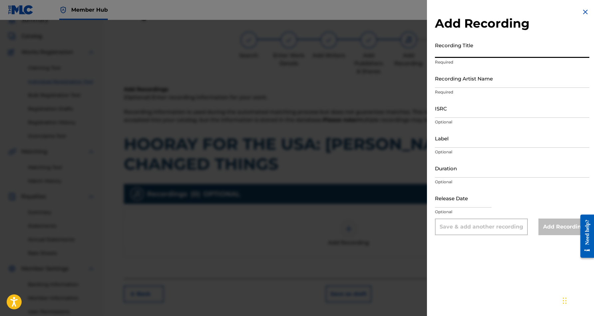
click at [467, 50] on input "Recording Title" at bounding box center [512, 48] width 154 height 19
paste input "HOORAY FOR THE USA: [PERSON_NAME] YOU'VE CHANGED THINGS"
type input "HOORAY FOR THE USA: [PERSON_NAME] YOU'VE CHANGED THINGS"
click at [480, 75] on input "Recording Artist Name" at bounding box center [512, 78] width 154 height 19
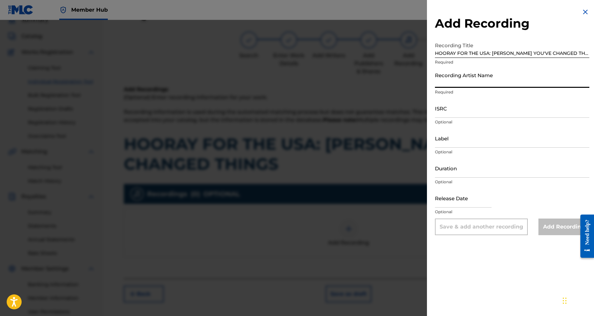
paste input "[PERSON_NAME]"
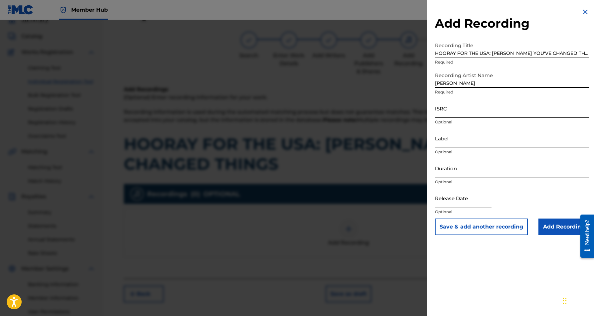
type input "[PERSON_NAME]"
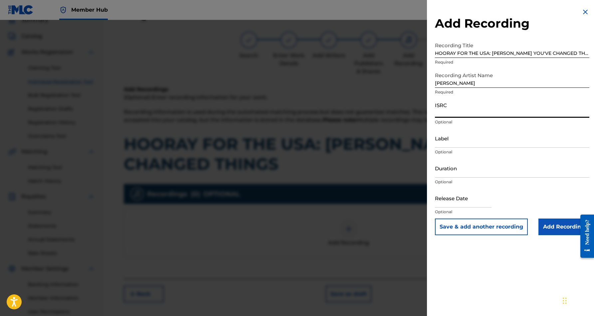
click at [483, 112] on input "ISRC" at bounding box center [512, 108] width 154 height 19
paste input "USCGJ1211866"
type input "USCGJ1211866"
click at [459, 167] on input "Duration" at bounding box center [512, 168] width 154 height 19
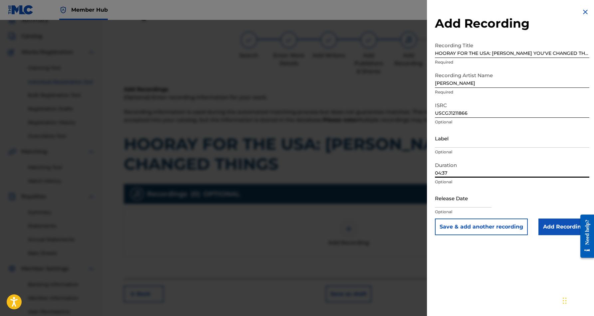
type input "04:37"
click at [486, 242] on div "Add Recording Recording Title HOORAY FOR THE USA: [PERSON_NAME] YOU'VE CHANGED …" at bounding box center [512, 121] width 170 height 243
click at [544, 224] on input "Add Recording" at bounding box center [563, 227] width 51 height 17
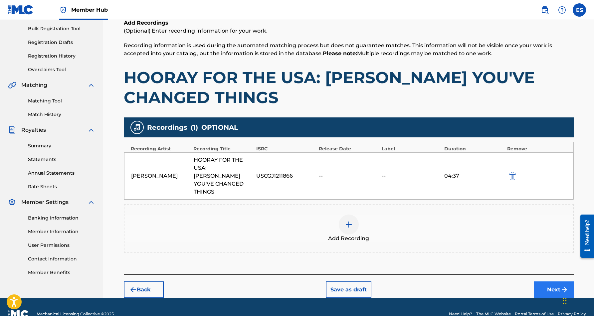
click at [556, 281] on button "Next" at bounding box center [553, 289] width 40 height 17
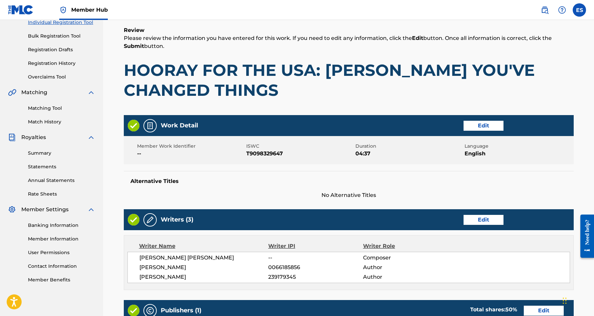
scroll to position [94, 0]
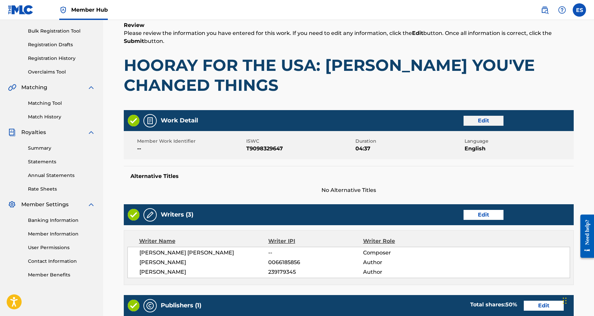
click at [483, 121] on button "Edit" at bounding box center [483, 121] width 40 height 10
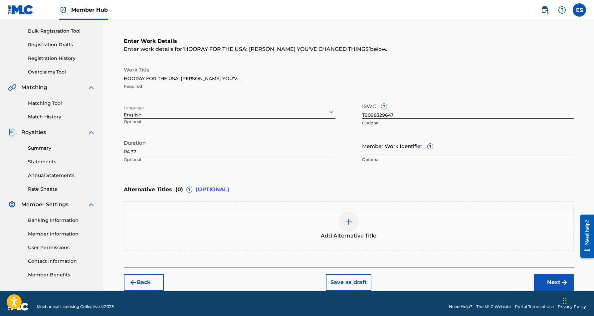
click at [353, 225] on div at bounding box center [349, 222] width 20 height 20
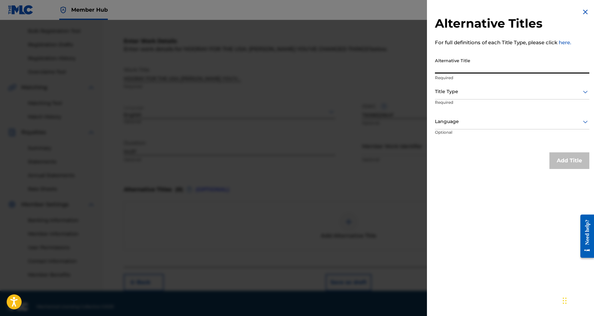
click at [478, 63] on input "Alternative Title" at bounding box center [512, 64] width 154 height 19
paste input "HOORAY FOR THE [GEOGRAPHIC_DATA]"
type input "HOORAY FOR THE [GEOGRAPHIC_DATA]"
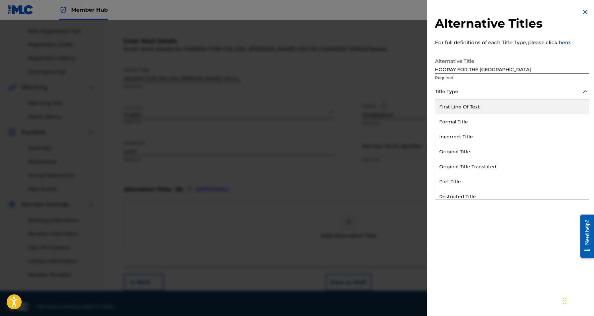
click at [583, 93] on icon at bounding box center [585, 92] width 8 height 8
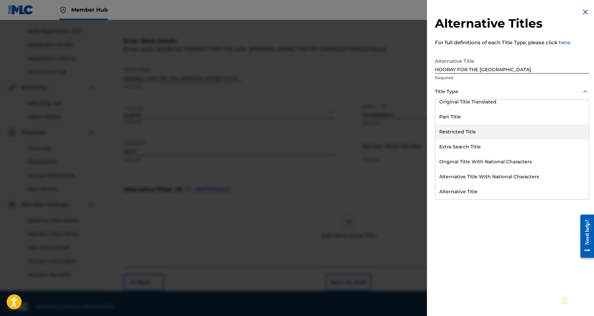
scroll to position [65, 0]
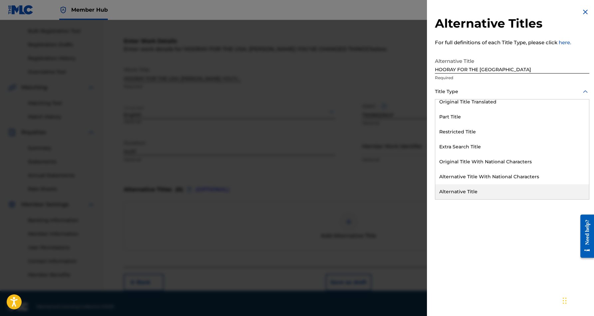
click at [495, 193] on div "Alternative Title" at bounding box center [512, 191] width 154 height 15
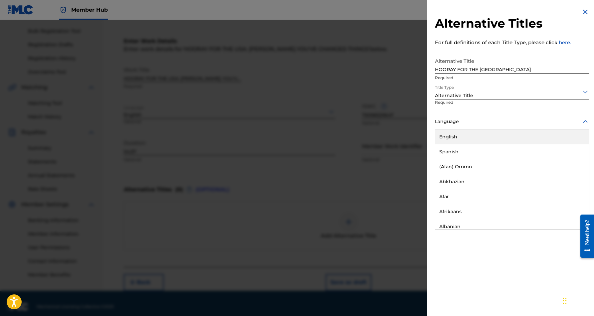
click at [581, 121] on icon at bounding box center [585, 122] width 8 height 8
click at [539, 140] on div "English" at bounding box center [512, 136] width 154 height 15
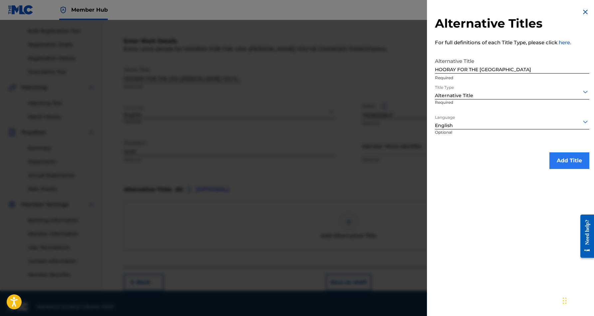
click at [560, 159] on button "Add Title" at bounding box center [569, 160] width 40 height 17
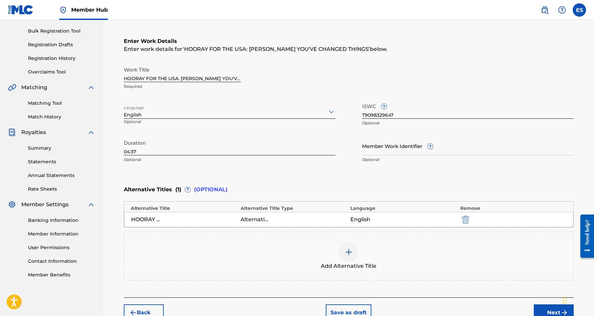
click at [346, 259] on div at bounding box center [349, 252] width 20 height 20
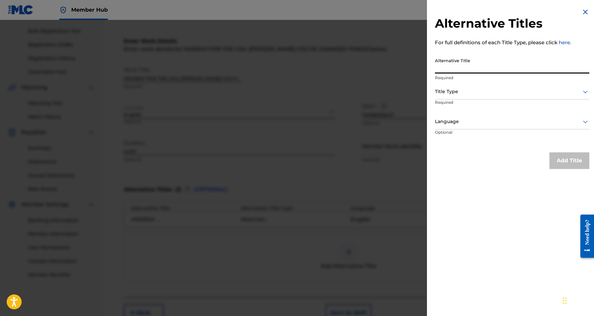
click at [479, 71] on input "Alternative Title" at bounding box center [512, 64] width 154 height 19
paste input "HOORAY FOR THE USA OBAMA YOUV E CHANGED THINGS"
type input "HOORAY FOR THE USA OBAMA YOUV E CHANGED THINGS"
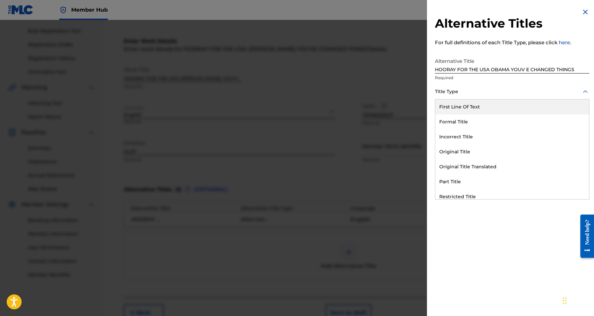
click at [585, 90] on icon at bounding box center [585, 92] width 8 height 8
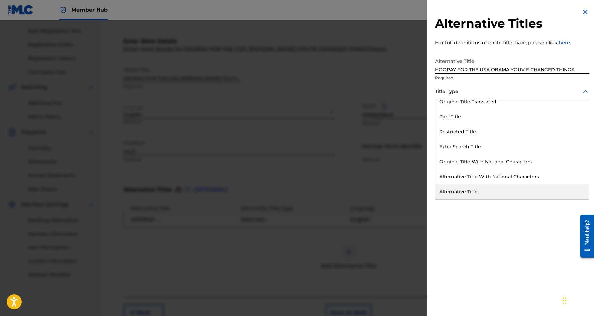
click at [520, 194] on div "Alternative Title" at bounding box center [512, 191] width 154 height 15
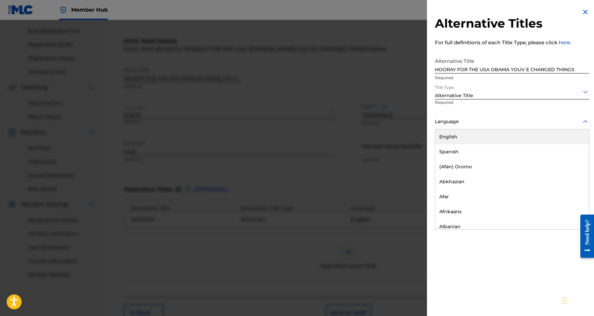
click at [581, 121] on icon at bounding box center [585, 122] width 8 height 8
click at [504, 138] on div "English" at bounding box center [512, 136] width 154 height 15
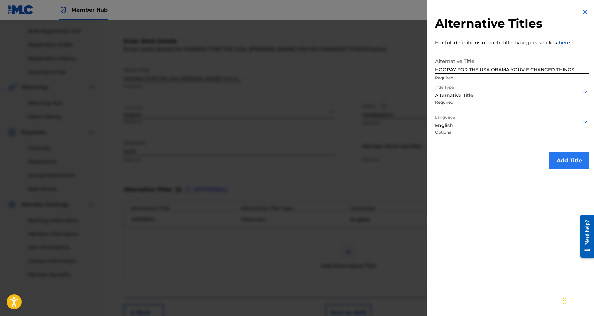
click at [558, 156] on button "Add Title" at bounding box center [569, 160] width 40 height 17
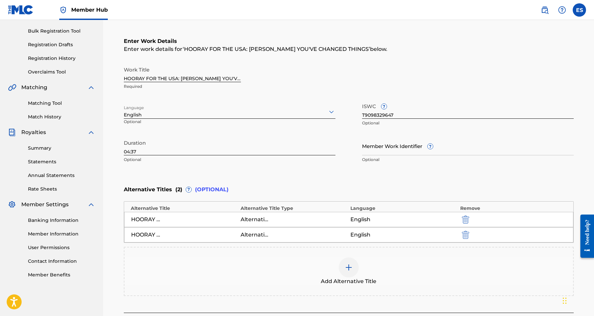
click at [352, 268] on img at bounding box center [349, 267] width 8 height 8
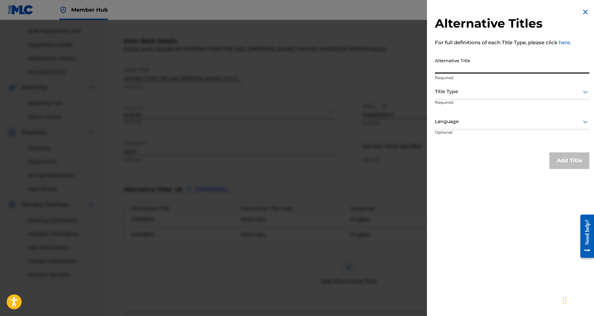
click at [480, 69] on input "Alternative Title" at bounding box center [512, 64] width 154 height 19
paste input "HOORAY FOR THE USA: [PERSON_NAME] YOU'VE CHANGED THINGS"
type input "HOORAY FOR THE USA: [PERSON_NAME] YOU'VE CHANGED THINGS"
click at [585, 88] on icon at bounding box center [585, 92] width 8 height 8
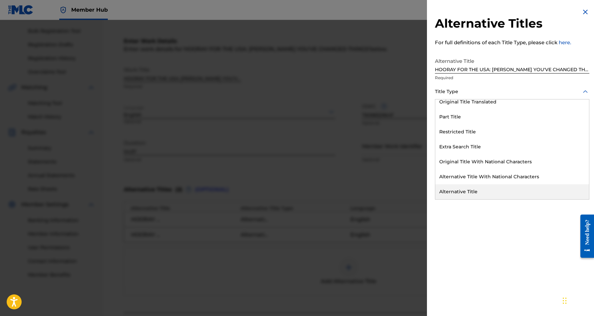
click at [514, 190] on div "Alternative Title" at bounding box center [512, 191] width 154 height 15
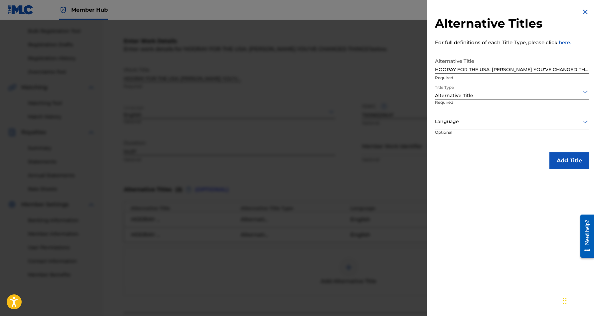
click at [583, 120] on icon at bounding box center [585, 122] width 8 height 8
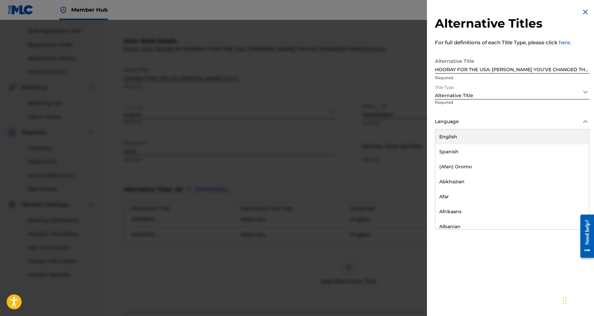
click at [539, 141] on div "English" at bounding box center [512, 136] width 154 height 15
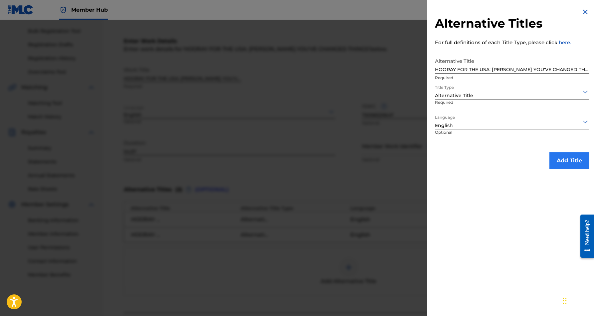
click at [570, 159] on button "Add Title" at bounding box center [569, 160] width 40 height 17
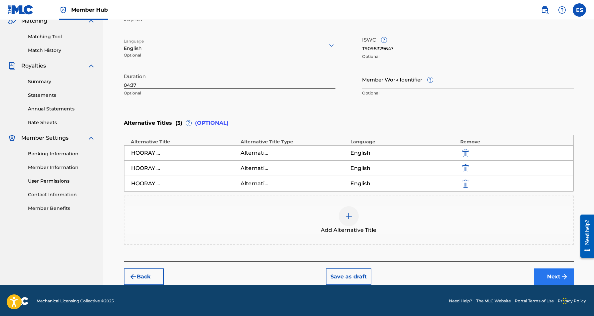
click at [548, 272] on button "Next" at bounding box center [553, 276] width 40 height 17
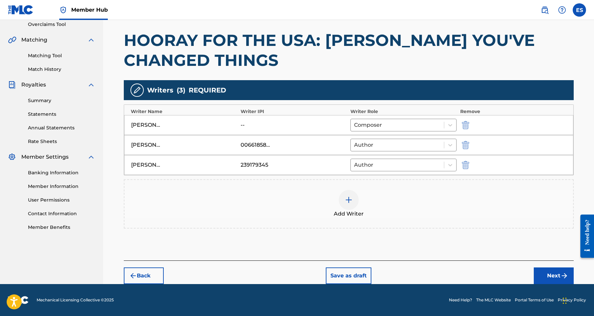
scroll to position [142, 0]
click at [542, 269] on button "Next" at bounding box center [553, 275] width 40 height 17
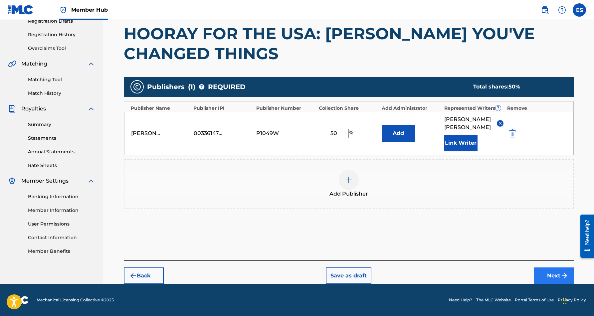
click at [560, 272] on img "submit" at bounding box center [564, 276] width 8 height 8
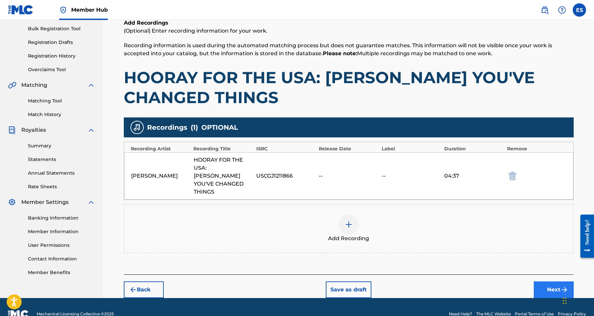
click at [544, 281] on button "Next" at bounding box center [553, 289] width 40 height 17
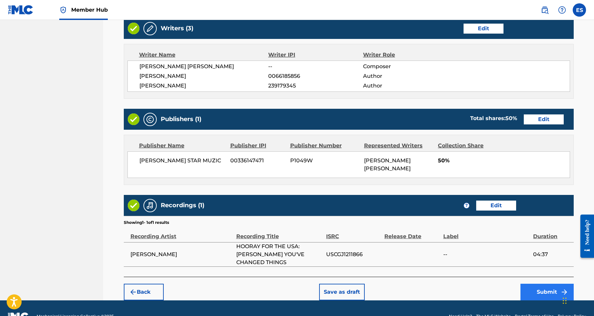
scroll to position [380, 0]
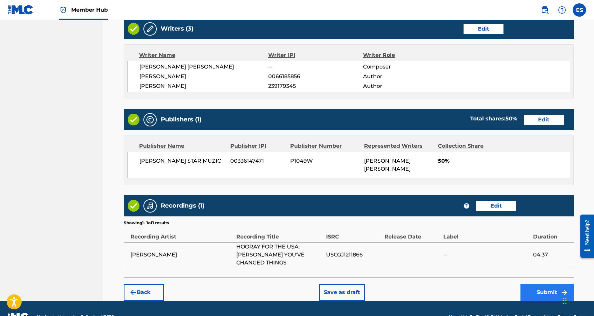
click at [533, 284] on button "Submit" at bounding box center [546, 292] width 53 height 17
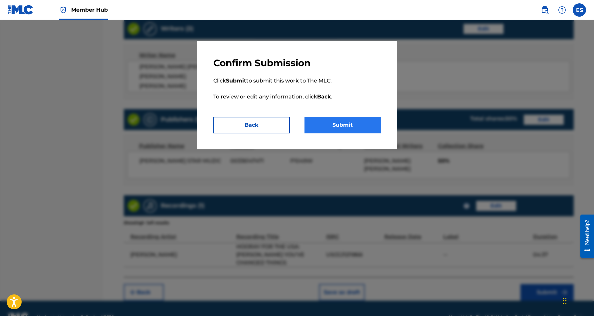
click at [356, 126] on button "Submit" at bounding box center [342, 125] width 76 height 17
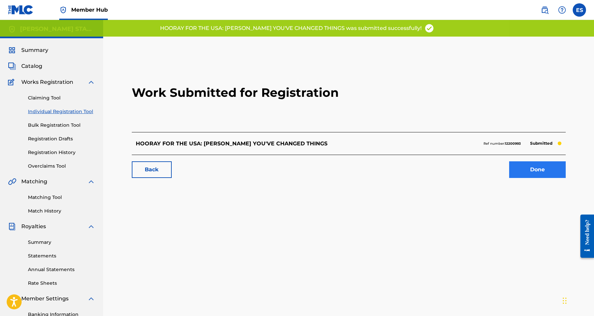
click at [524, 168] on link "Done" at bounding box center [537, 169] width 57 height 17
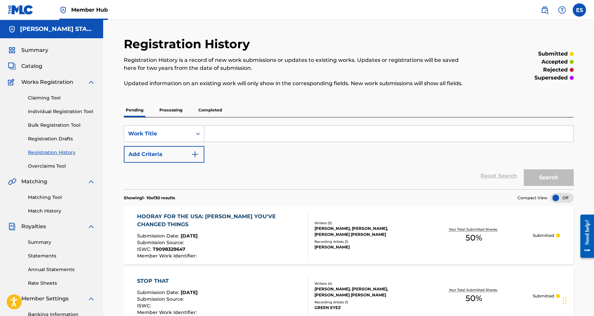
click at [173, 109] on p "Processing" at bounding box center [170, 110] width 27 height 14
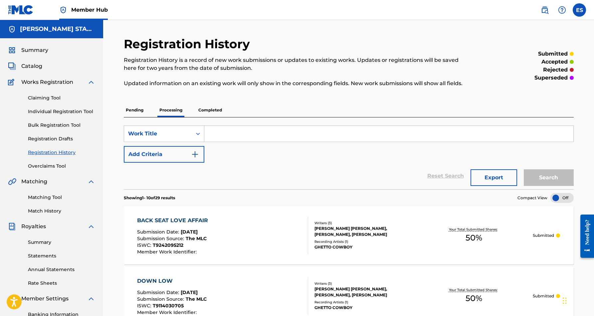
click at [215, 111] on p "Completed" at bounding box center [210, 110] width 28 height 14
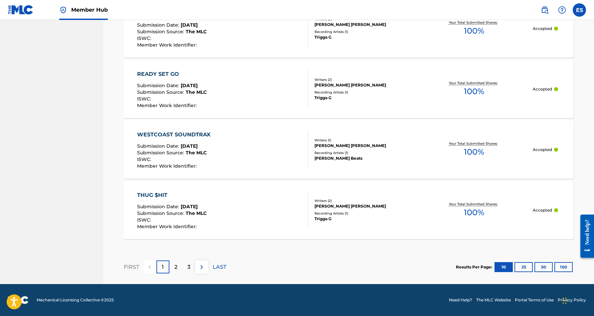
scroll to position [597, 0]
click at [544, 265] on button "50" at bounding box center [543, 267] width 18 height 10
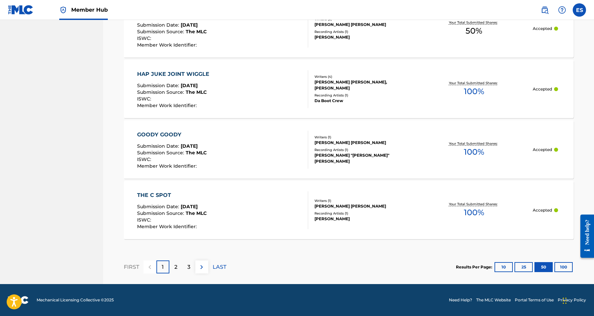
scroll to position [3018, 0]
click at [519, 266] on button "25" at bounding box center [523, 267] width 18 height 10
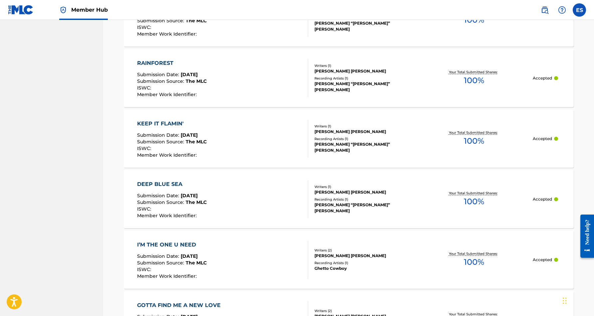
scroll to position [1164, 0]
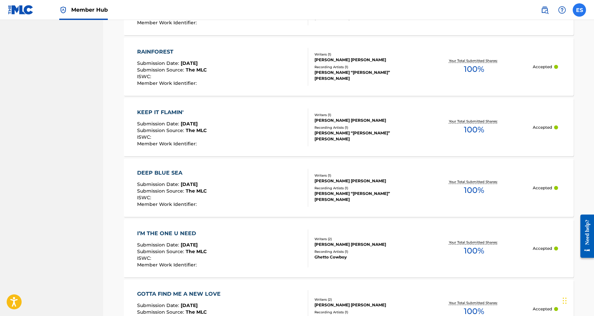
click at [584, 9] on label at bounding box center [578, 9] width 13 height 13
click at [579, 10] on input "ES [PERSON_NAME] [EMAIL_ADDRESS][DOMAIN_NAME] Notification Preferences Profile …" at bounding box center [579, 10] width 0 height 0
click at [521, 94] on p "Log out" at bounding box center [515, 94] width 16 height 6
click at [579, 10] on input "ES [PERSON_NAME] [EMAIL_ADDRESS][DOMAIN_NAME] Notification Preferences Profile …" at bounding box center [579, 10] width 0 height 0
